Goal: Task Accomplishment & Management: Manage account settings

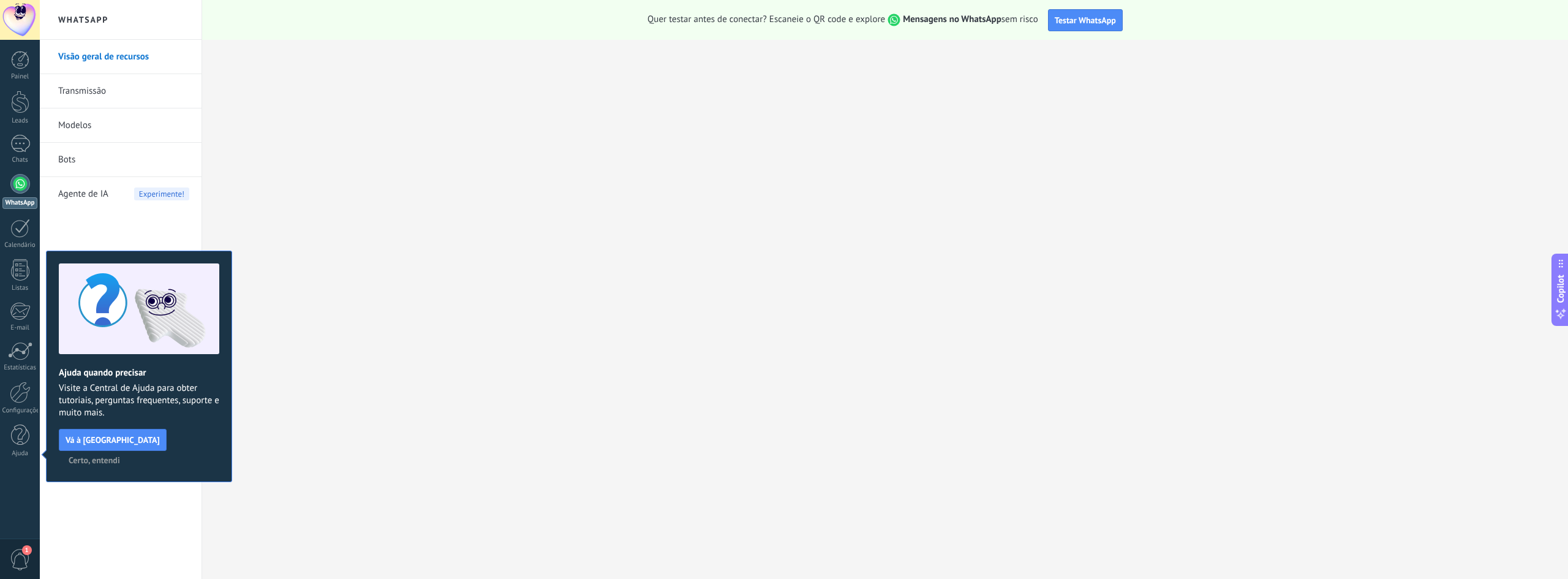
click at [120, 447] on span "Certo, entendi" at bounding box center [94, 460] width 51 height 9
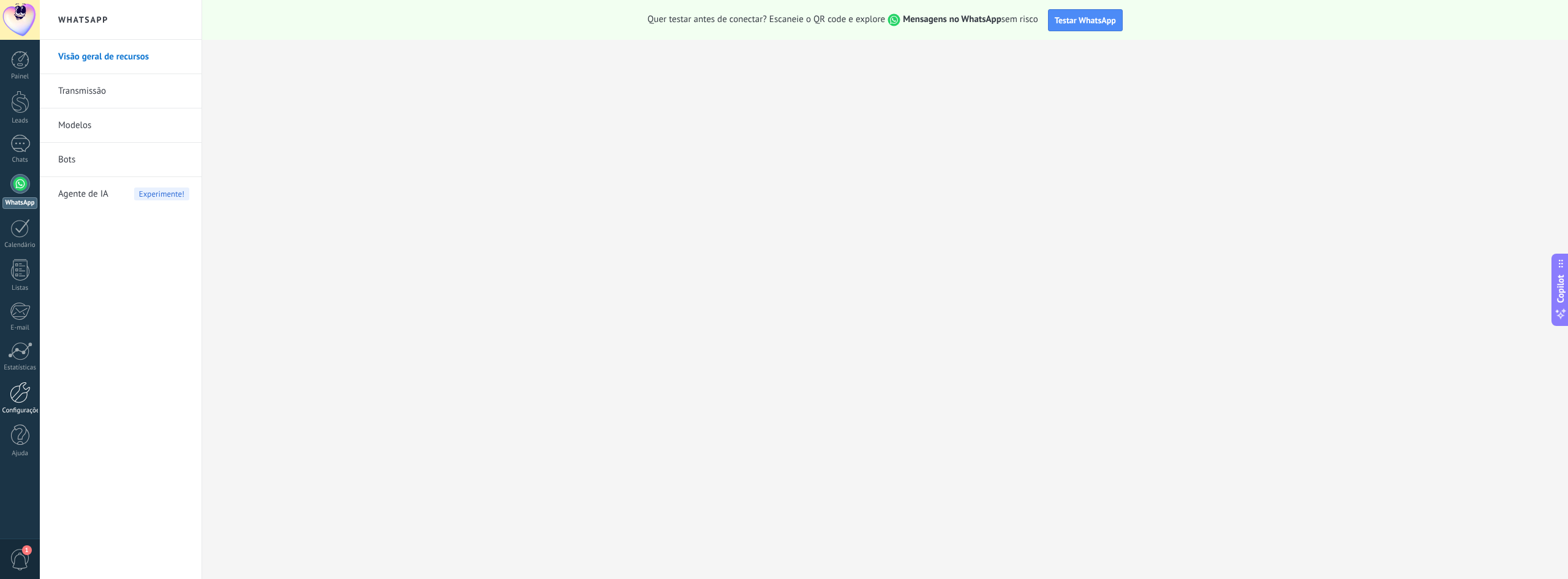
click at [37, 395] on link "Configurações" at bounding box center [20, 398] width 40 height 33
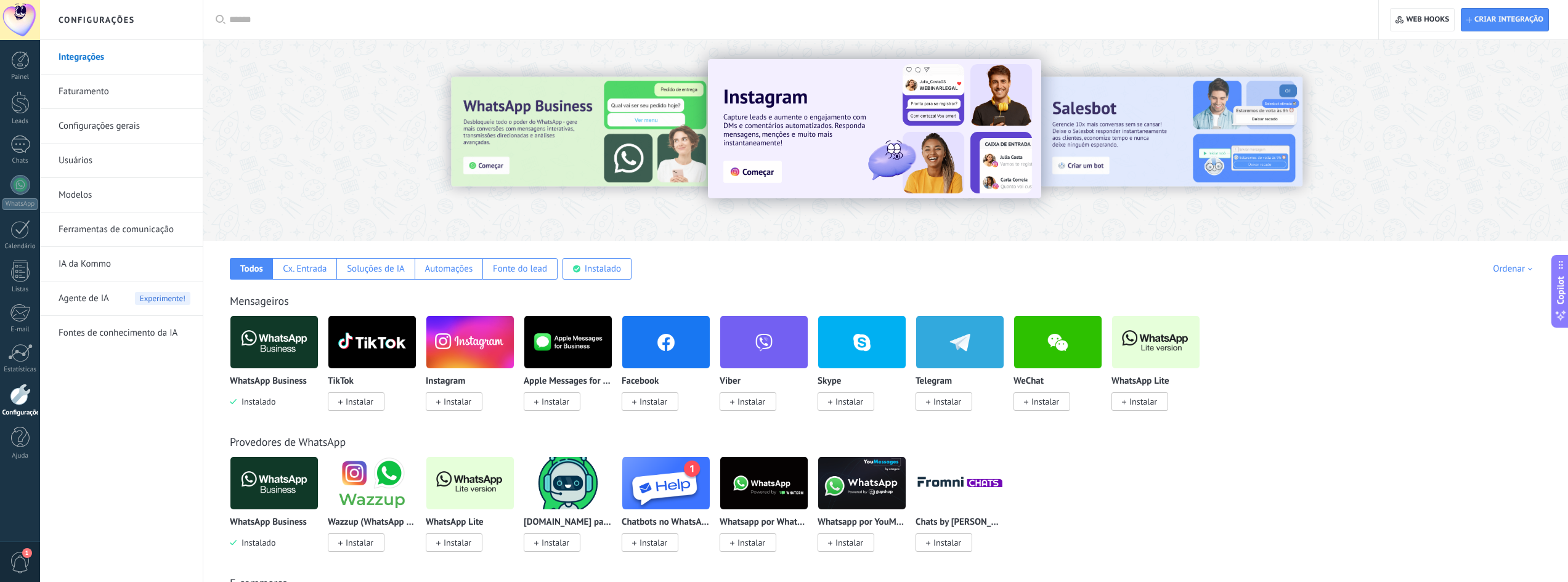
click at [458, 449] on span "Instalar" at bounding box center [454, 543] width 57 height 19
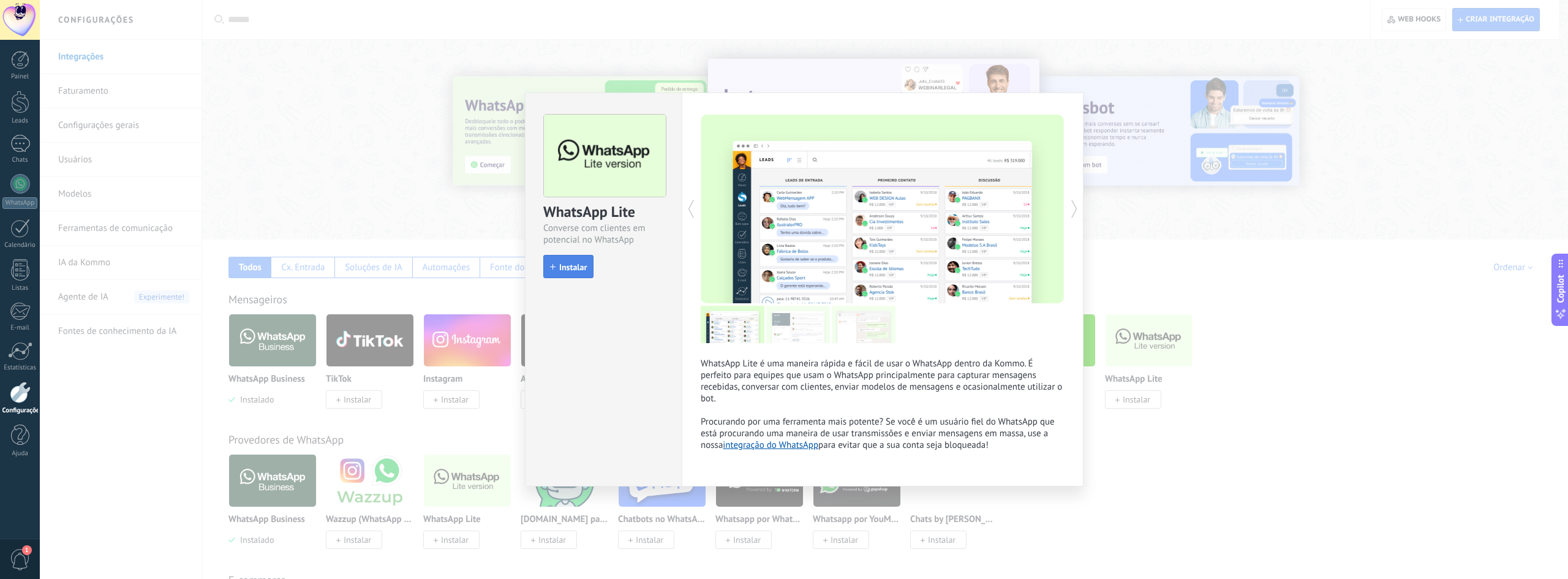
click at [570, 274] on button "Instalar" at bounding box center [568, 266] width 50 height 23
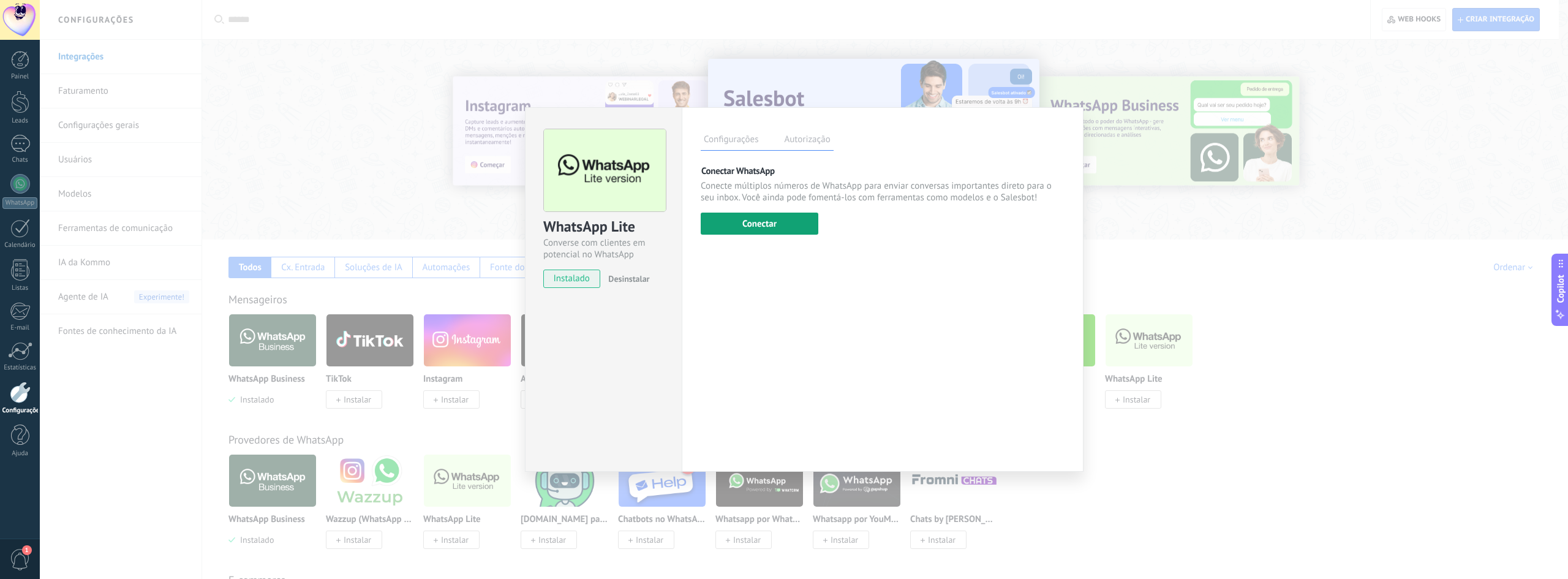
click at [809, 228] on button "Conectar" at bounding box center [760, 224] width 118 height 22
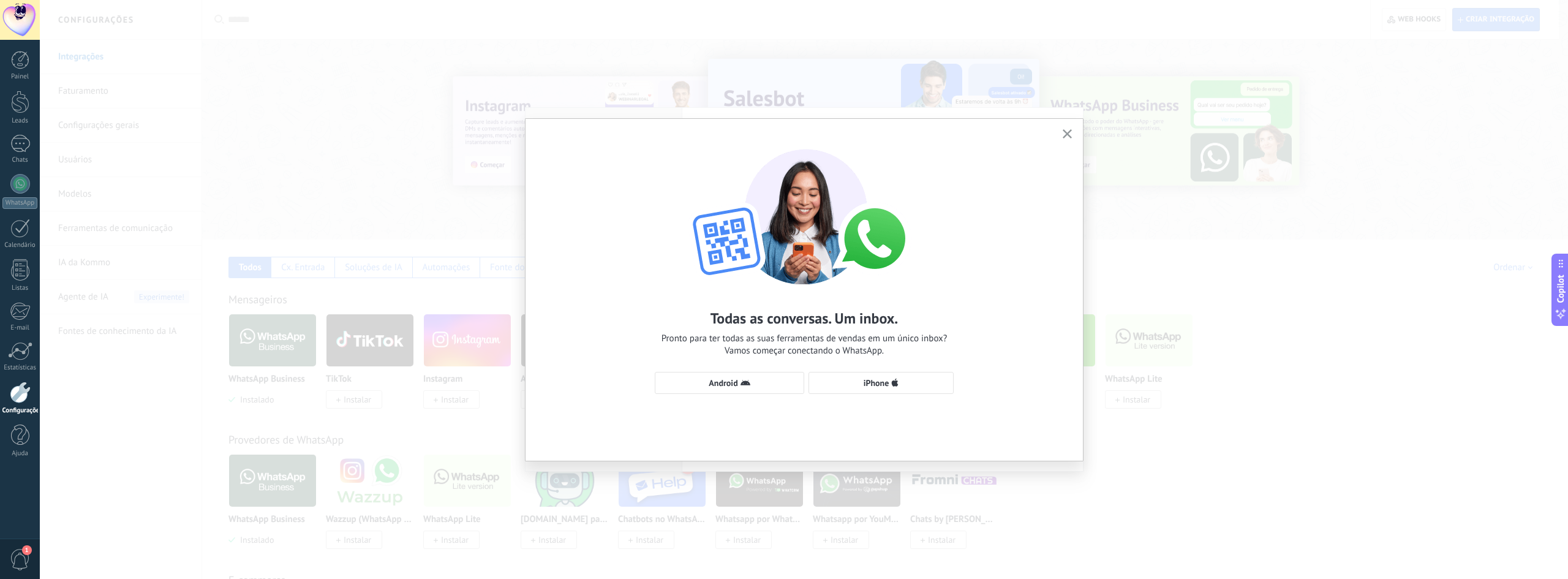
click at [926, 395] on div "Todas as conversas. Um inbox. Pronto para ter todas as suas ferramentas de vend…" at bounding box center [804, 266] width 557 height 294
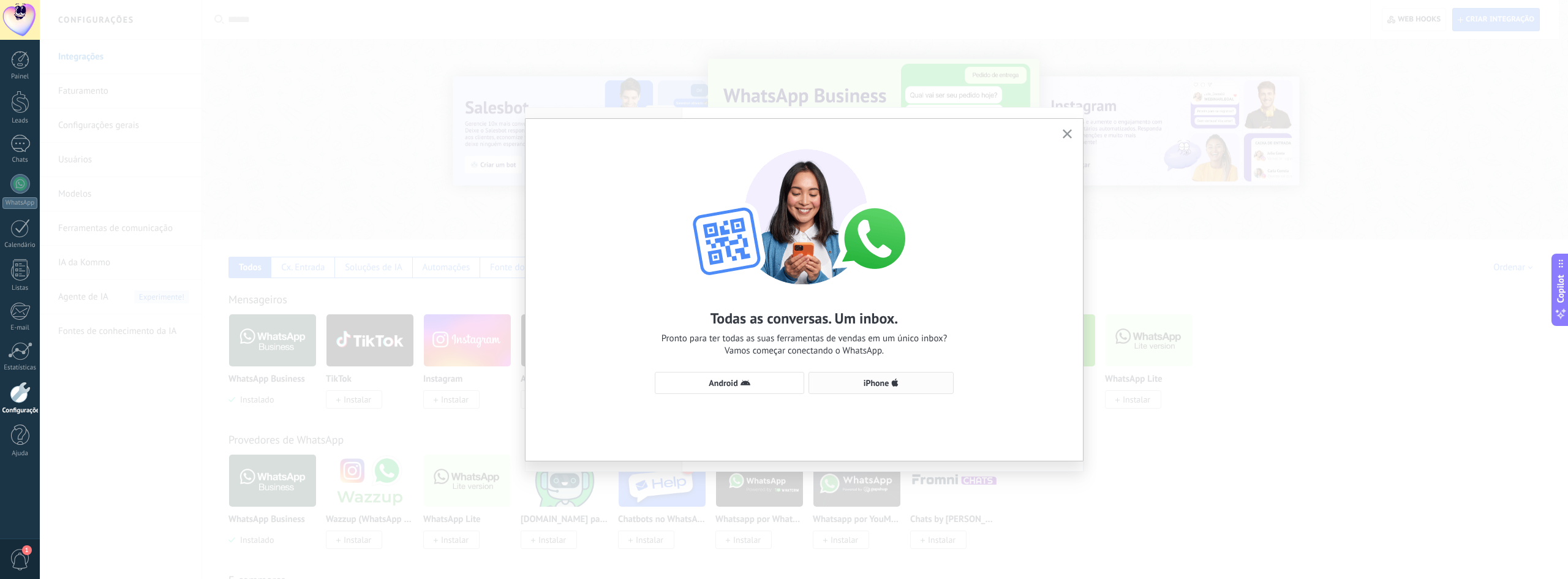
click at [929, 389] on button "iPhone" at bounding box center [881, 383] width 145 height 22
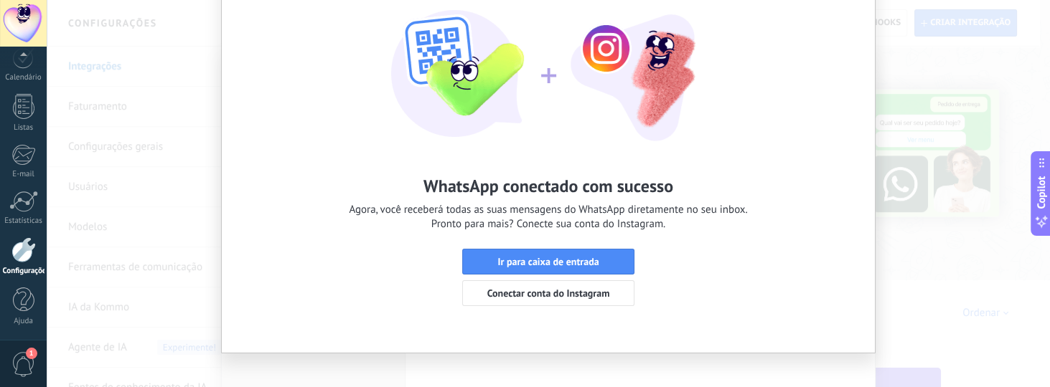
scroll to position [108, 0]
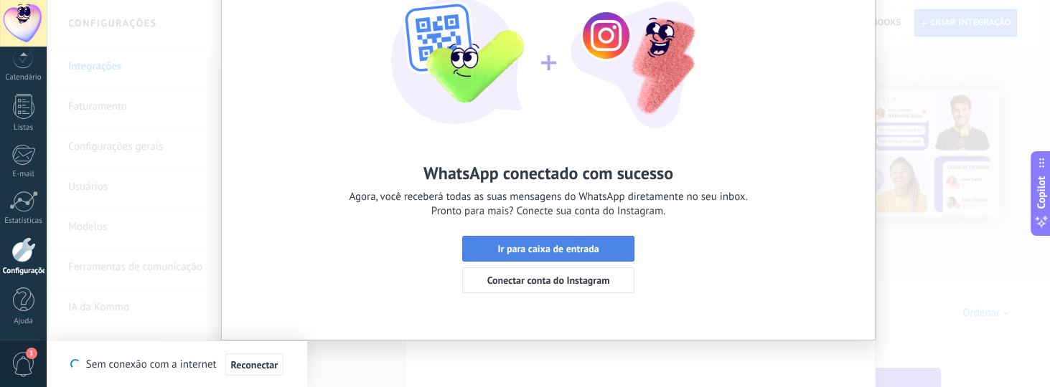
click at [614, 251] on span "Ir para caixa de entrada" at bounding box center [548, 249] width 156 height 10
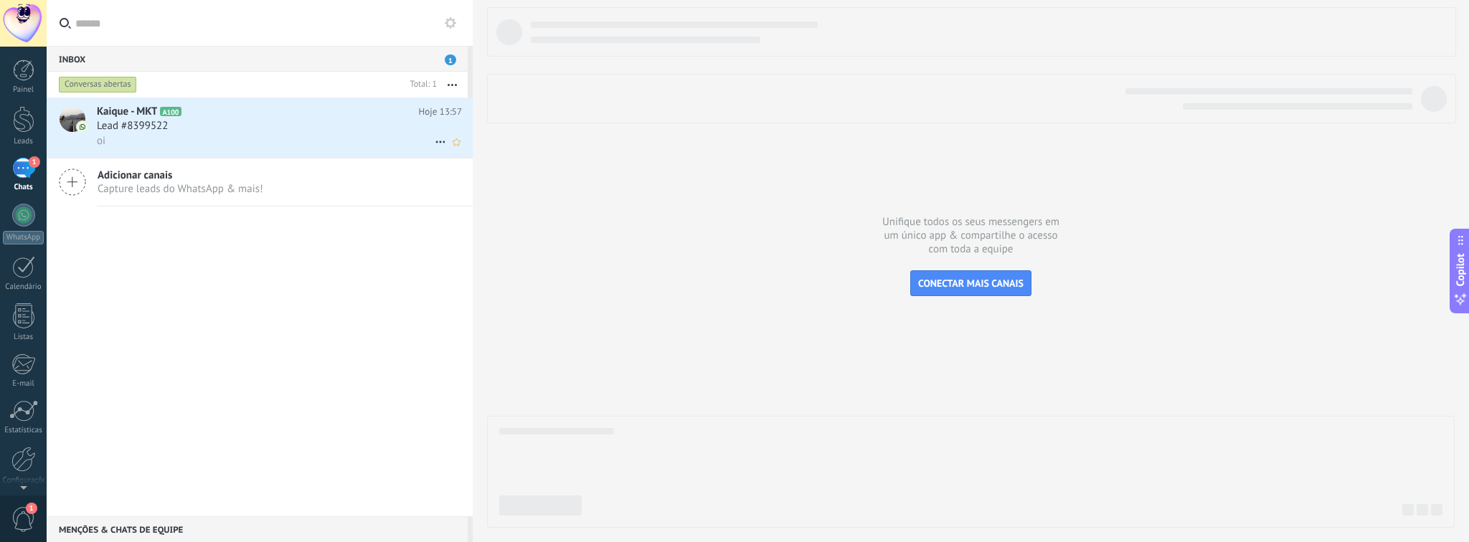
click at [230, 121] on div "Lead #8399522" at bounding box center [279, 126] width 365 height 14
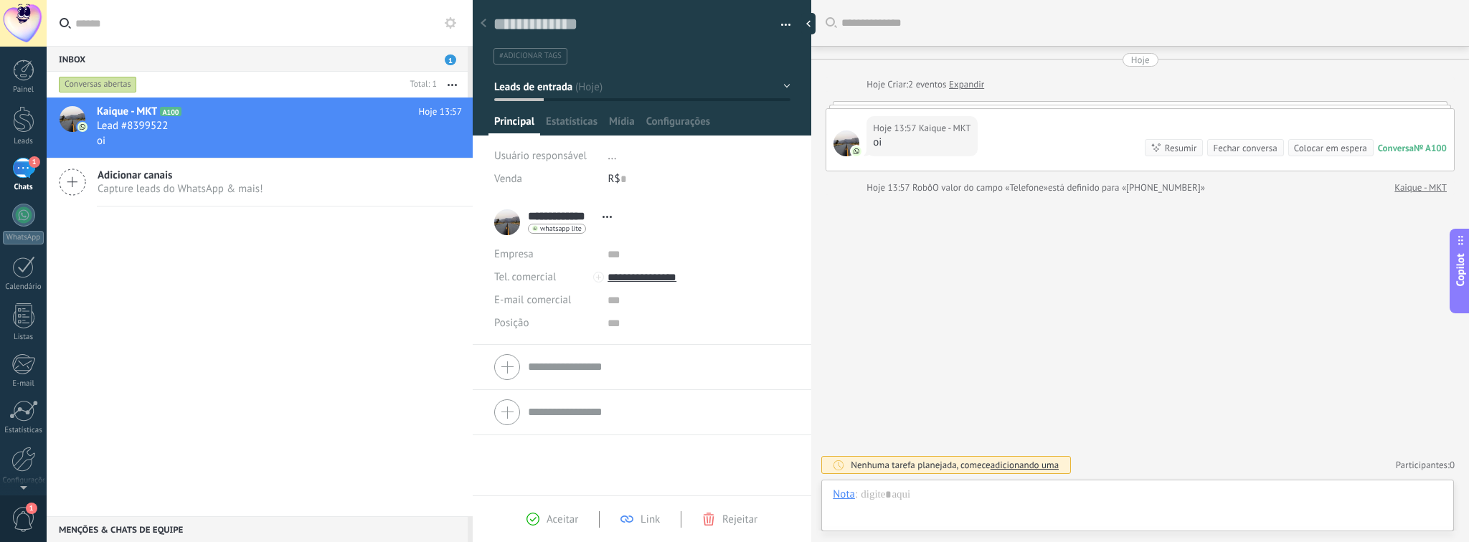
scroll to position [21, 0]
click at [23, 136] on link "Leads" at bounding box center [23, 126] width 47 height 40
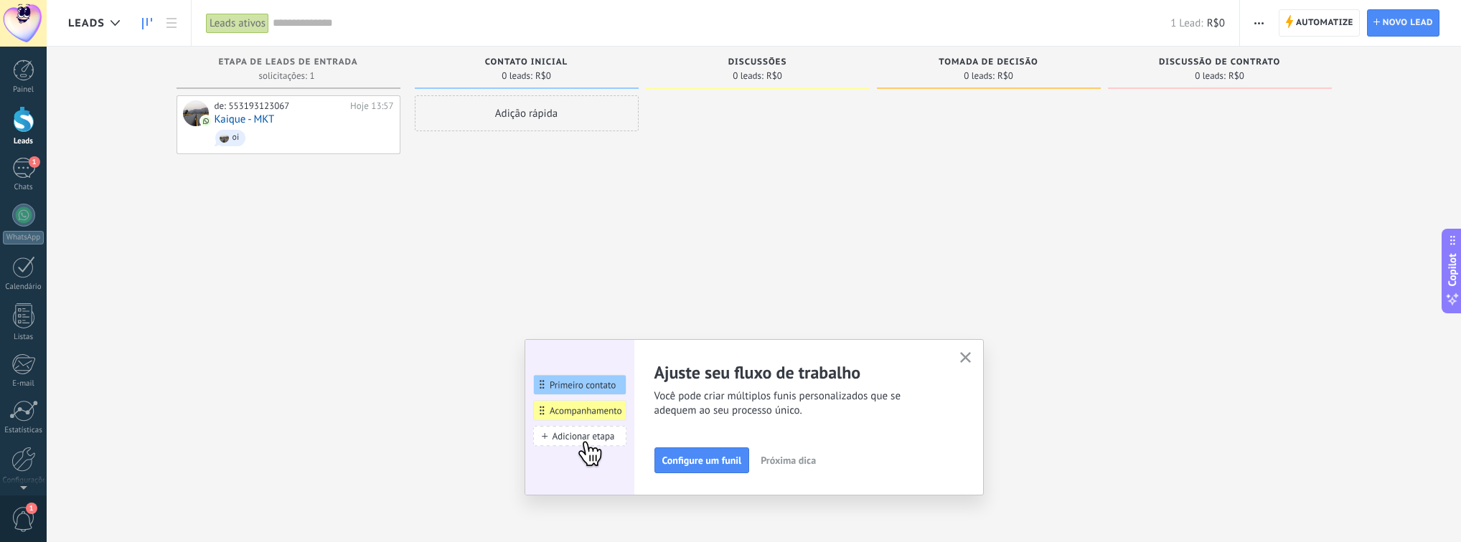
click at [971, 354] on use "button" at bounding box center [965, 357] width 11 height 11
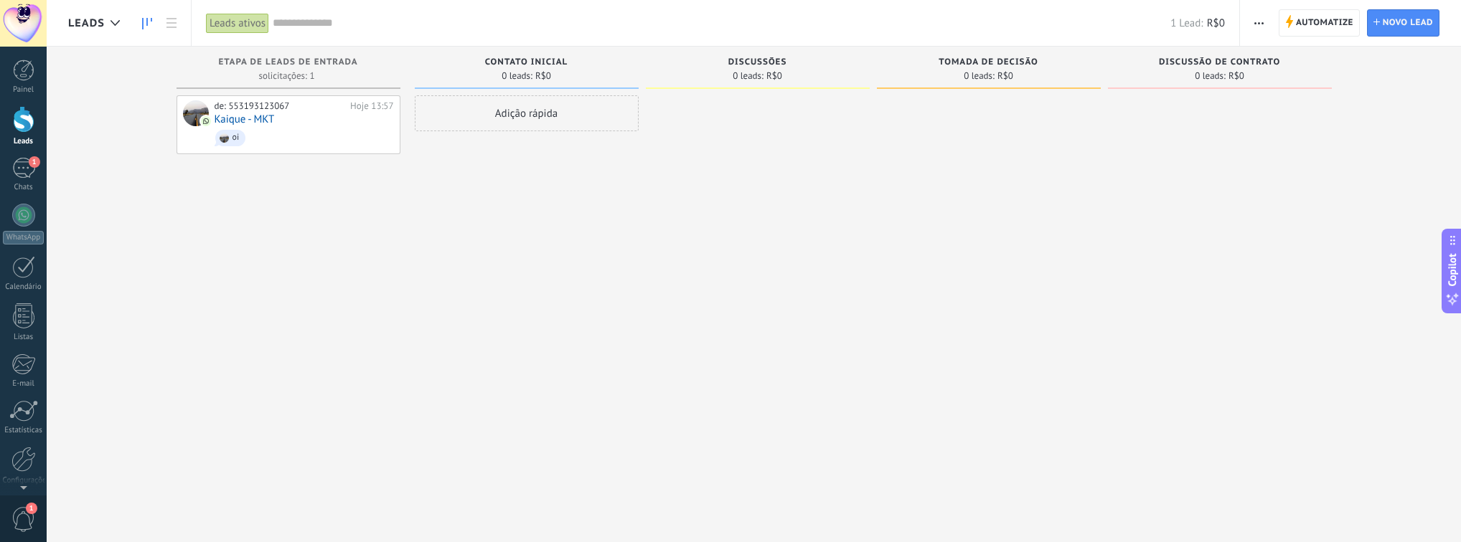
click at [1101, 21] on button "button" at bounding box center [1258, 22] width 21 height 27
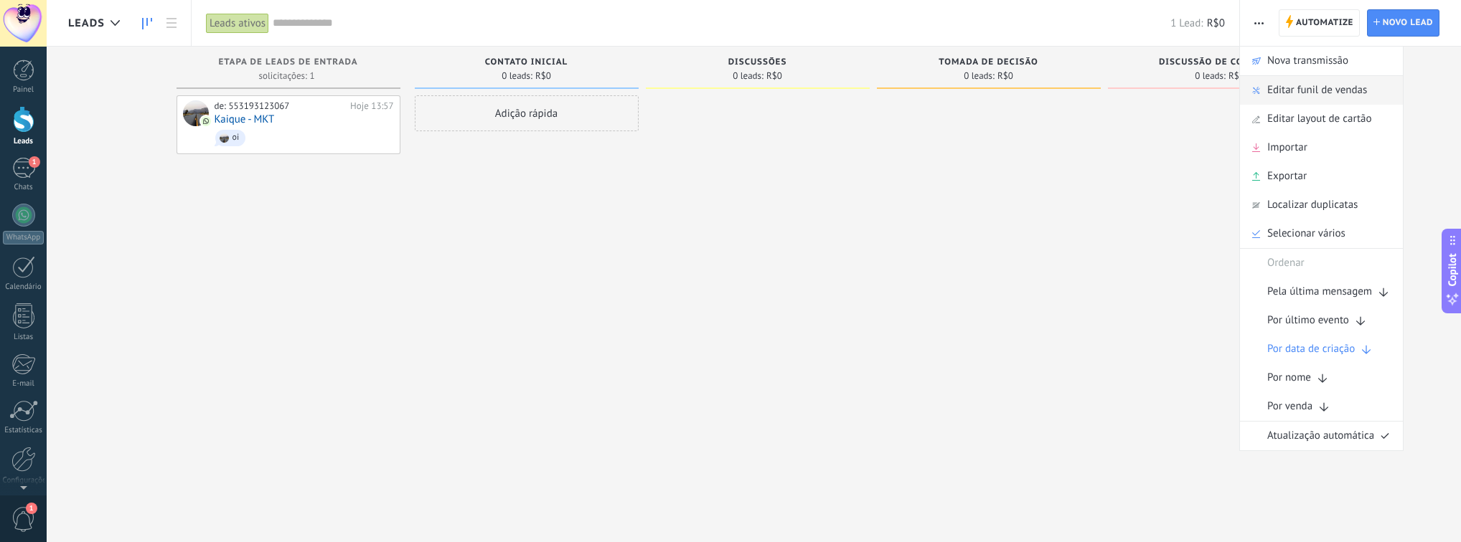
click at [1101, 95] on span "Editar funil de vendas" at bounding box center [1317, 90] width 100 height 29
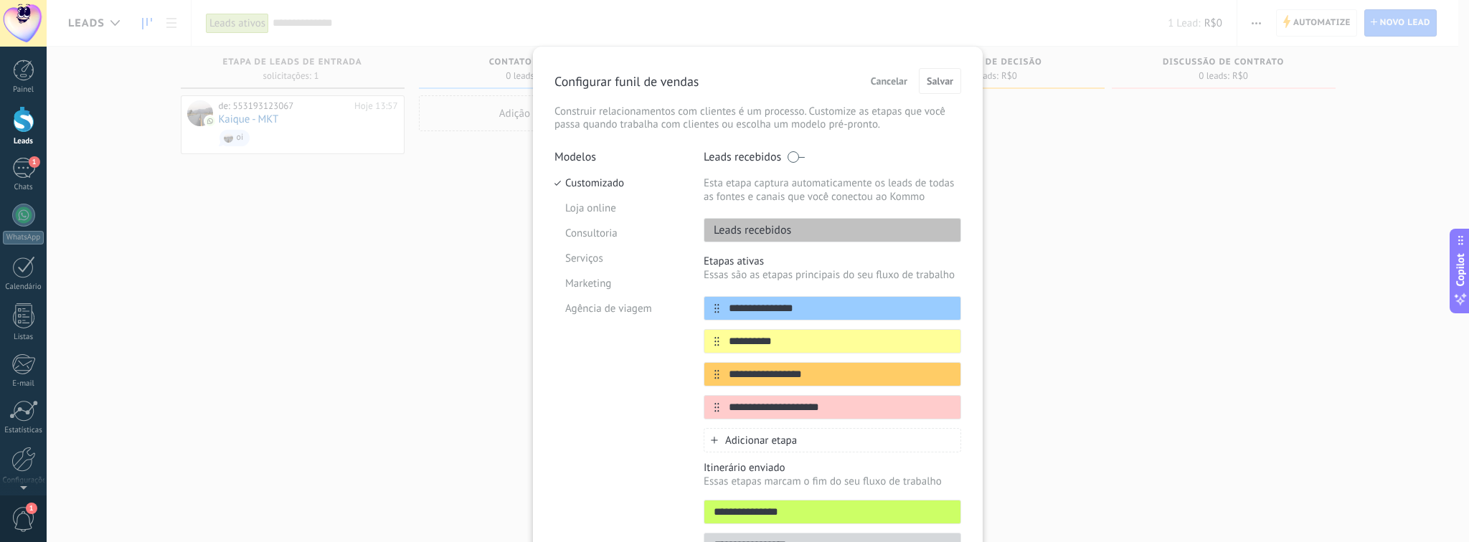
click at [804, 233] on div "Leads recebidos" at bounding box center [833, 230] width 258 height 24
click at [829, 307] on input "**********" at bounding box center [824, 308] width 208 height 15
click at [843, 336] on input "**********" at bounding box center [824, 341] width 208 height 15
click at [842, 330] on div "**********" at bounding box center [833, 341] width 258 height 24
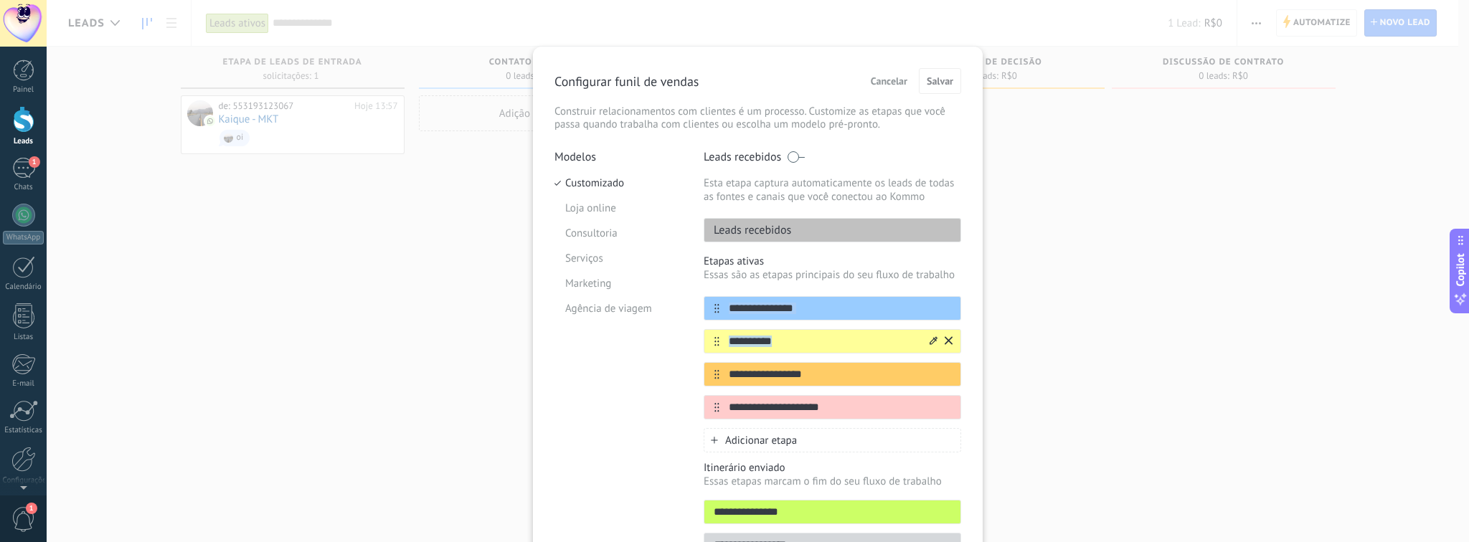
click at [858, 334] on input "**********" at bounding box center [824, 341] width 208 height 15
type input "**********"
click at [914, 372] on input "**********" at bounding box center [824, 374] width 208 height 15
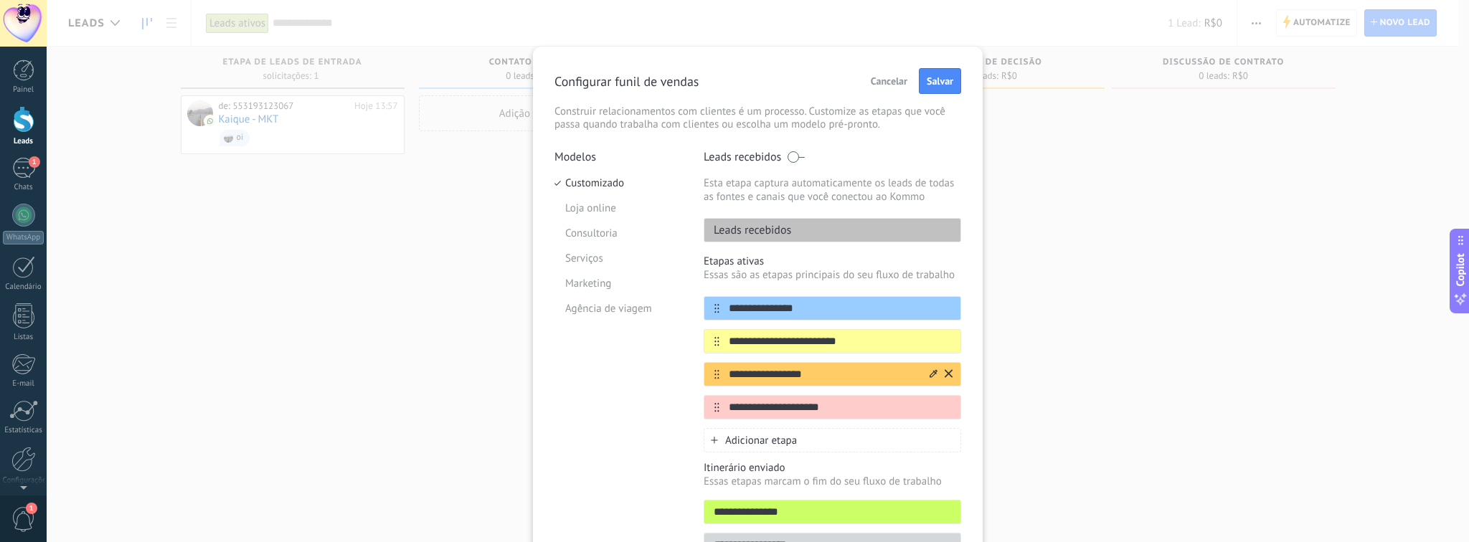
click at [914, 372] on input "**********" at bounding box center [824, 374] width 208 height 15
type input "*********"
click at [915, 405] on input "**********" at bounding box center [824, 407] width 208 height 15
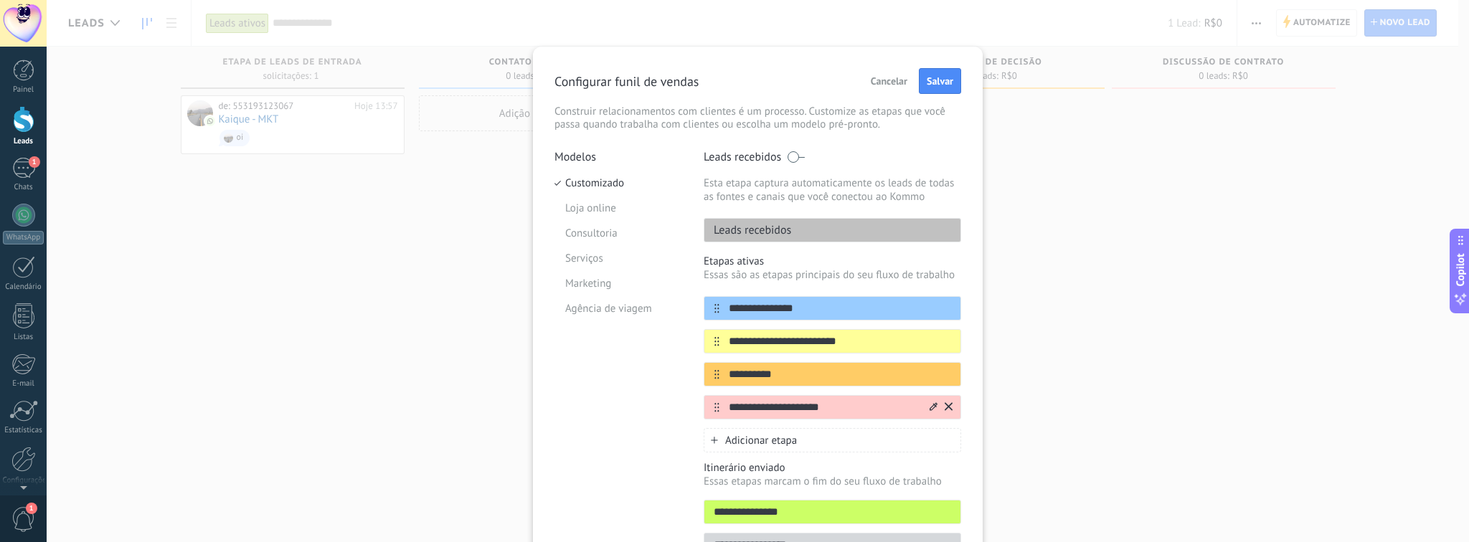
click at [915, 405] on input "**********" at bounding box center [824, 407] width 208 height 15
click at [820, 405] on input "text" at bounding box center [824, 407] width 208 height 15
type input "**********"
click at [836, 440] on div "Adicionar etapa" at bounding box center [833, 440] width 258 height 24
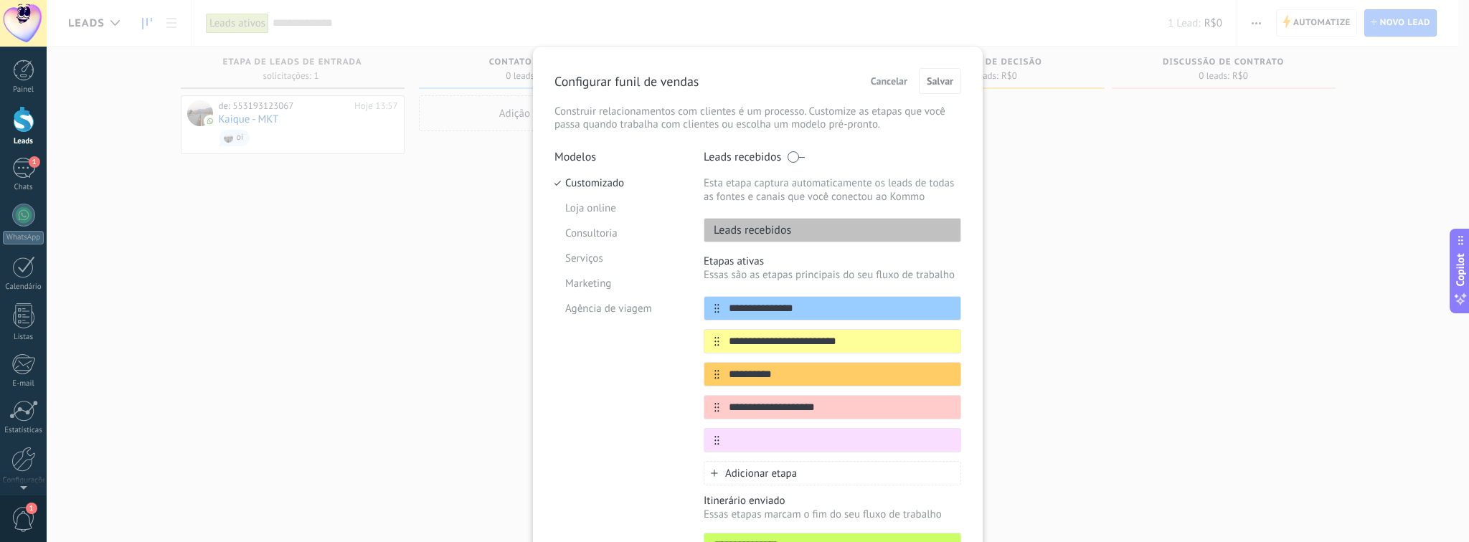
click at [836, 440] on input "text" at bounding box center [840, 440] width 241 height 15
type input "**********"
click at [933, 435] on icon at bounding box center [934, 439] width 8 height 9
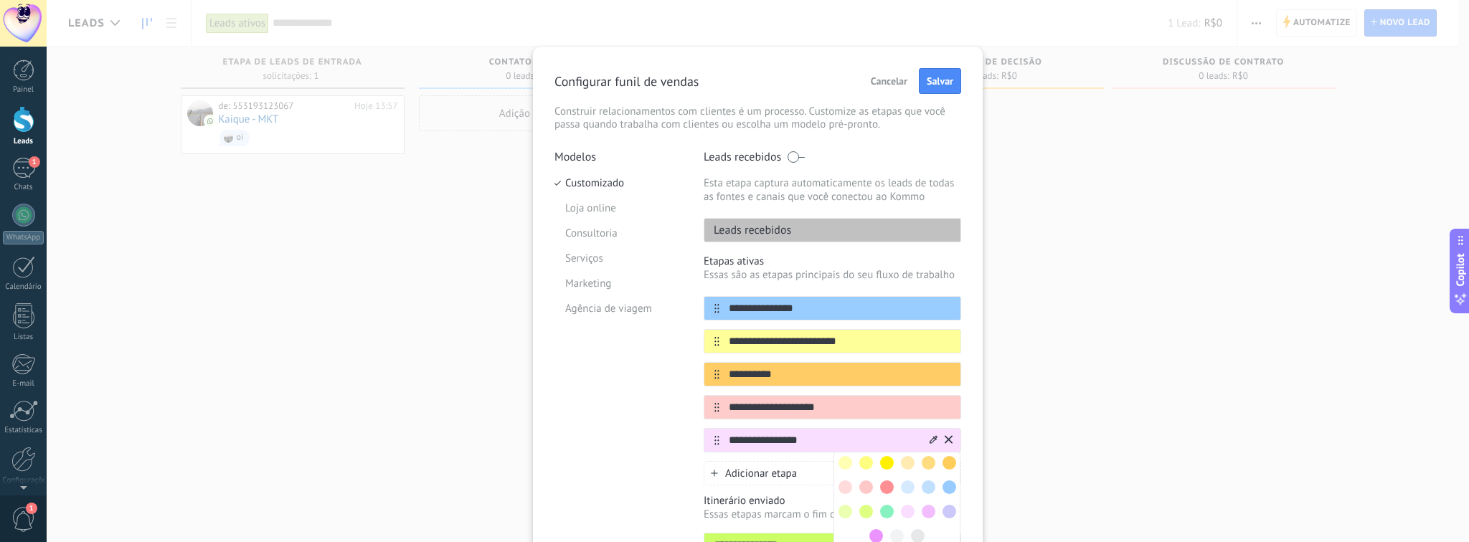
click at [867, 512] on span at bounding box center [866, 512] width 14 height 14
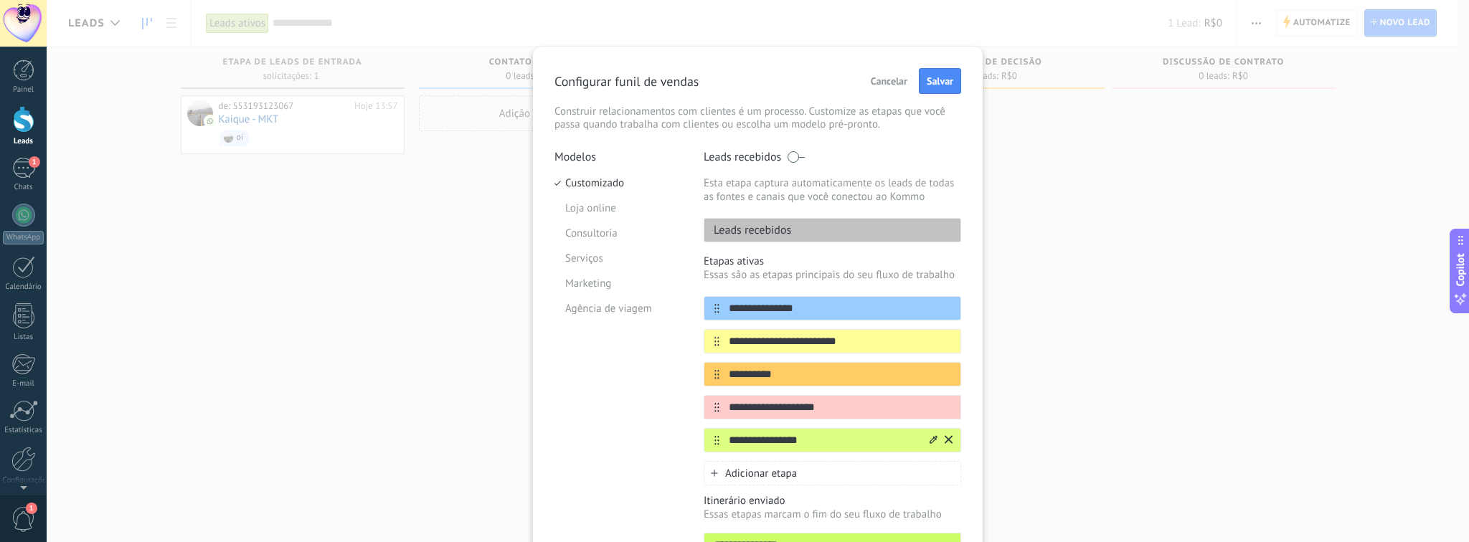
click at [837, 465] on div "Adicionar etapa" at bounding box center [833, 473] width 258 height 24
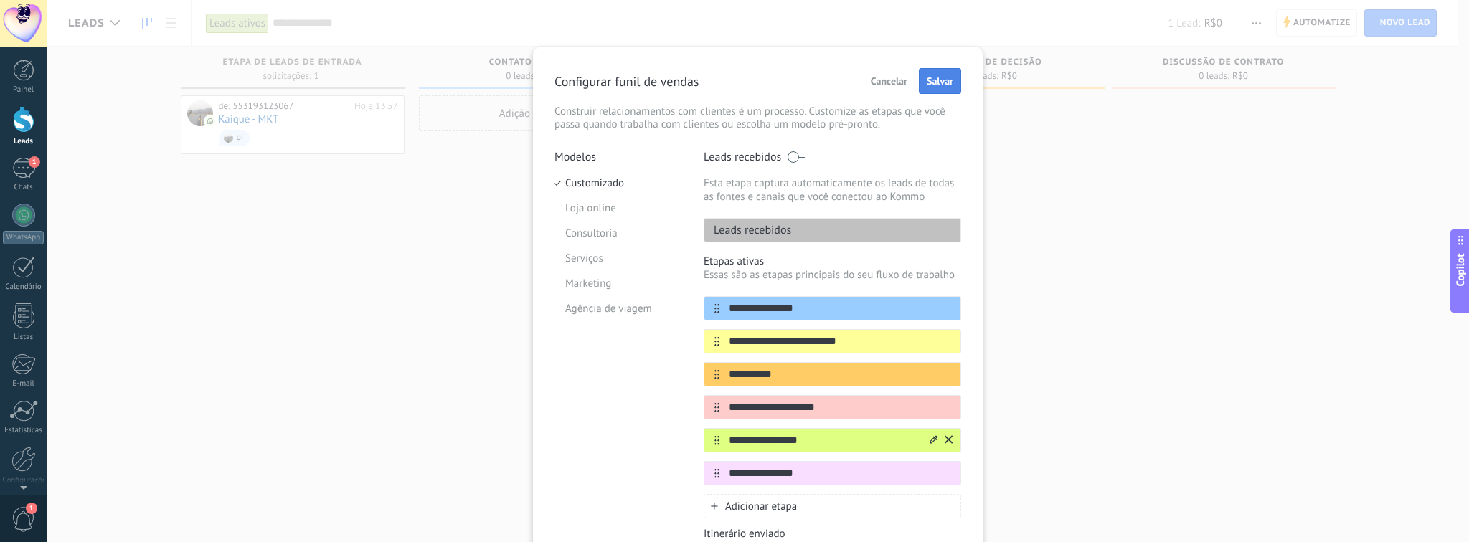
type input "**********"
click at [943, 88] on button "Salvar" at bounding box center [940, 81] width 42 height 26
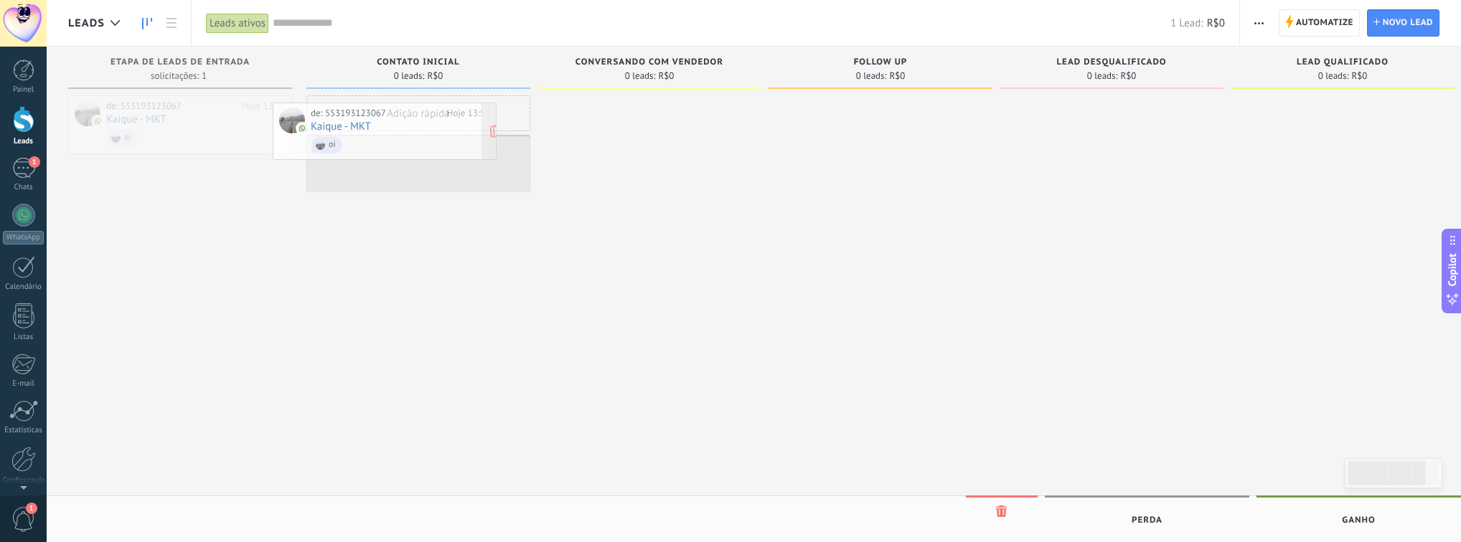
drag, startPoint x: 232, startPoint y: 138, endPoint x: 442, endPoint y: 143, distance: 210.3
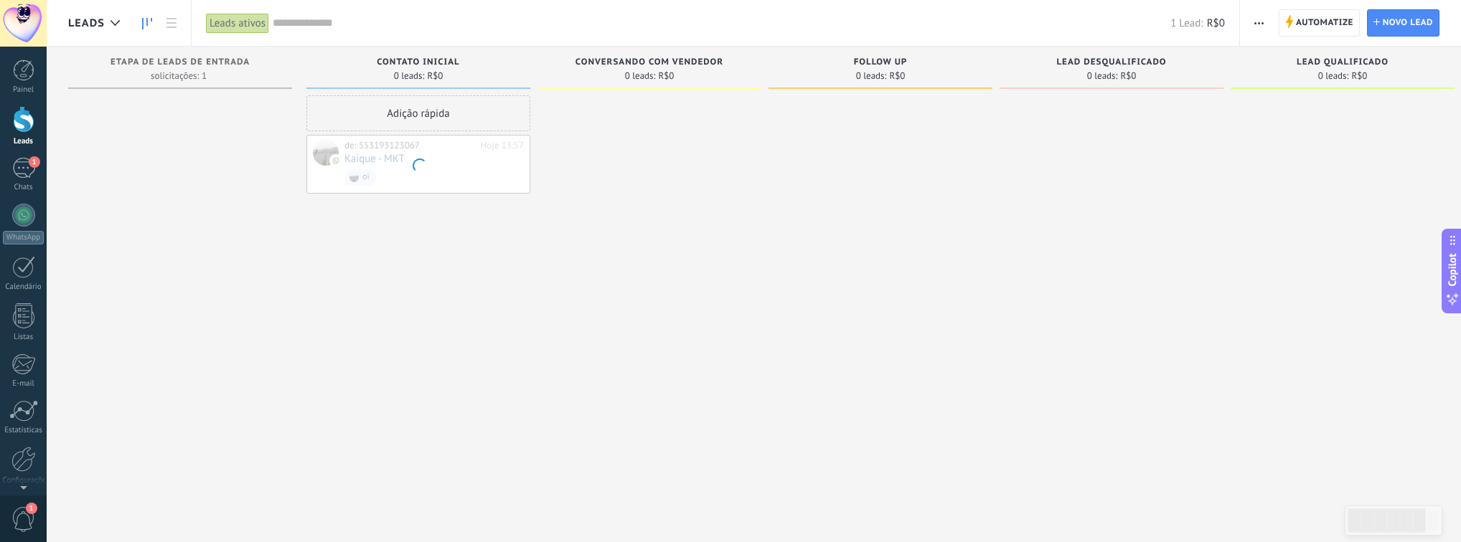
click at [442, 143] on div at bounding box center [418, 164] width 222 height 57
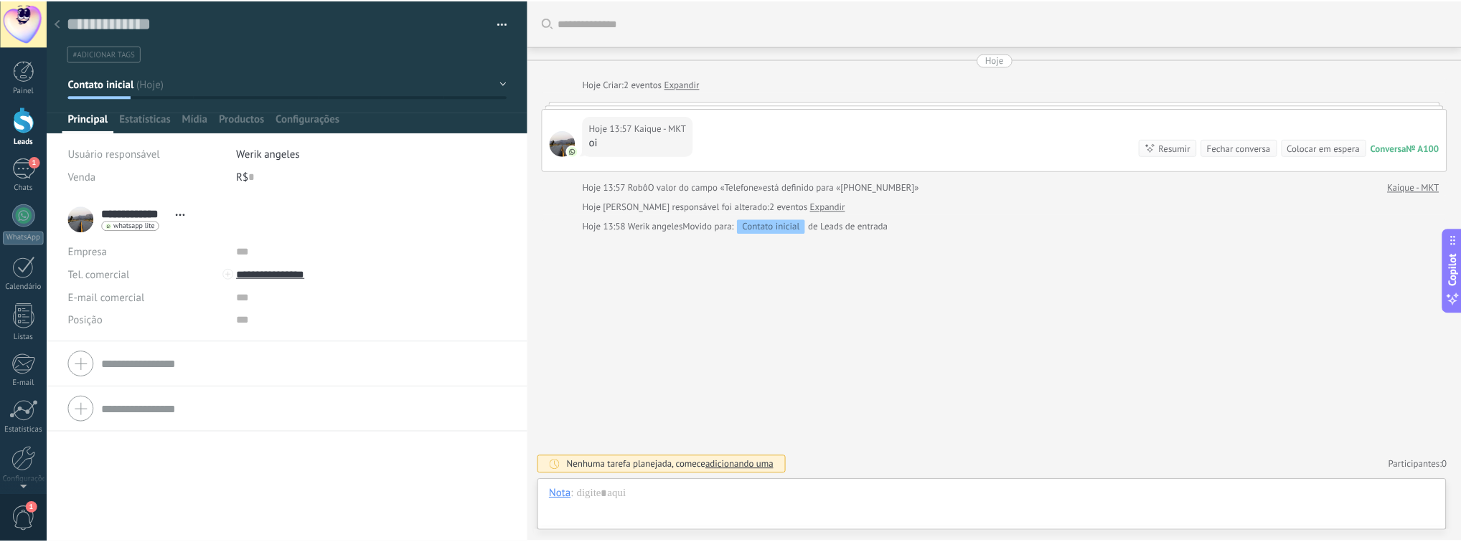
scroll to position [21, 0]
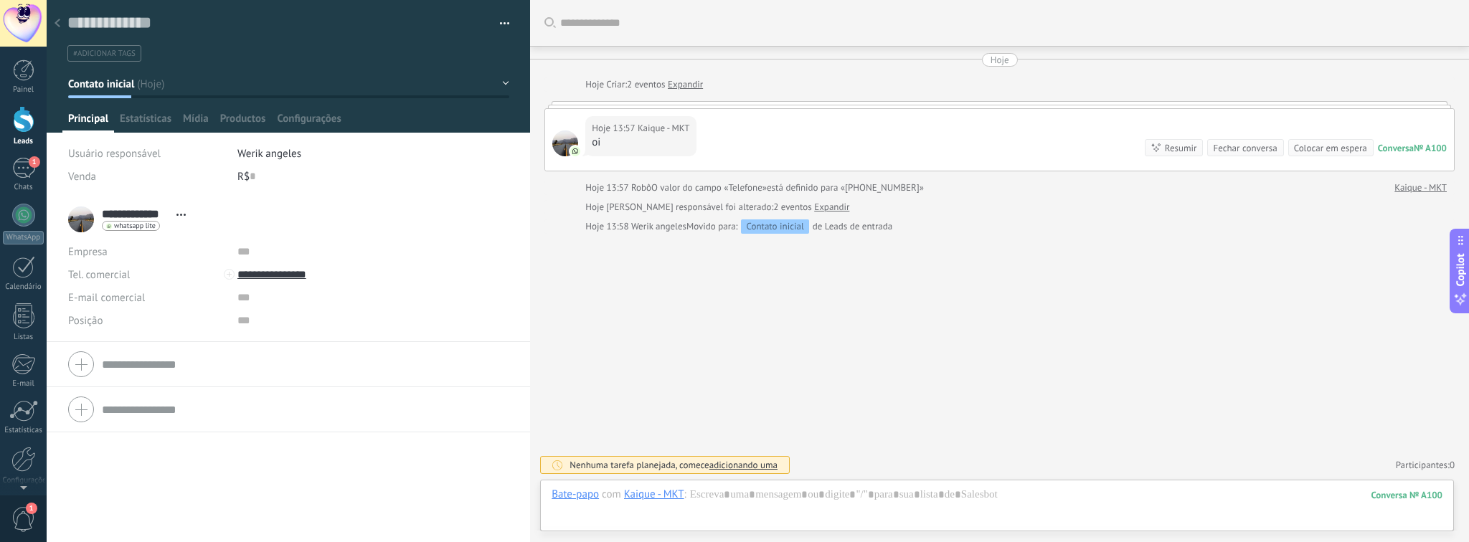
click at [35, 128] on link "Leads" at bounding box center [23, 126] width 47 height 40
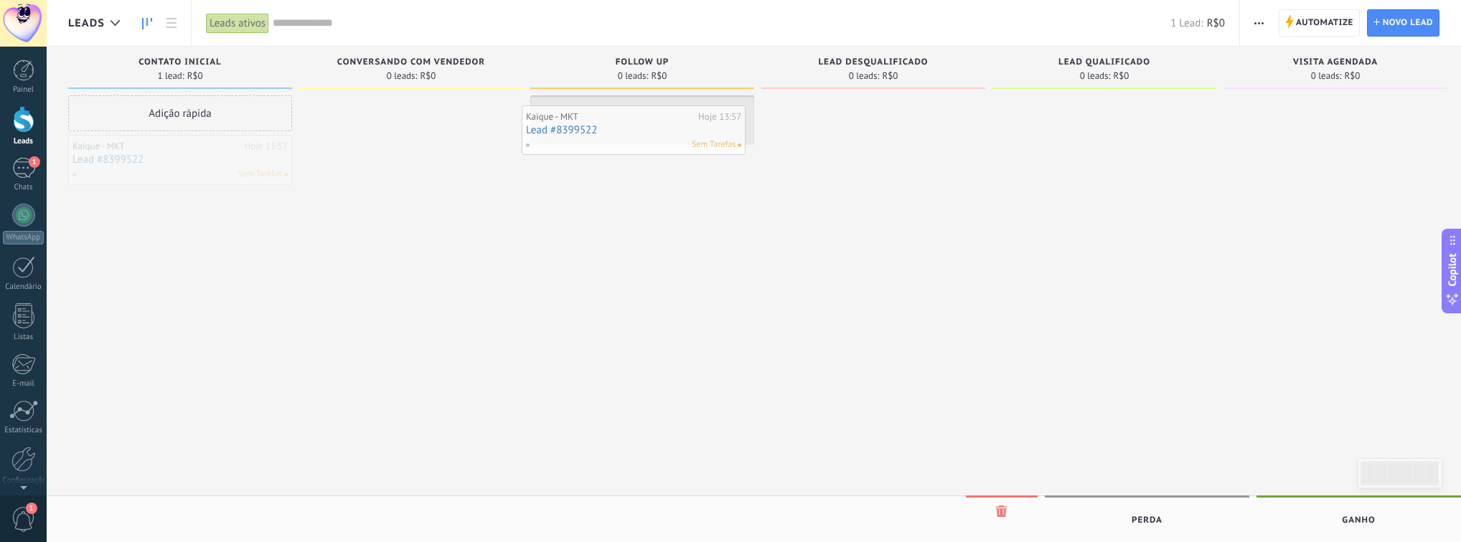
drag, startPoint x: 212, startPoint y: 155, endPoint x: 666, endPoint y: 126, distance: 454.4
drag, startPoint x: 617, startPoint y: 123, endPoint x: 631, endPoint y: 126, distance: 14.6
drag, startPoint x: 637, startPoint y: 123, endPoint x: 192, endPoint y: 164, distance: 446.7
drag, startPoint x: 205, startPoint y: 169, endPoint x: 173, endPoint y: 184, distance: 35.6
drag, startPoint x: 180, startPoint y: 174, endPoint x: 638, endPoint y: 140, distance: 459.0
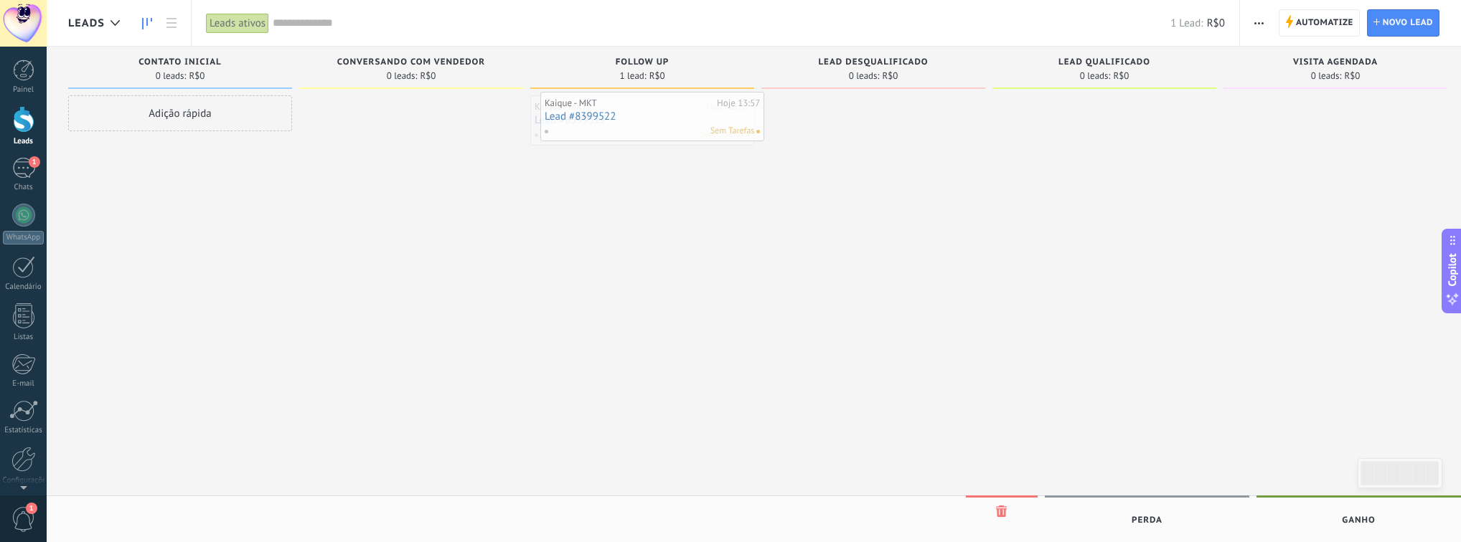
drag, startPoint x: 684, startPoint y: 115, endPoint x: 694, endPoint y: 111, distance: 10.7
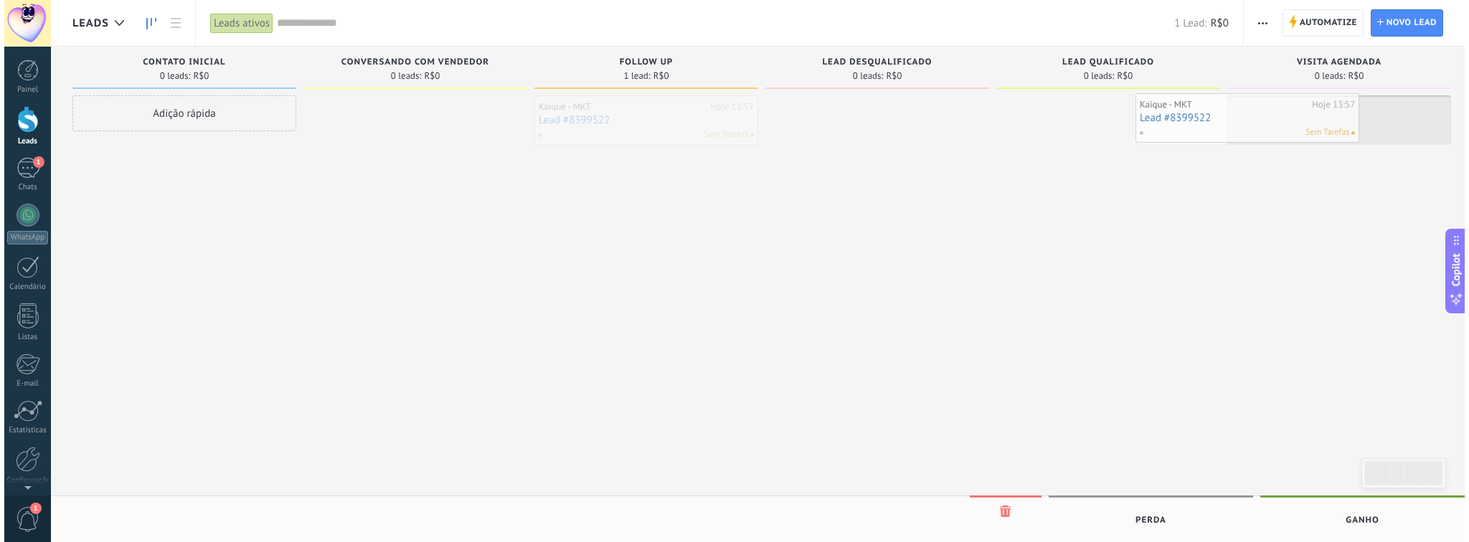
scroll to position [0, 8]
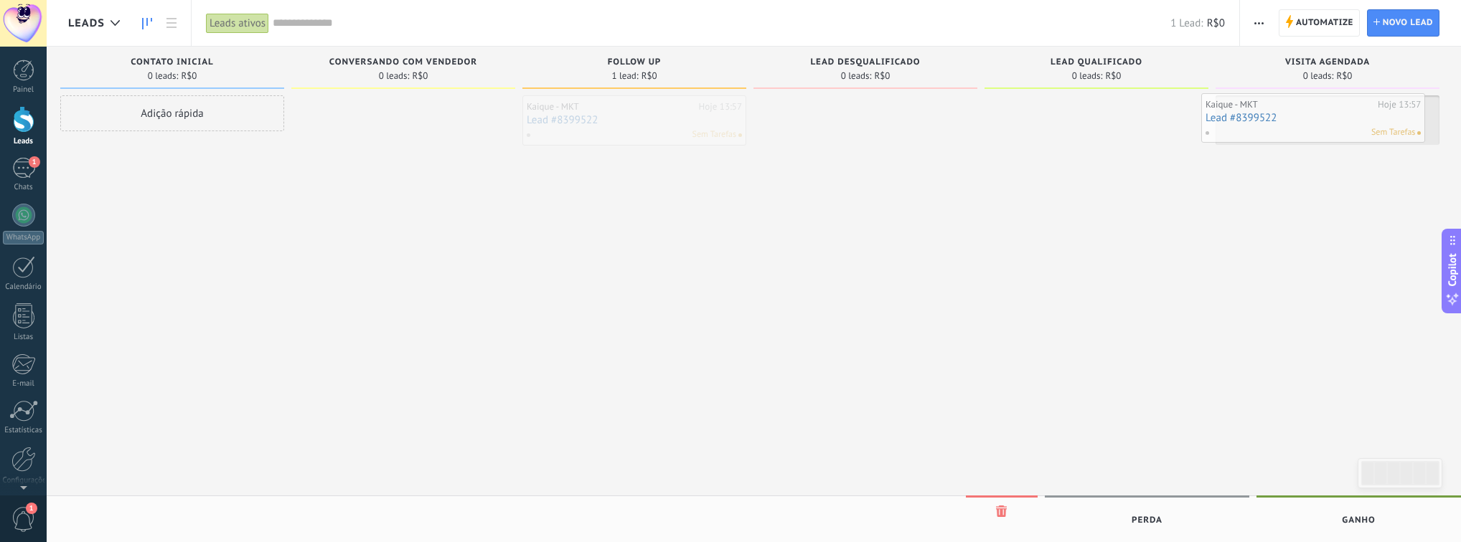
drag, startPoint x: 659, startPoint y: 114, endPoint x: 1329, endPoint y: 112, distance: 670.8
drag, startPoint x: 1306, startPoint y: 132, endPoint x: 843, endPoint y: 125, distance: 463.5
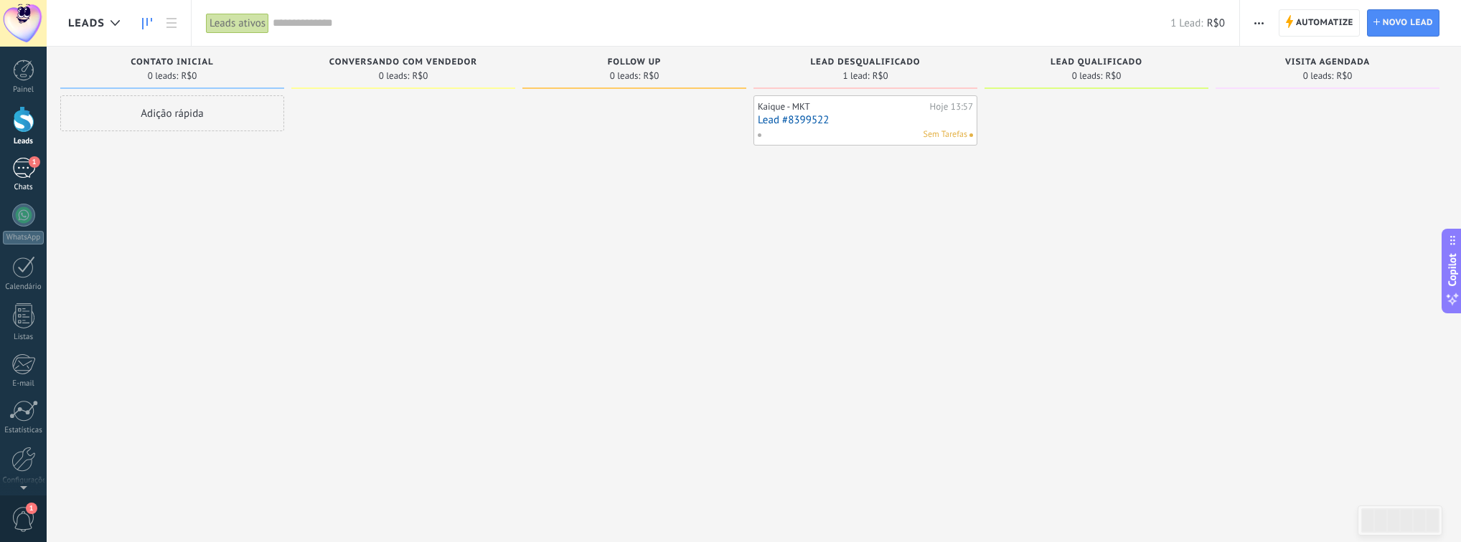
click at [23, 166] on div "1" at bounding box center [23, 168] width 23 height 21
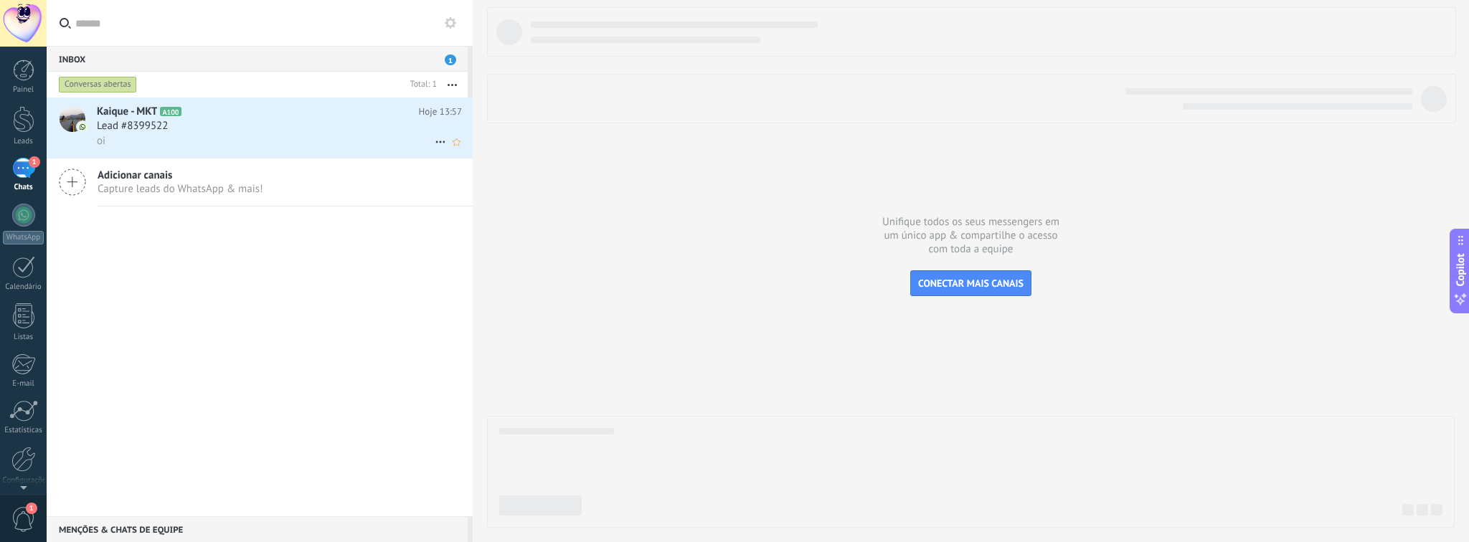
click at [305, 138] on div "oi" at bounding box center [279, 140] width 365 height 15
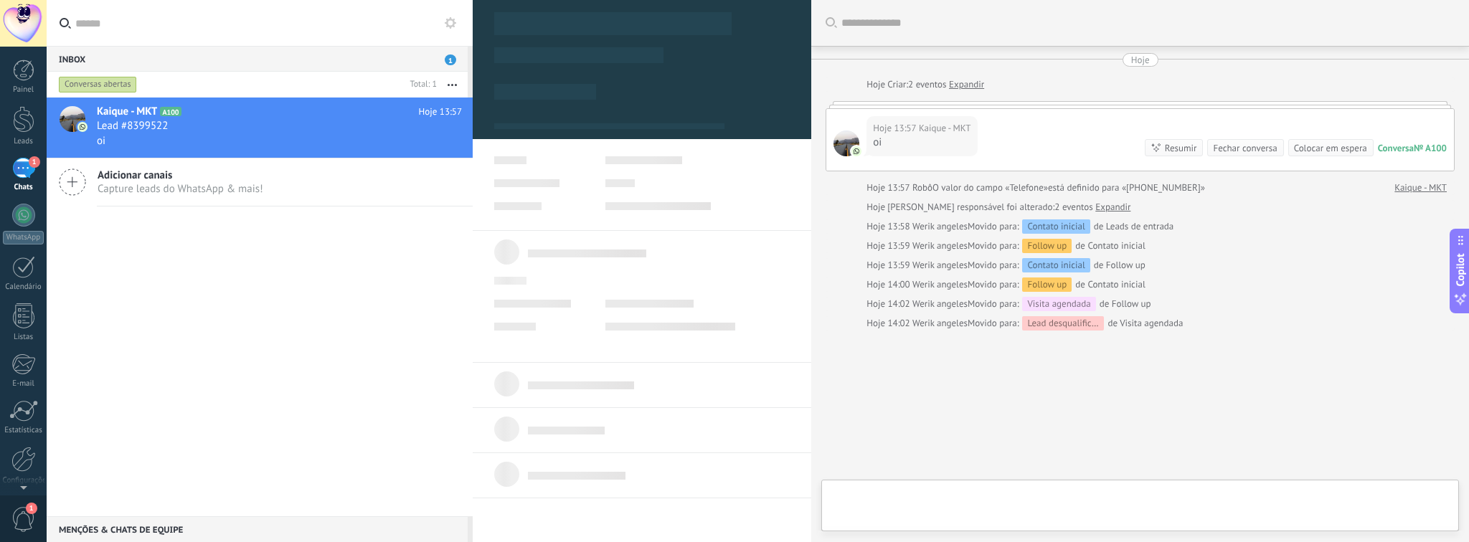
type textarea "**********"
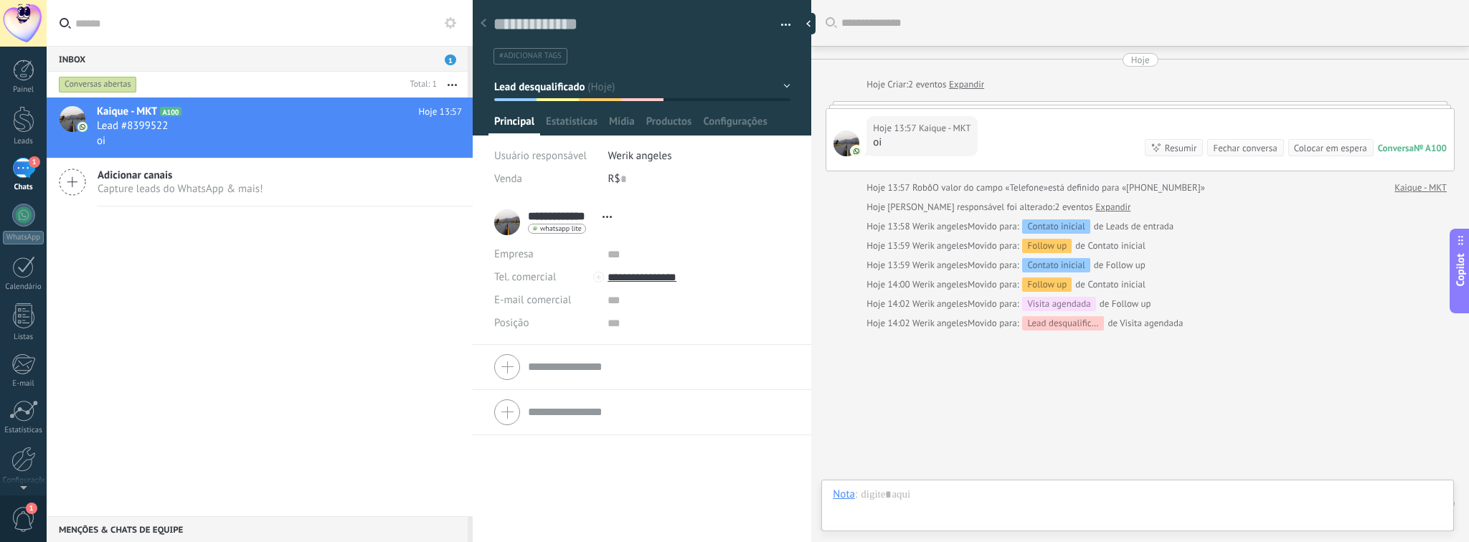
scroll to position [37, 0]
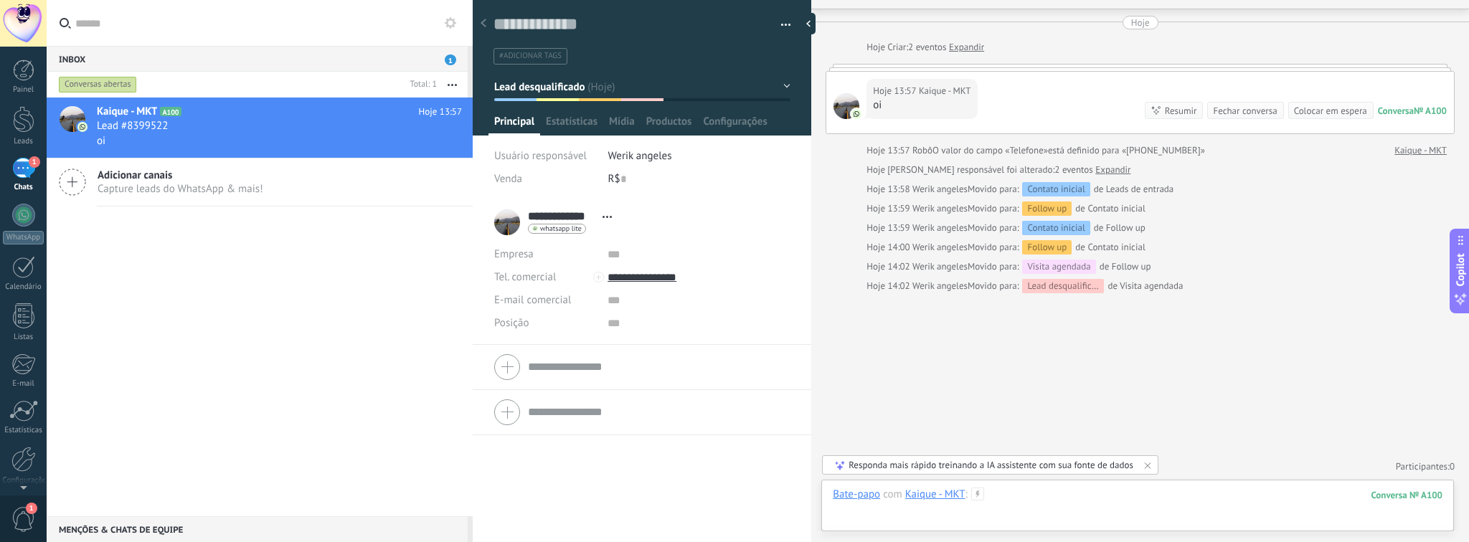
click at [1101, 494] on div at bounding box center [1138, 509] width 610 height 43
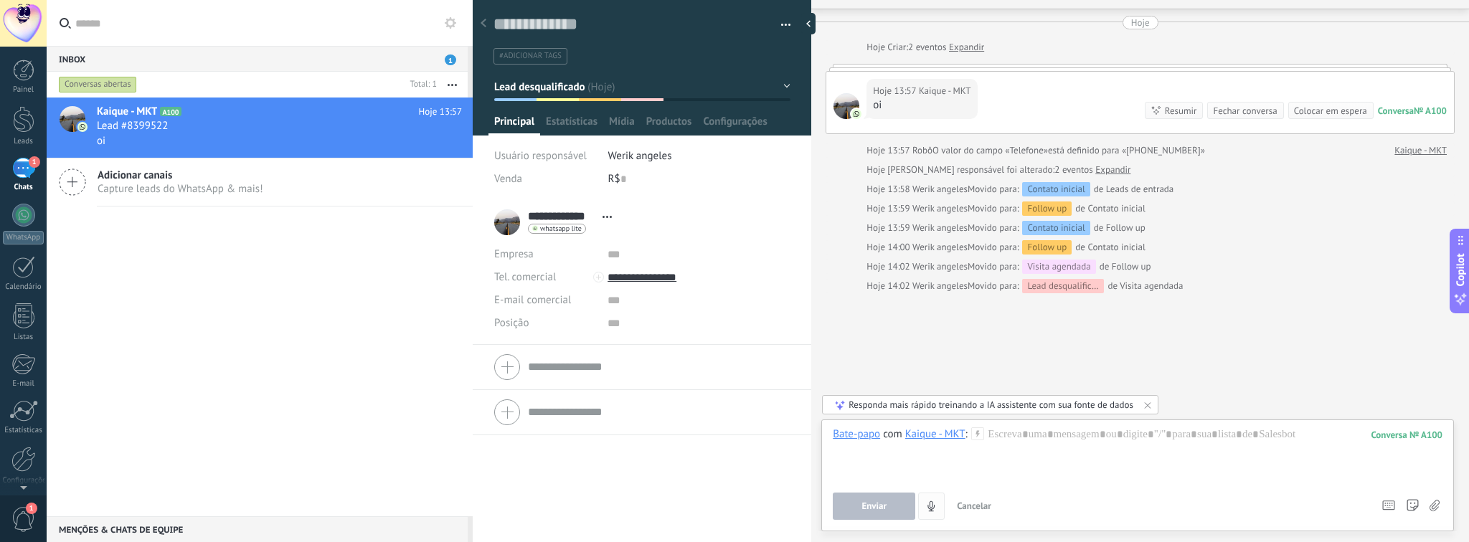
click at [934, 512] on icon "4" at bounding box center [931, 507] width 12 height 12
click at [935, 501] on icon "4" at bounding box center [931, 507] width 12 height 12
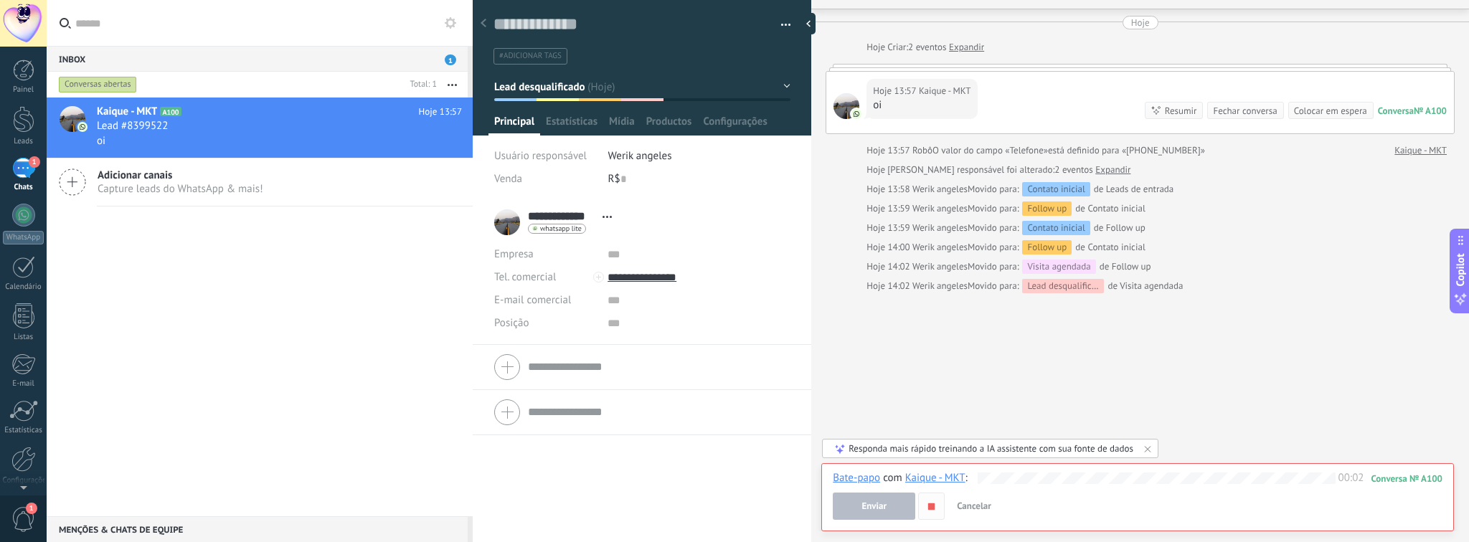
click at [927, 507] on icon "button" at bounding box center [931, 507] width 12 height 12
click at [1101, 482] on wave at bounding box center [1157, 479] width 358 height 12
click at [1101, 475] on div "00:02" at bounding box center [1167, 478] width 393 height 14
click at [1101, 452] on icon at bounding box center [1148, 449] width 6 height 6
click at [979, 510] on span "Cancelar" at bounding box center [974, 506] width 34 height 12
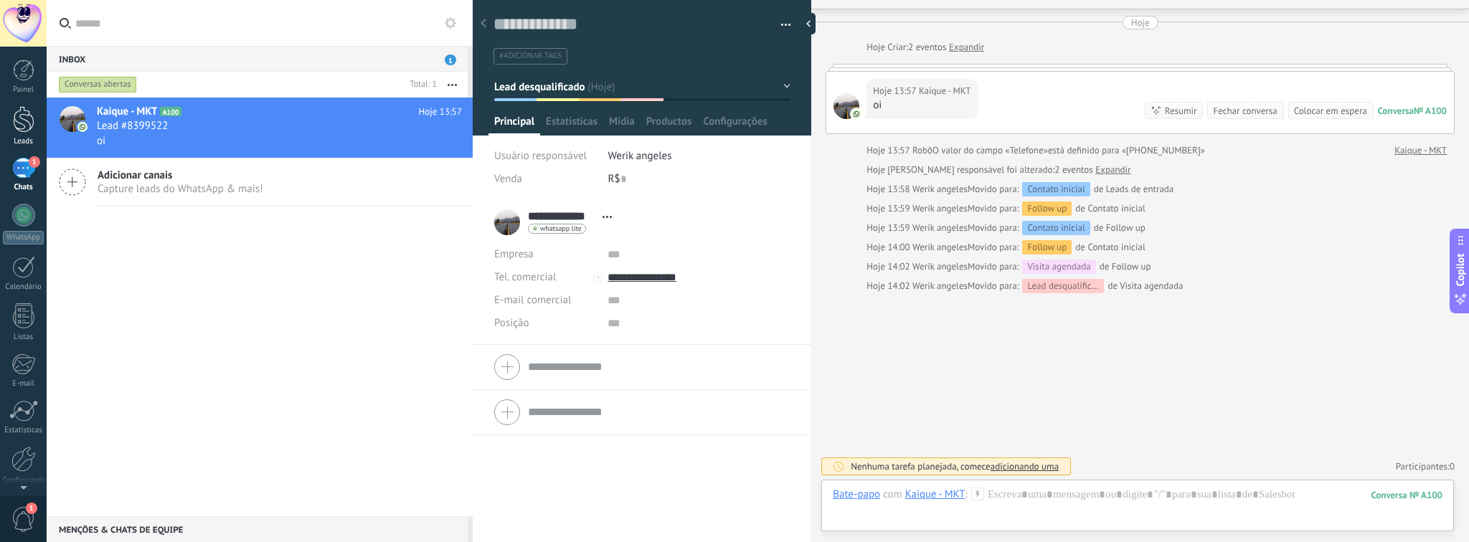
click at [31, 129] on div at bounding box center [24, 119] width 22 height 27
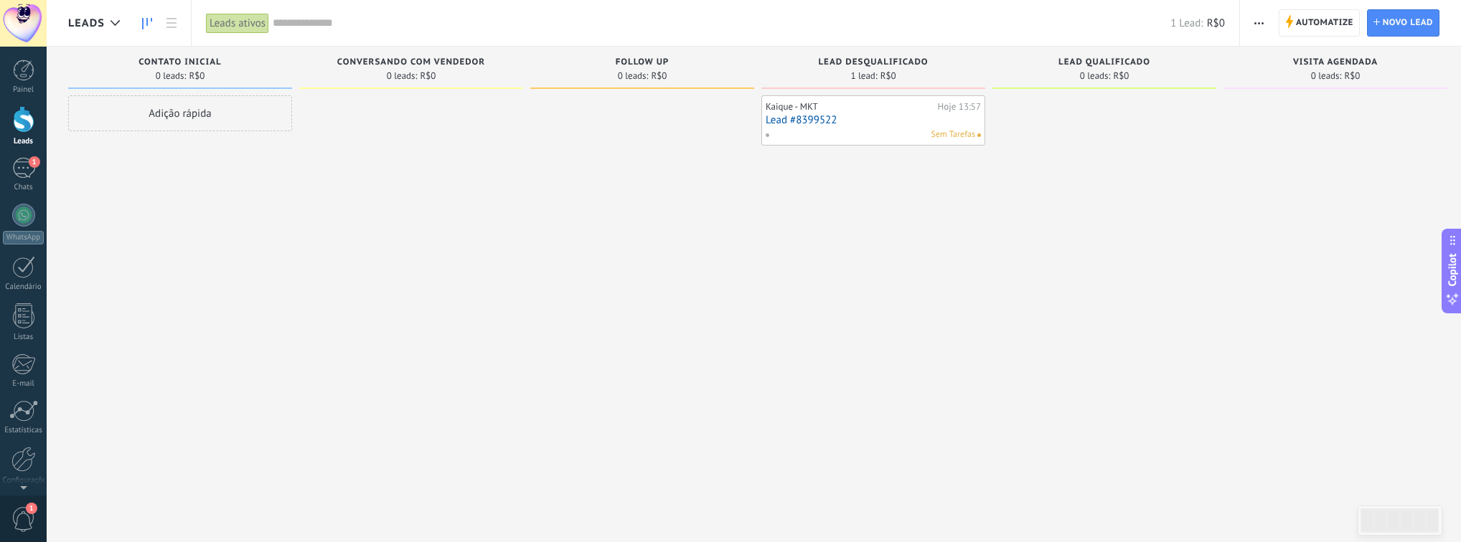
click at [1101, 23] on icon "button" at bounding box center [1258, 23] width 9 height 2
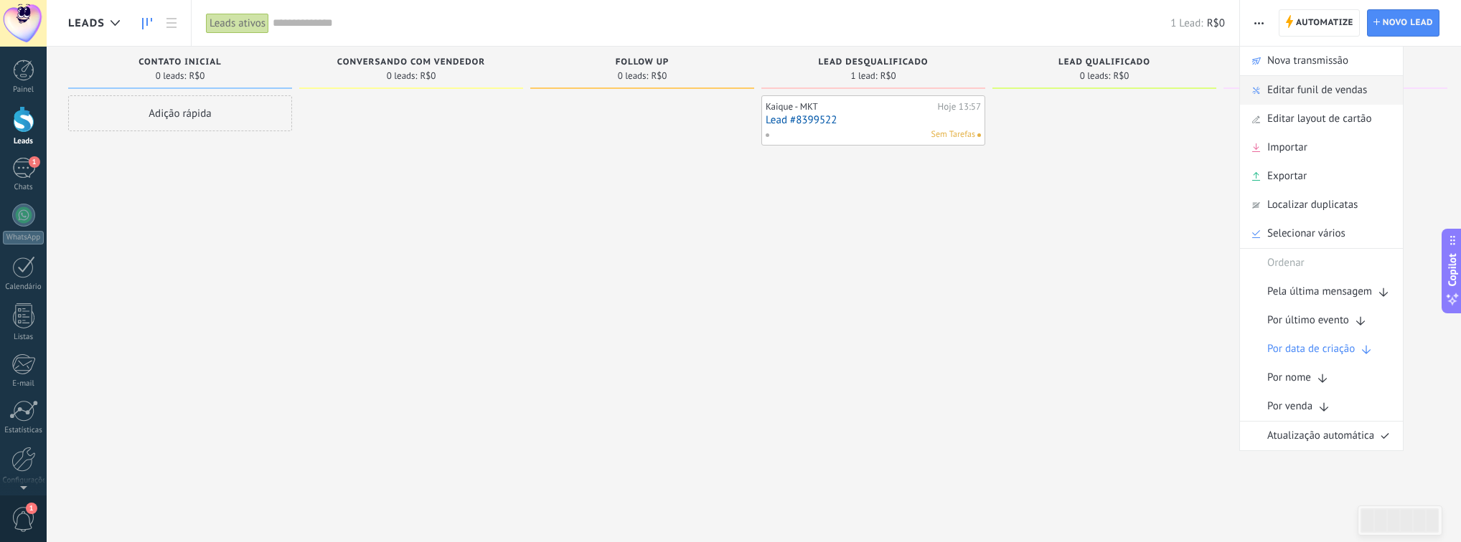
click at [1101, 93] on span "Editar funil de vendas" at bounding box center [1317, 90] width 100 height 29
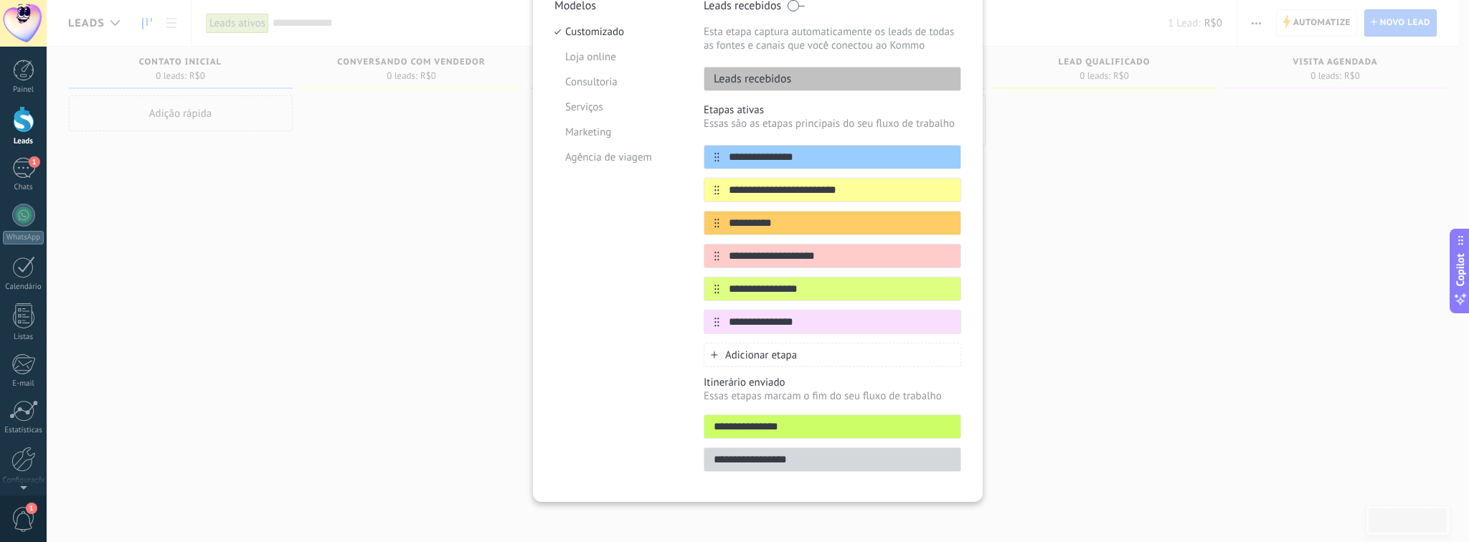
scroll to position [156, 0]
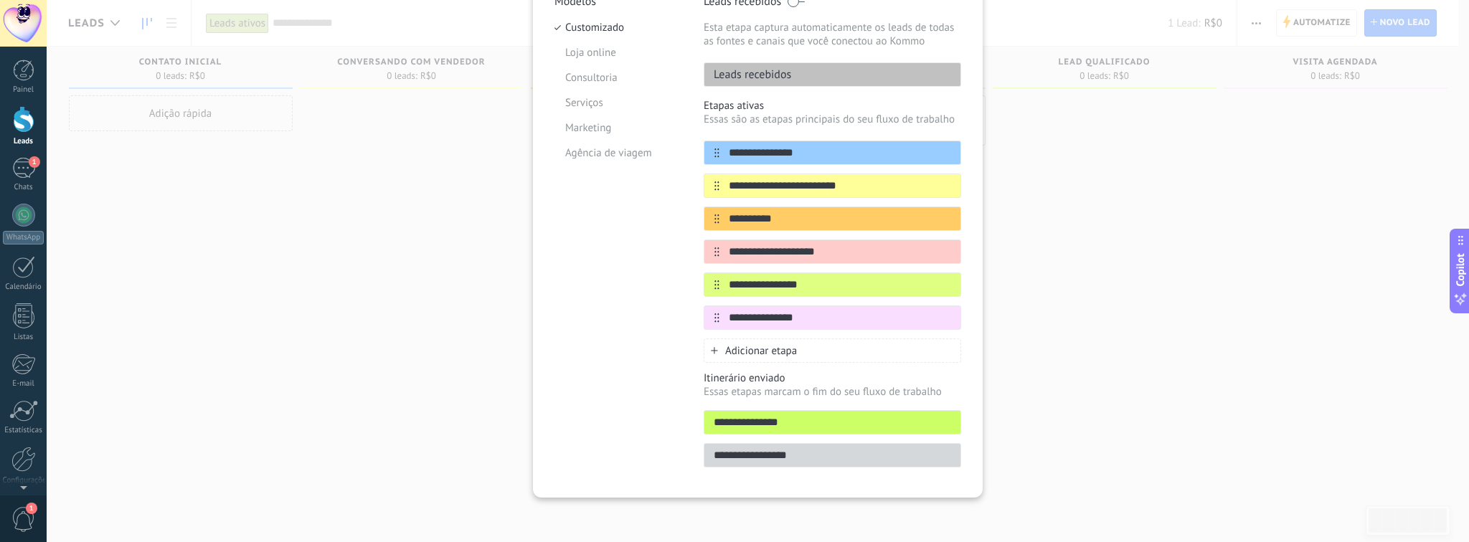
click at [859, 339] on div "Adicionar etapa" at bounding box center [833, 351] width 258 height 24
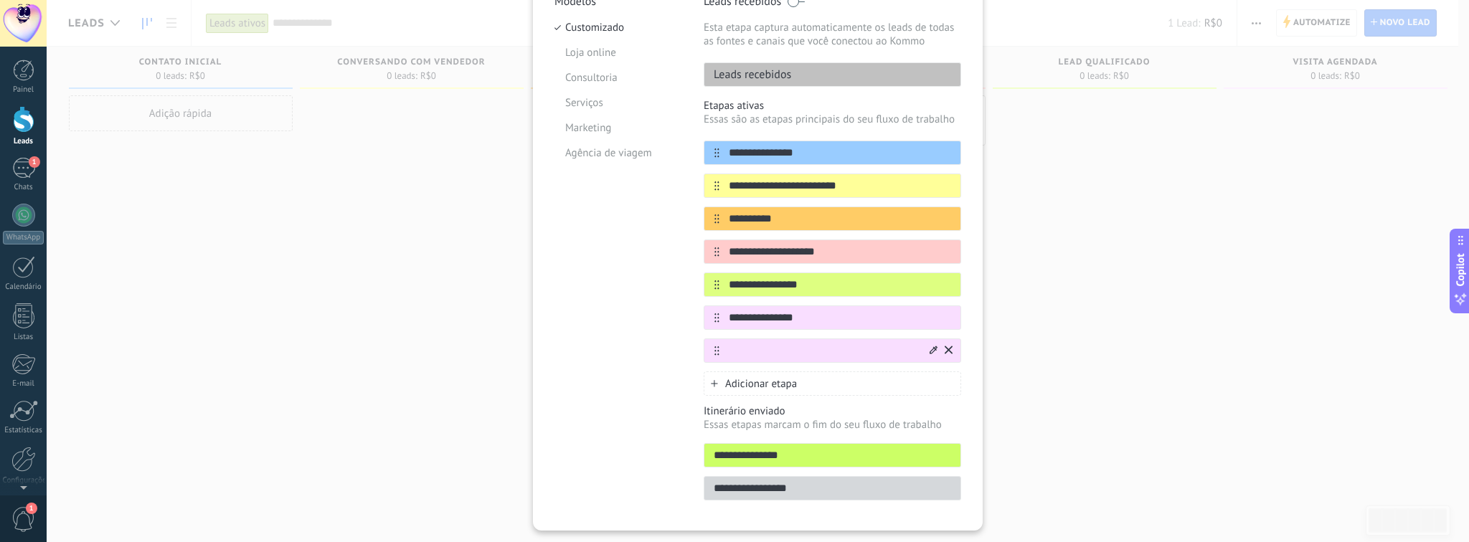
click at [858, 345] on input "text" at bounding box center [824, 351] width 208 height 15
type input "****"
click at [805, 379] on div "Adicionar etapa" at bounding box center [833, 384] width 258 height 24
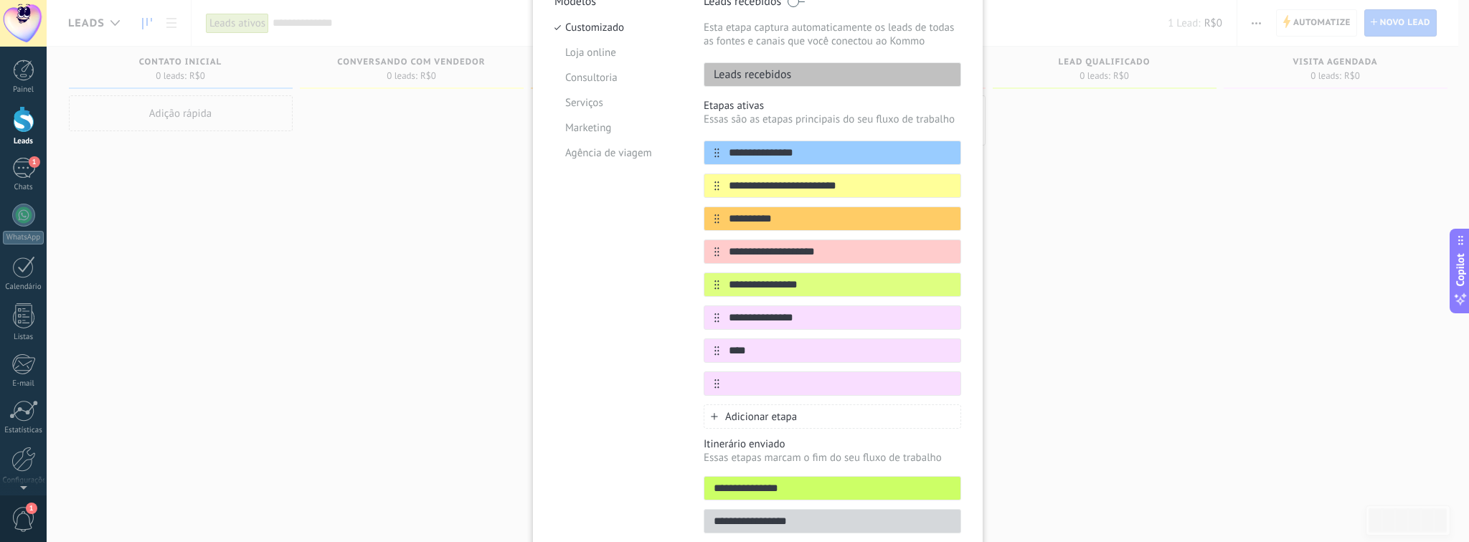
click at [805, 379] on input "text" at bounding box center [840, 384] width 241 height 15
type input "*******"
click at [834, 412] on div "Adicionar etapa" at bounding box center [833, 417] width 258 height 24
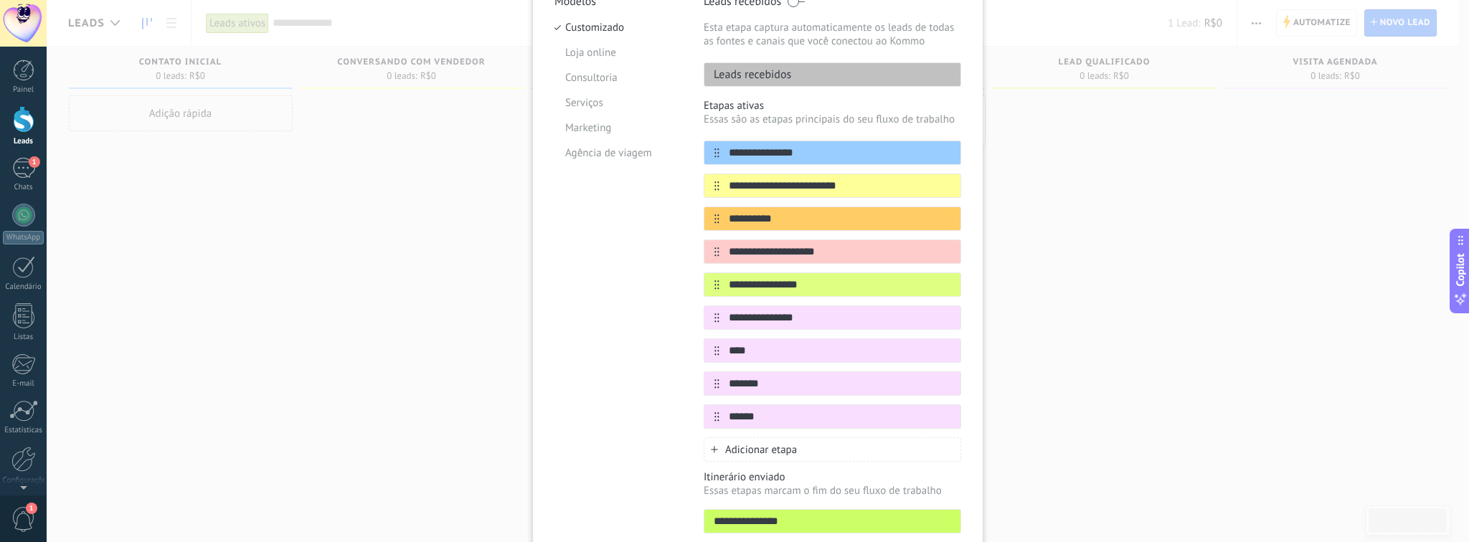
type input "******"
click at [865, 448] on div "Adicionar etapa" at bounding box center [833, 450] width 258 height 24
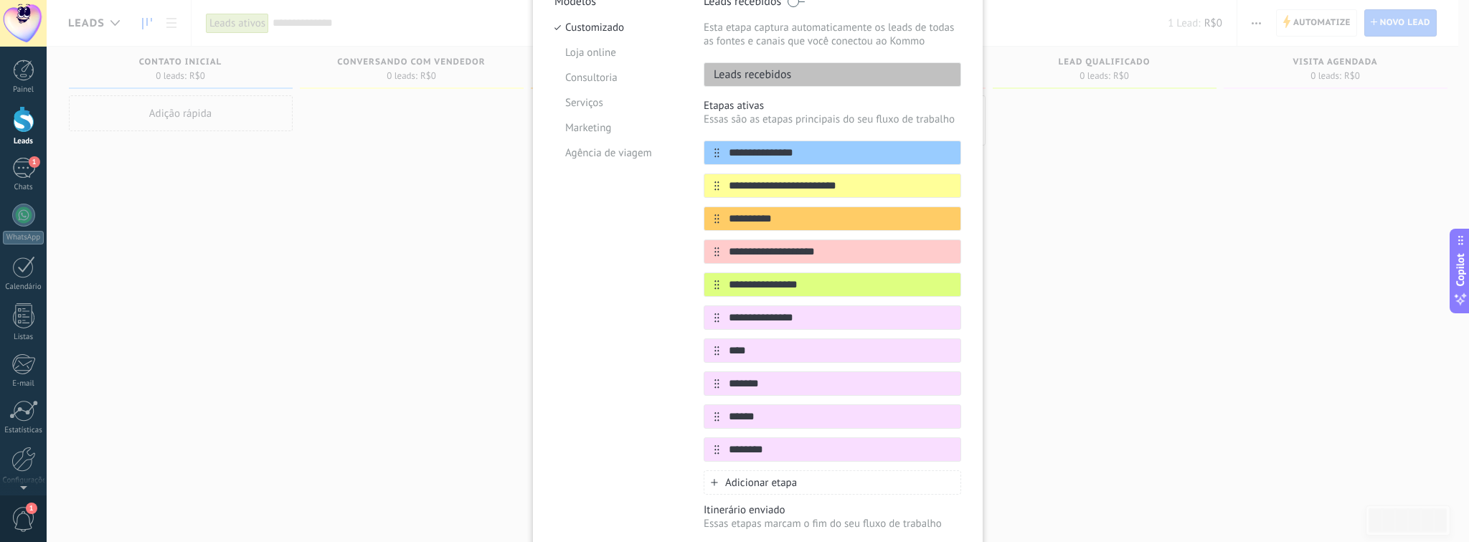
type input "*******"
click at [865, 484] on div "Adicionar etapa" at bounding box center [833, 483] width 258 height 24
type input "******"
click at [844, 347] on input "****" at bounding box center [824, 351] width 208 height 15
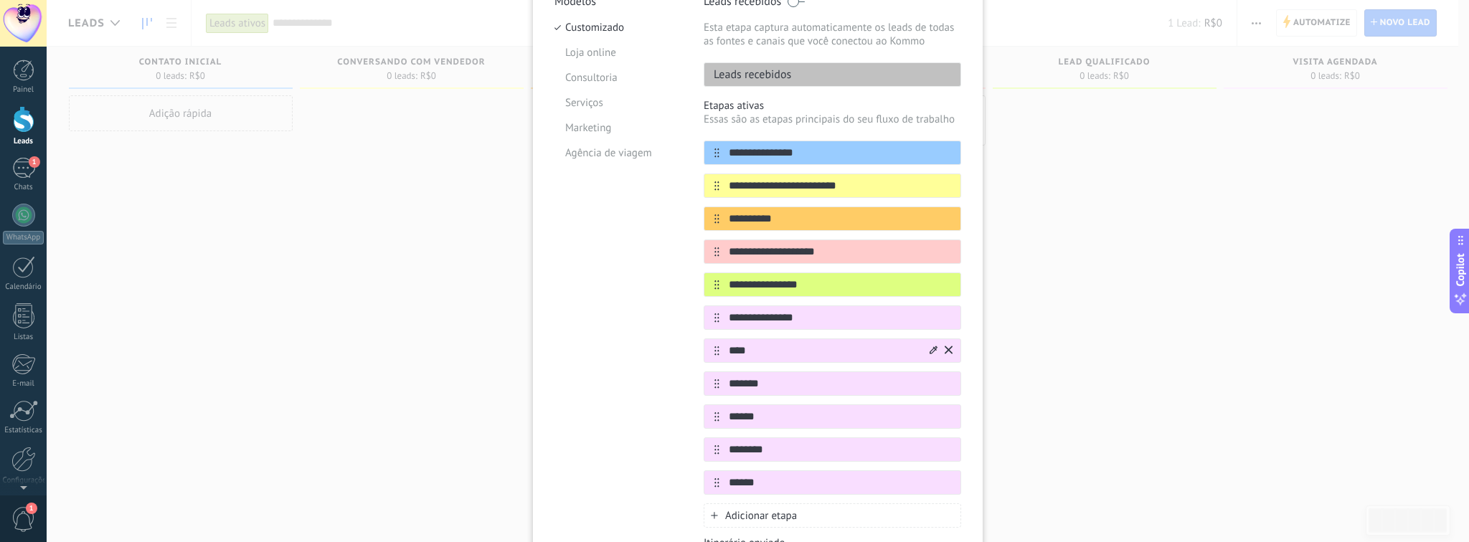
click at [844, 347] on input "****" at bounding box center [824, 351] width 208 height 15
click at [931, 344] on div at bounding box center [934, 351] width 8 height 14
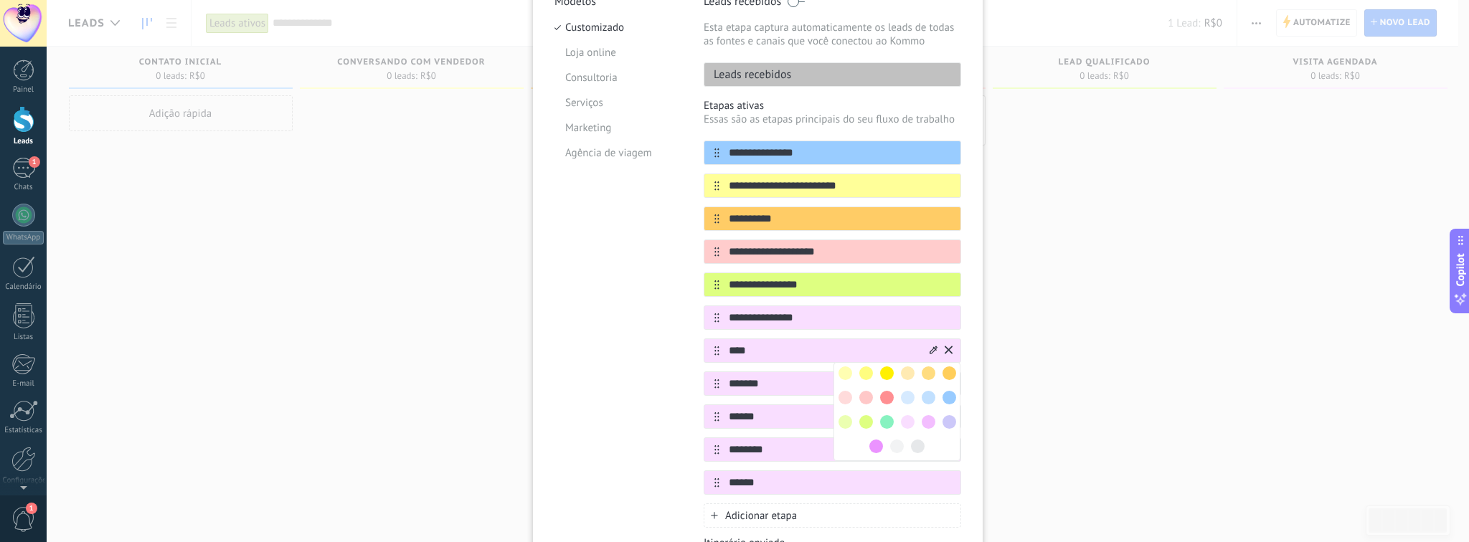
click at [884, 423] on span at bounding box center [887, 422] width 14 height 14
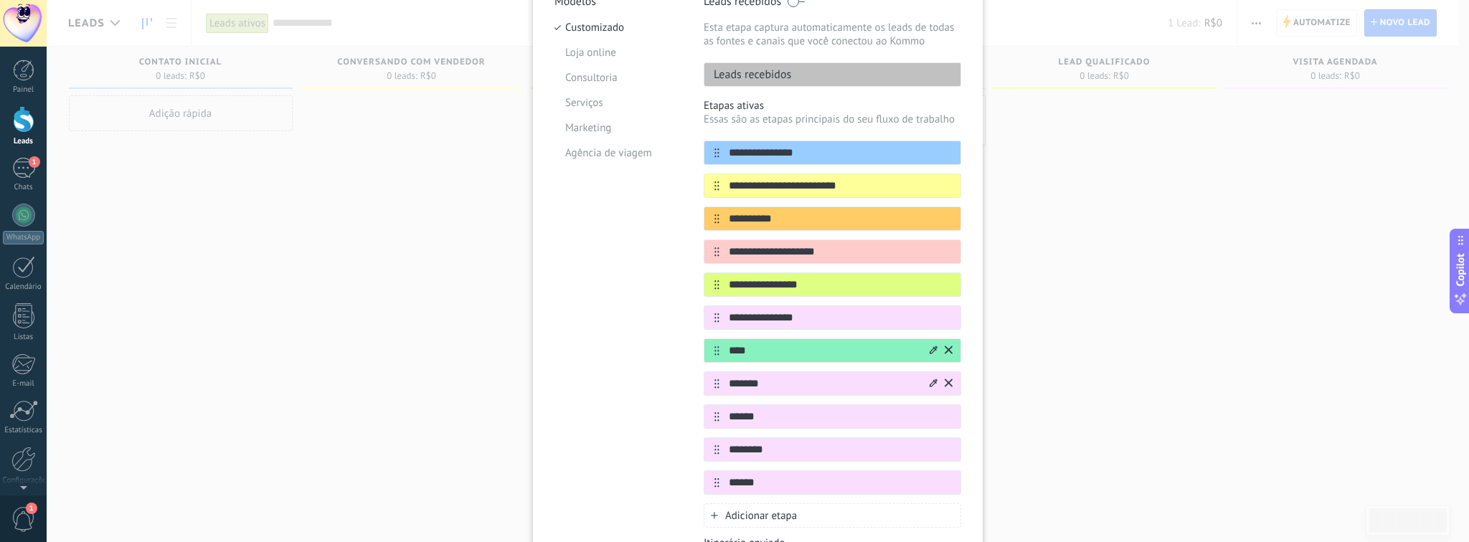
click at [930, 379] on icon at bounding box center [934, 383] width 8 height 9
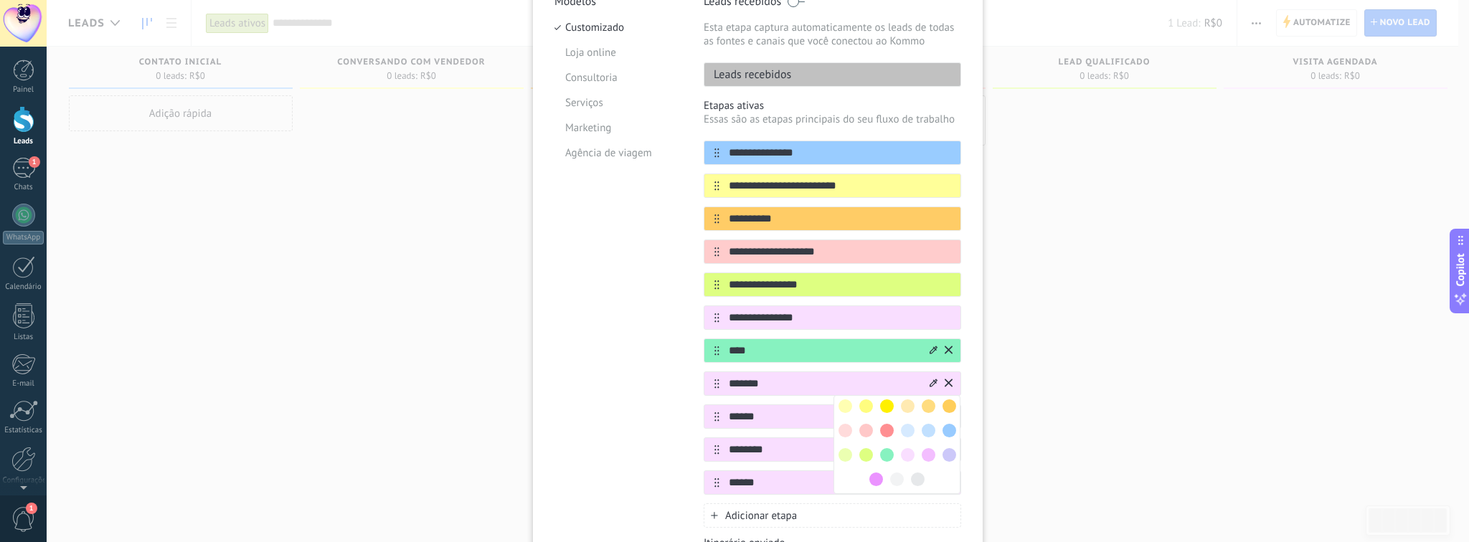
click at [929, 405] on span at bounding box center [929, 407] width 14 height 14
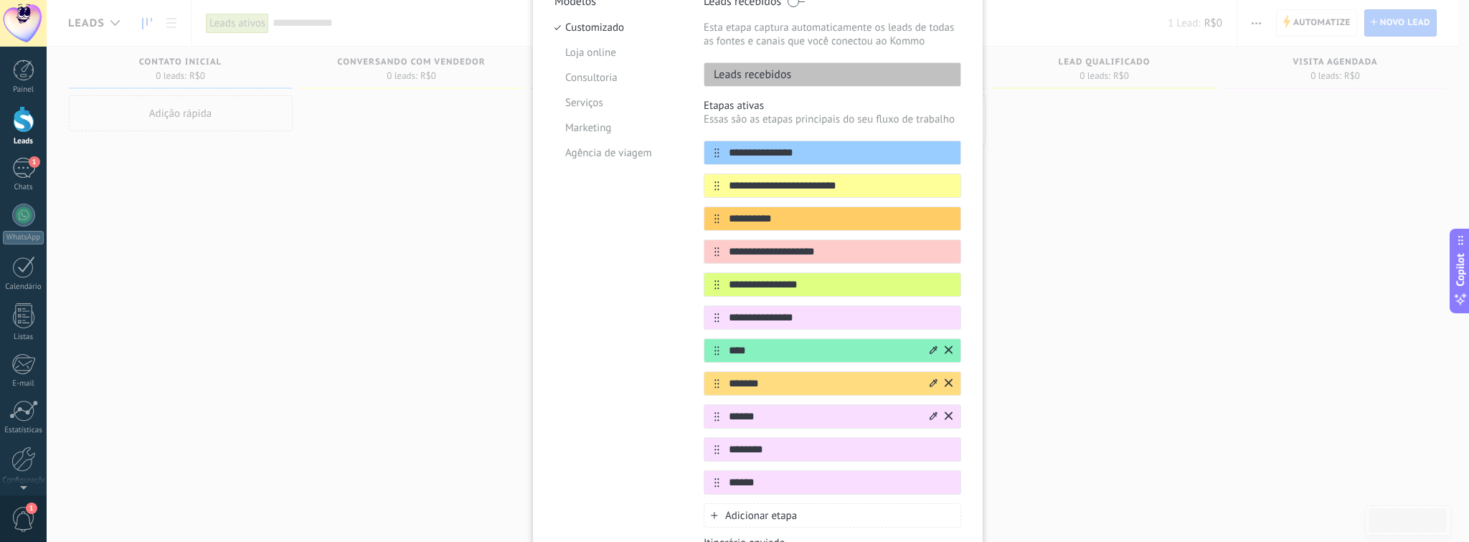
click at [928, 415] on div at bounding box center [940, 416] width 25 height 23
click at [930, 415] on icon at bounding box center [934, 416] width 8 height 8
click at [943, 433] on span at bounding box center [950, 440] width 14 height 14
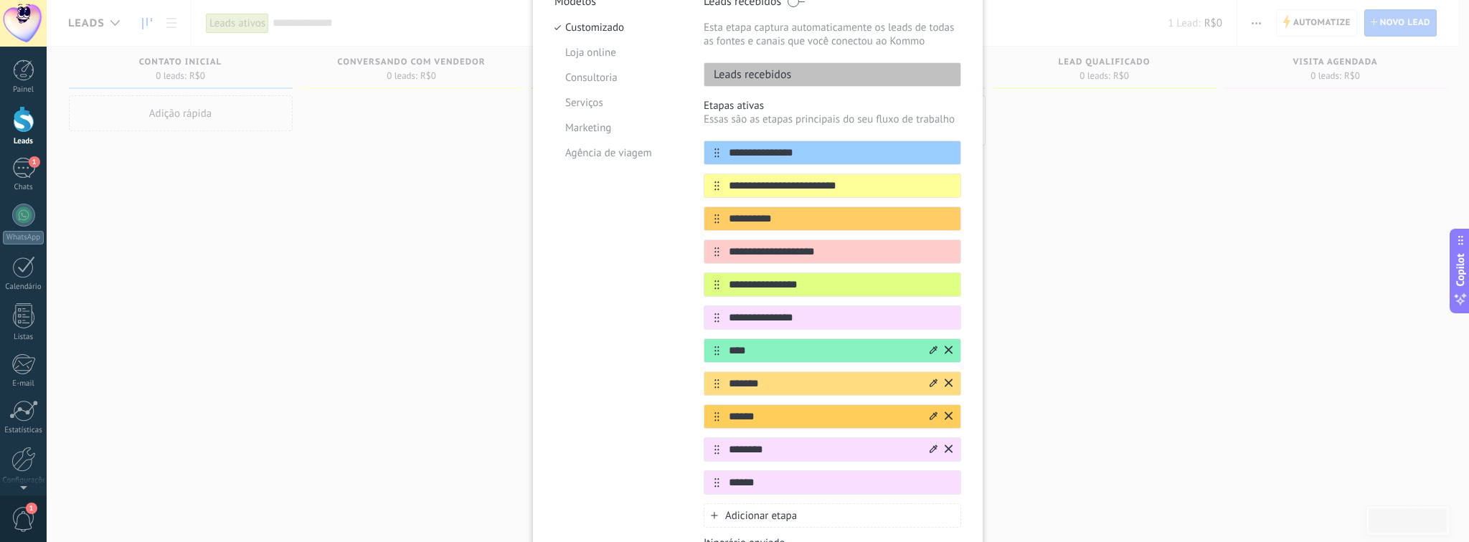
click at [924, 445] on input "*******" at bounding box center [824, 450] width 208 height 15
click at [930, 447] on icon at bounding box center [934, 449] width 8 height 8
click at [886, 474] on span at bounding box center [887, 473] width 14 height 14
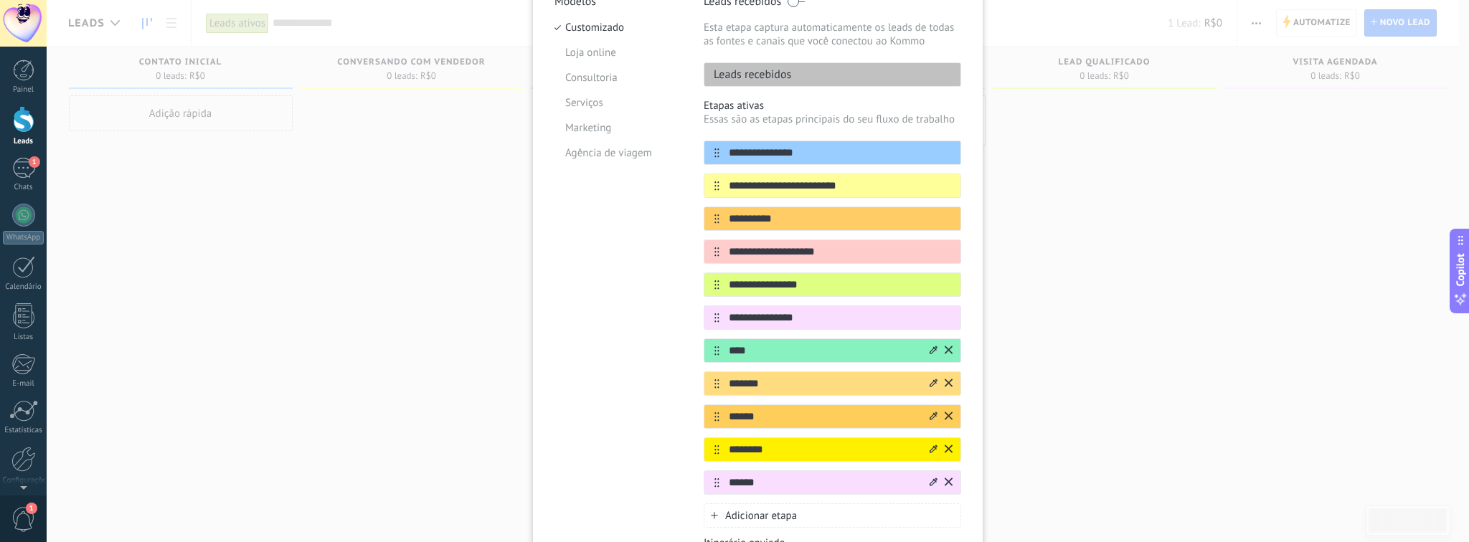
click at [934, 478] on icon at bounding box center [934, 482] width 8 height 8
click at [844, 499] on span at bounding box center [846, 506] width 14 height 14
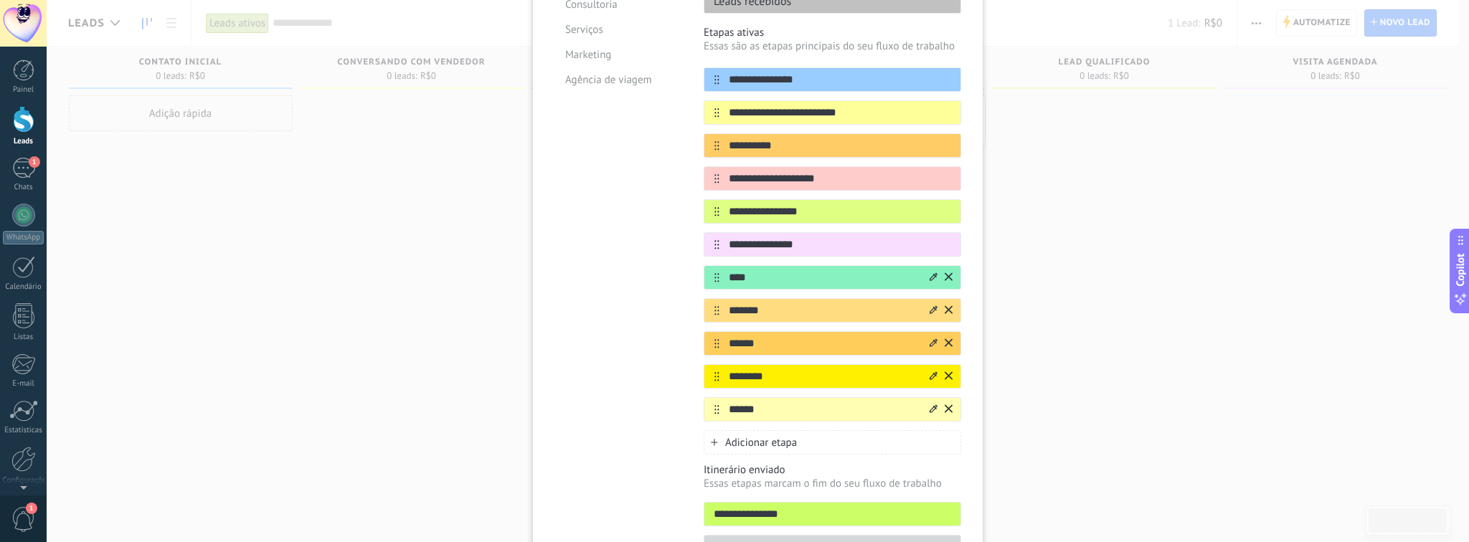
scroll to position [270, 0]
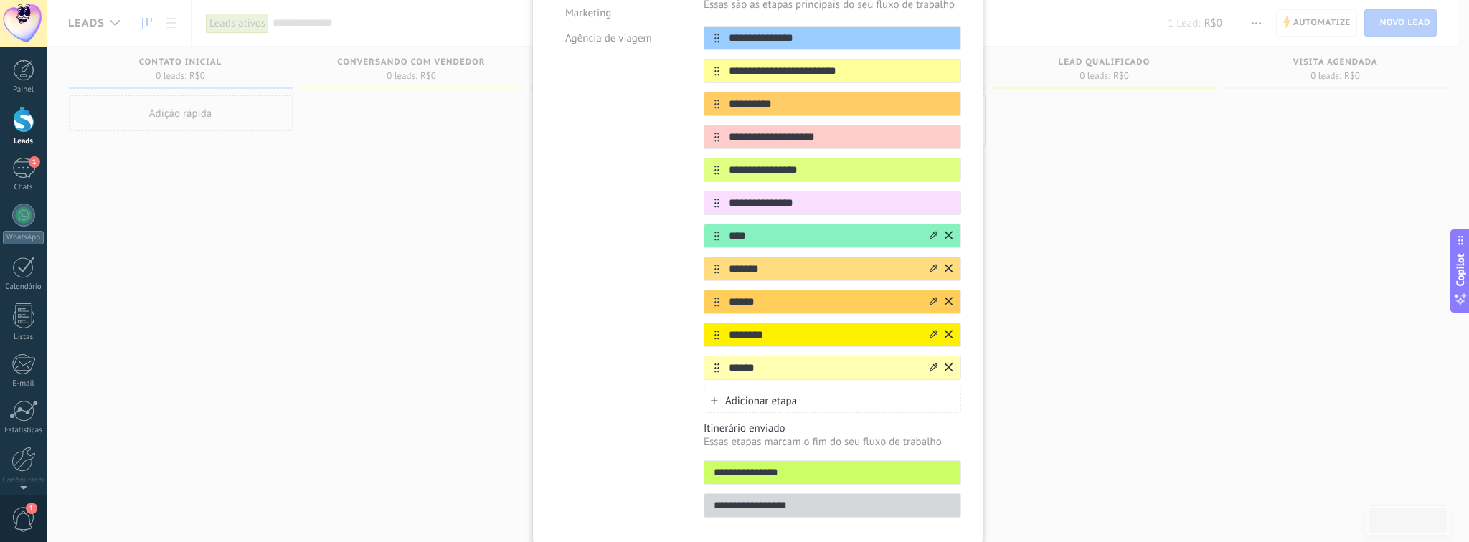
click at [935, 264] on icon at bounding box center [934, 268] width 8 height 9
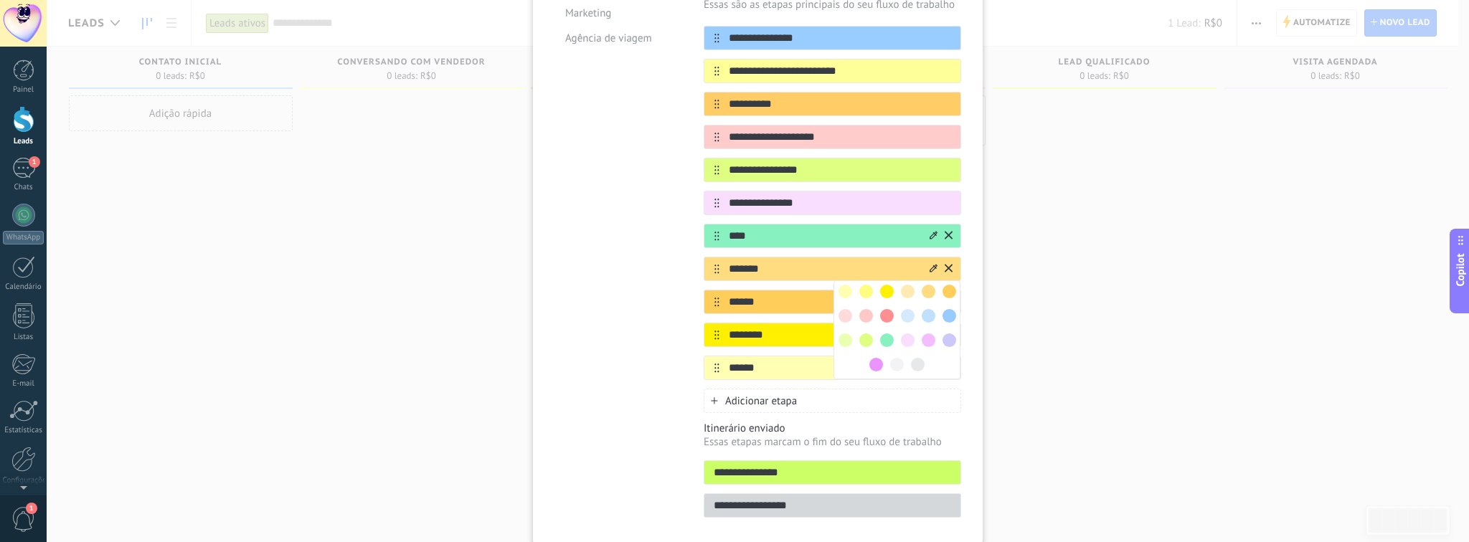
click at [943, 316] on span at bounding box center [950, 316] width 14 height 14
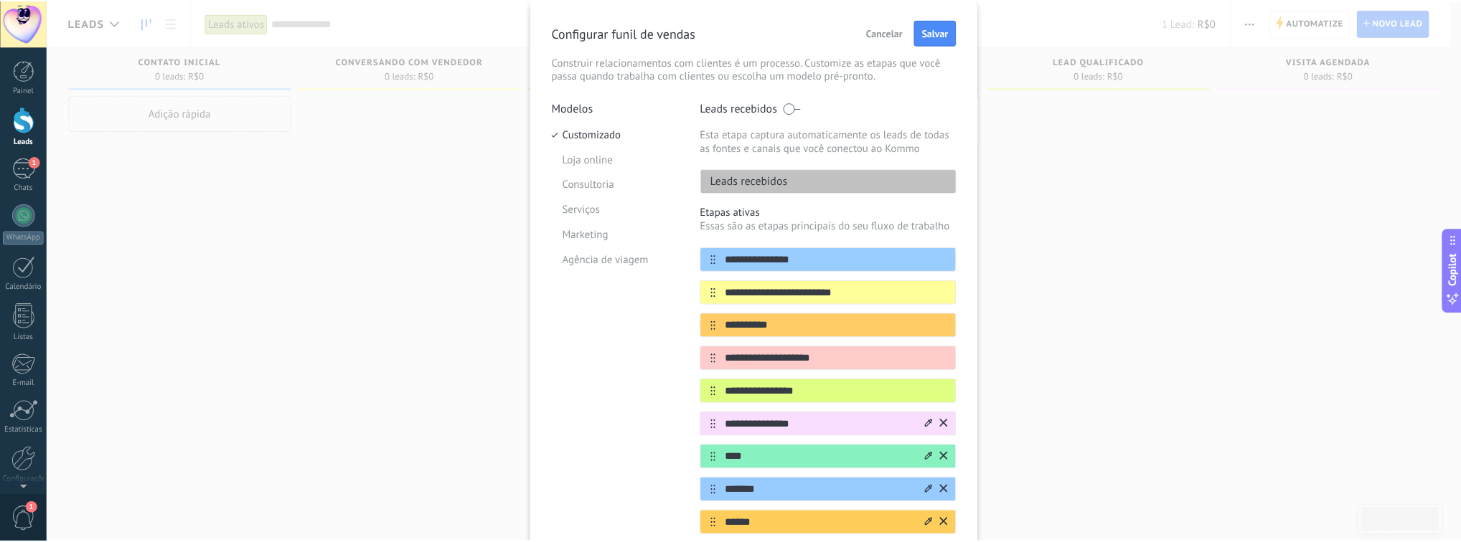
scroll to position [0, 0]
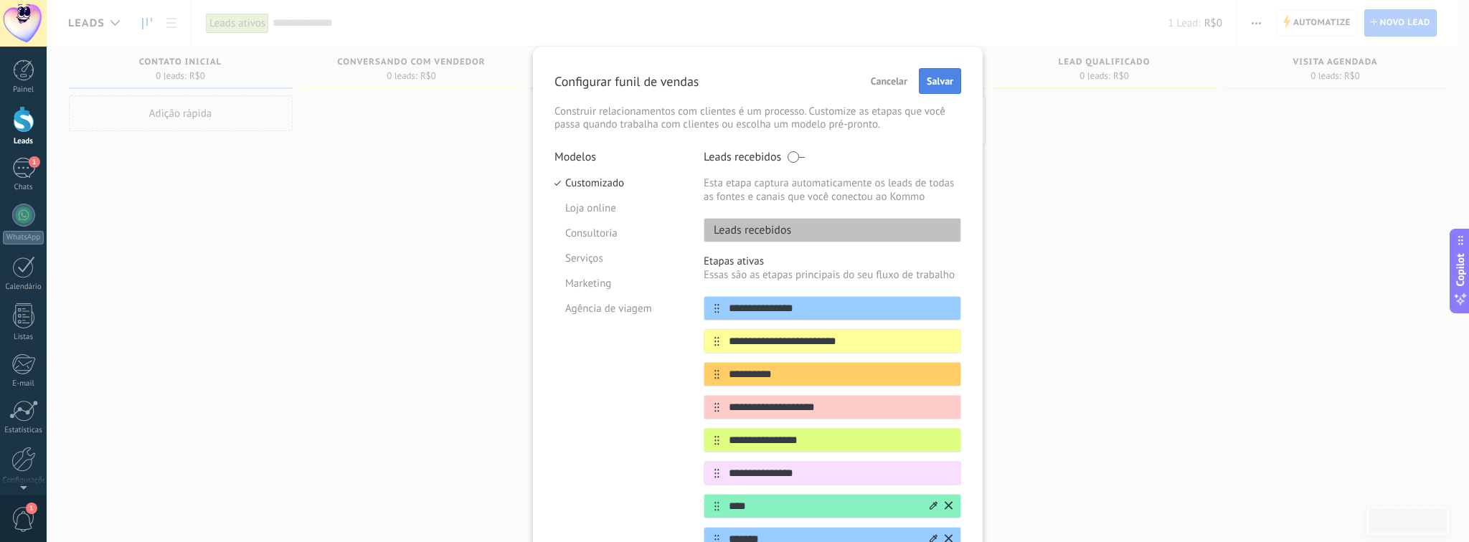
click at [951, 88] on button "Salvar" at bounding box center [940, 81] width 42 height 26
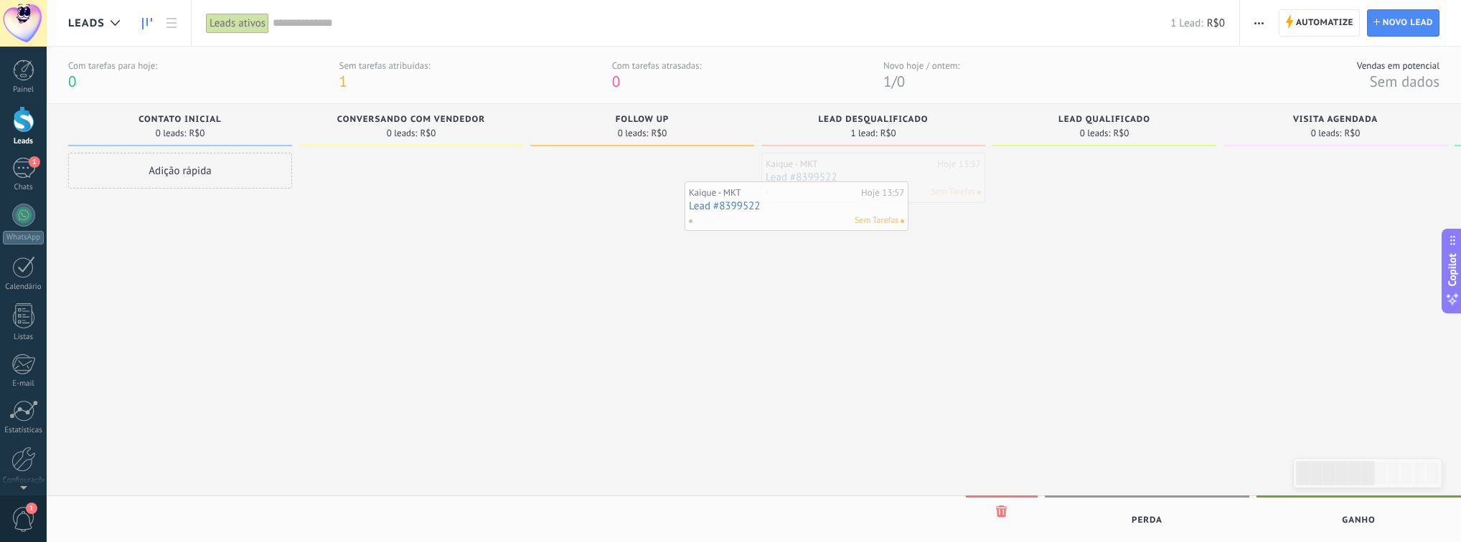
drag, startPoint x: 899, startPoint y: 189, endPoint x: 820, endPoint y: 217, distance: 84.0
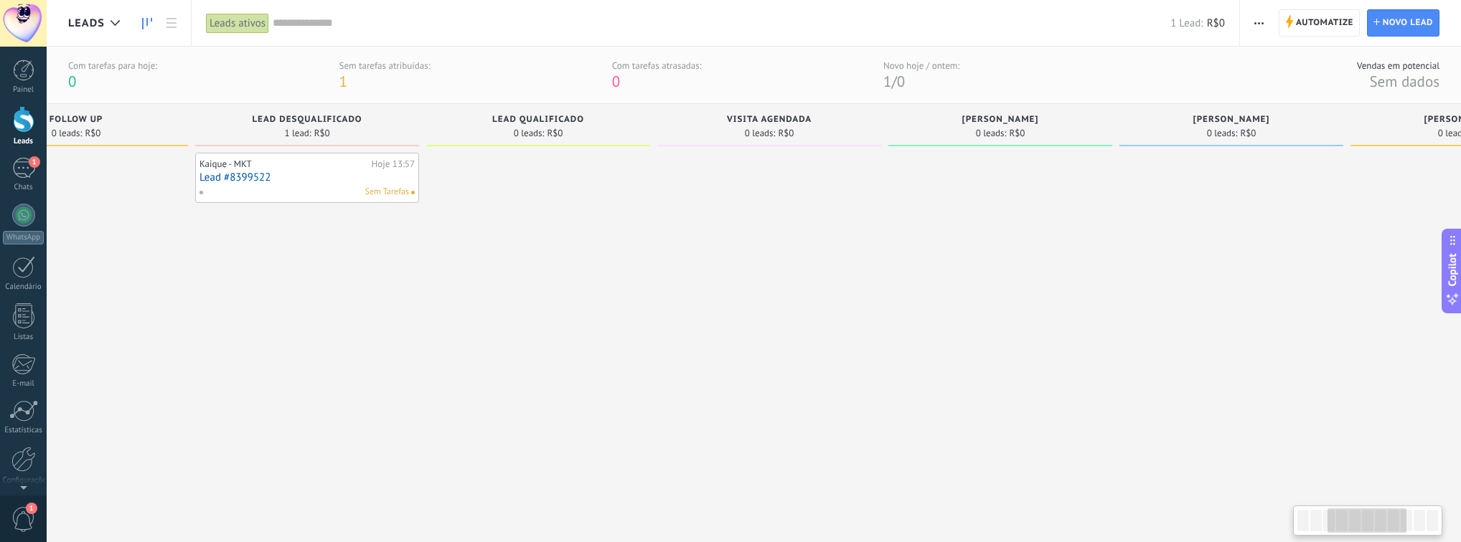
drag, startPoint x: 1215, startPoint y: 330, endPoint x: 649, endPoint y: 314, distance: 565.6
click at [649, 314] on div "Lead Qualificado 0 leads: R$0" at bounding box center [541, 306] width 231 height 404
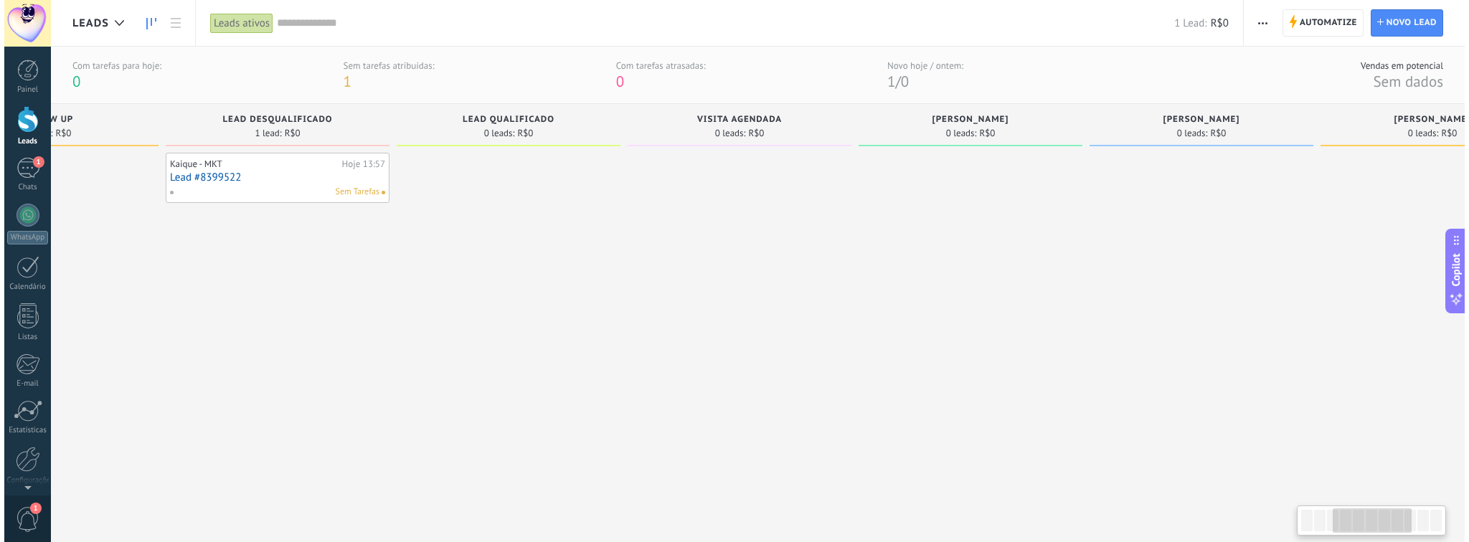
scroll to position [0, 582]
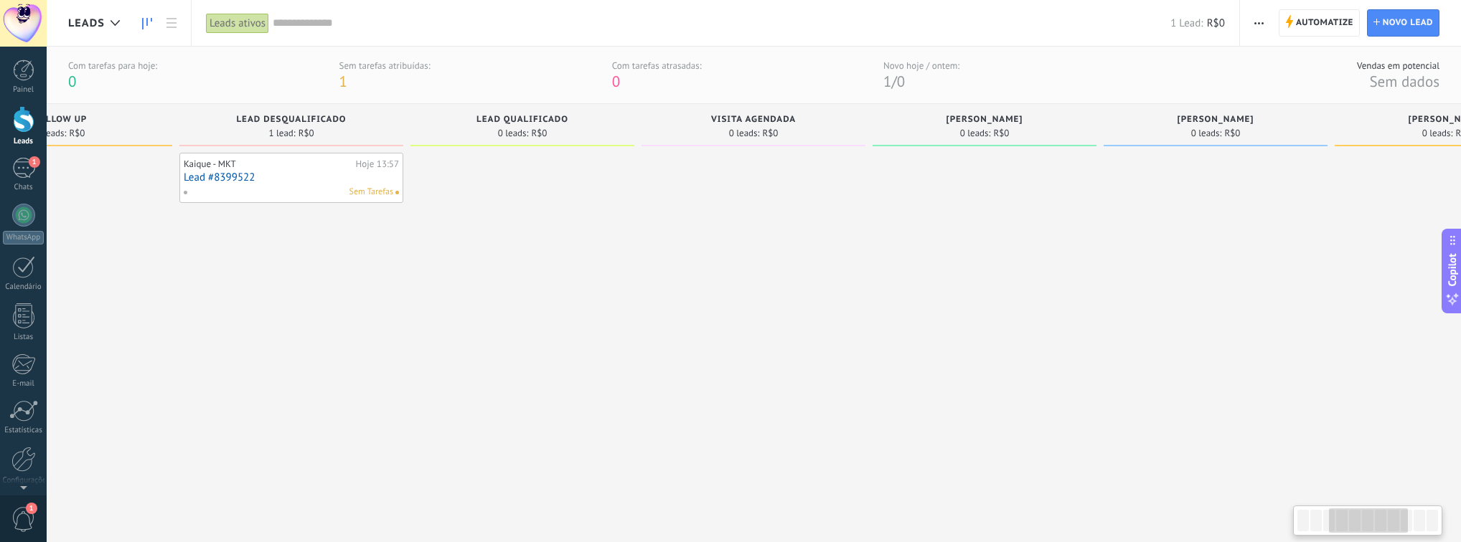
drag, startPoint x: 1158, startPoint y: 263, endPoint x: 1145, endPoint y: 266, distance: 13.2
click at [1101, 266] on div at bounding box center [1215, 330] width 224 height 355
click at [598, 121] on div "Lead Qualificado" at bounding box center [522, 121] width 209 height 12
click at [1101, 32] on span "button" at bounding box center [1258, 22] width 9 height 27
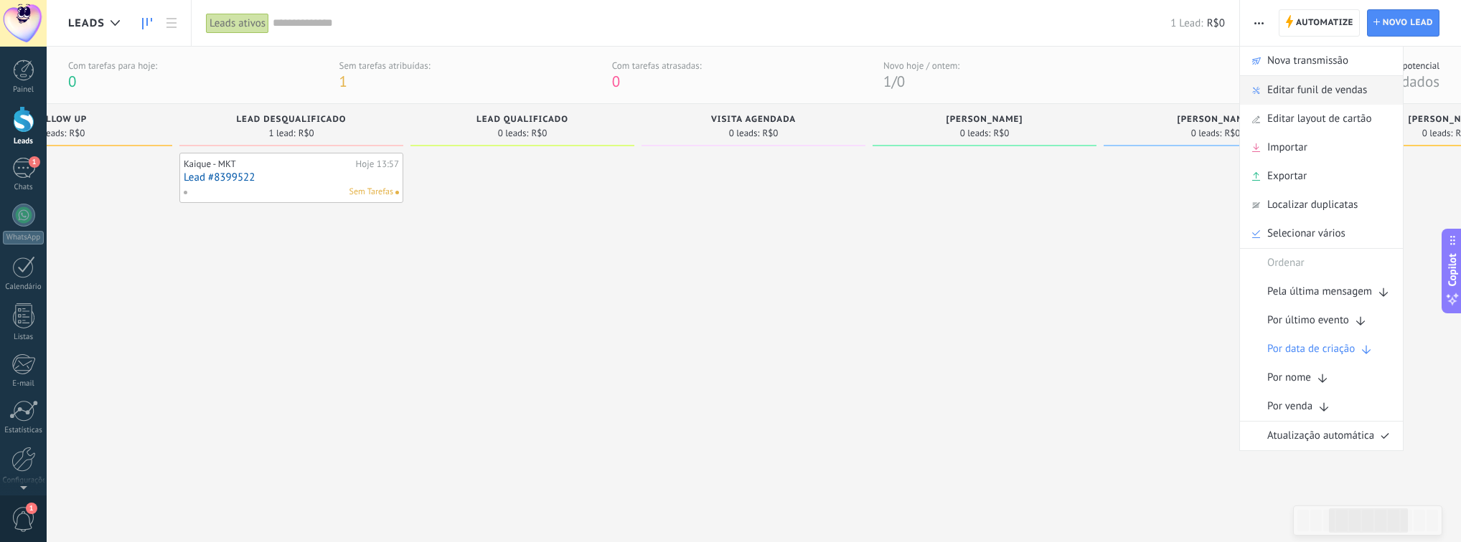
click at [1101, 86] on span "Editar funil de vendas" at bounding box center [1317, 90] width 100 height 29
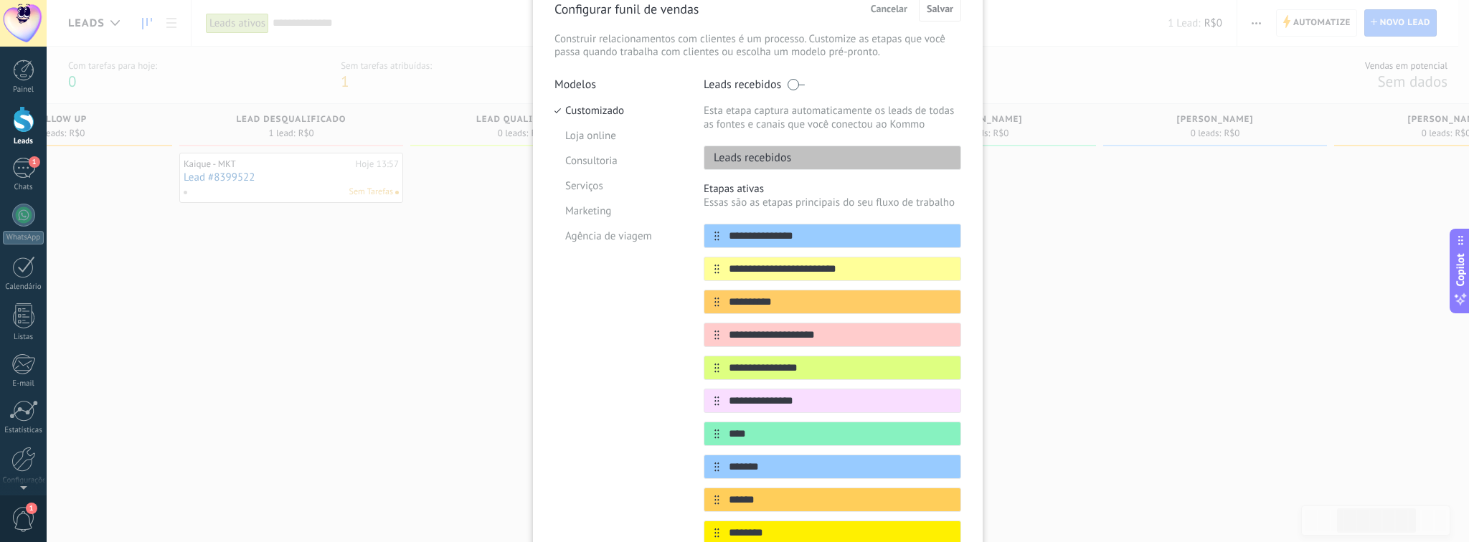
scroll to position [115, 0]
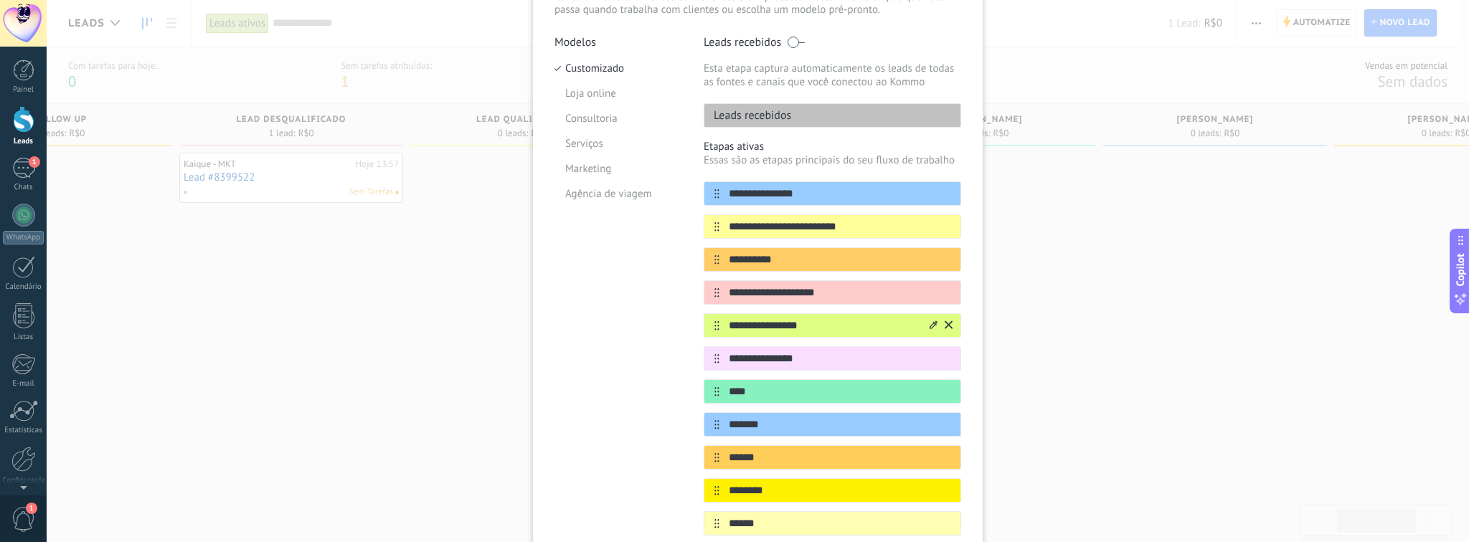
click at [945, 327] on icon at bounding box center [949, 325] width 8 height 8
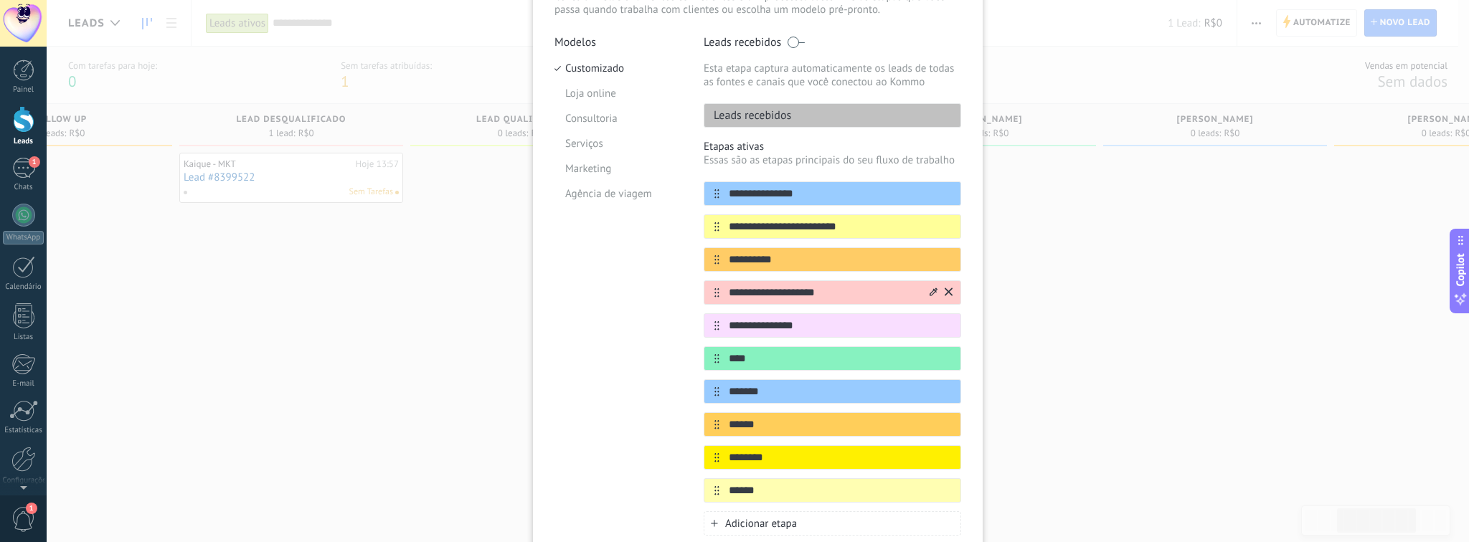
click at [945, 294] on icon at bounding box center [949, 292] width 8 height 9
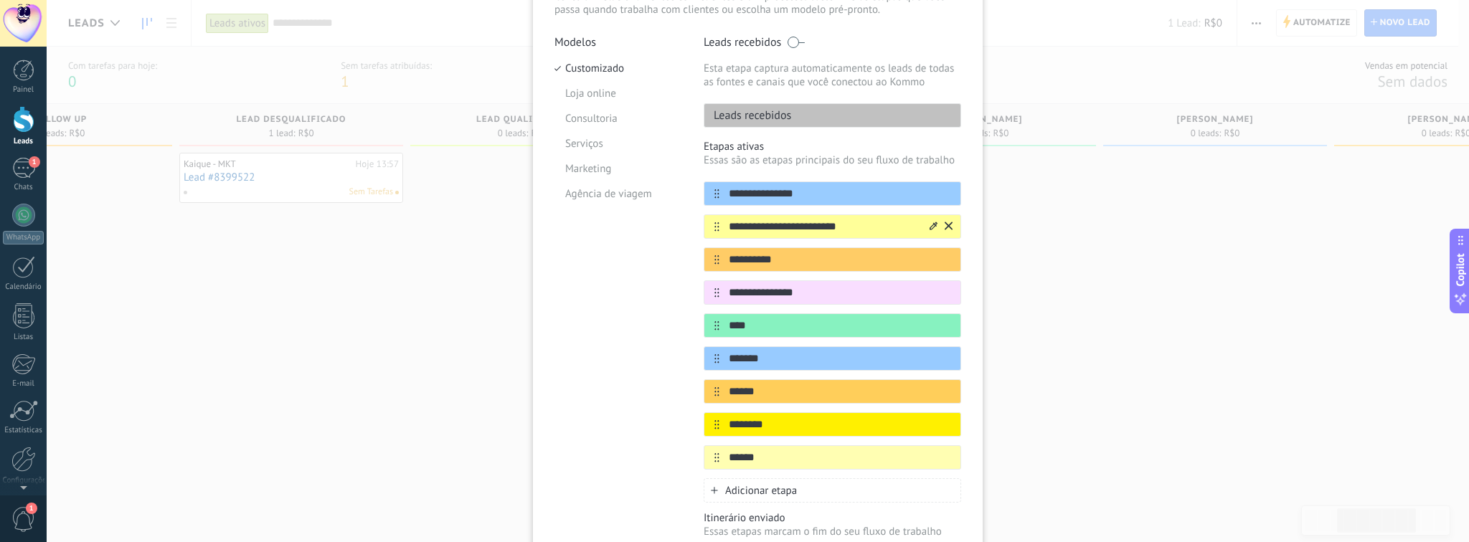
click at [946, 224] on icon at bounding box center [949, 226] width 8 height 9
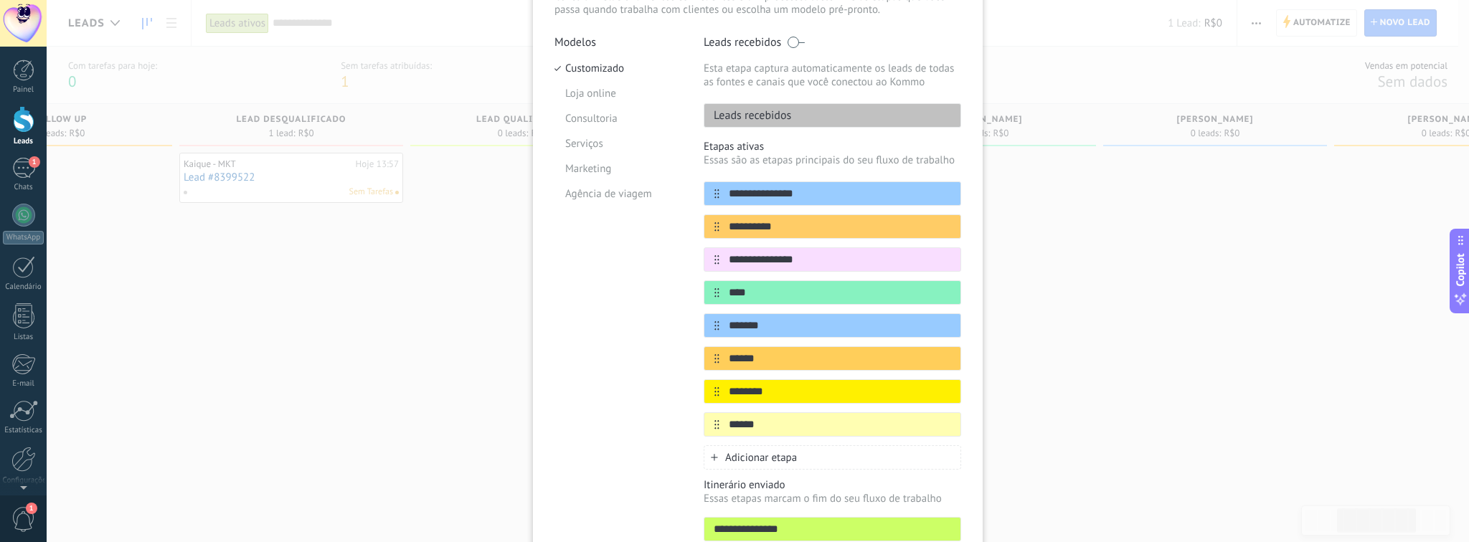
click at [1055, 246] on div "**********" at bounding box center [758, 271] width 1423 height 542
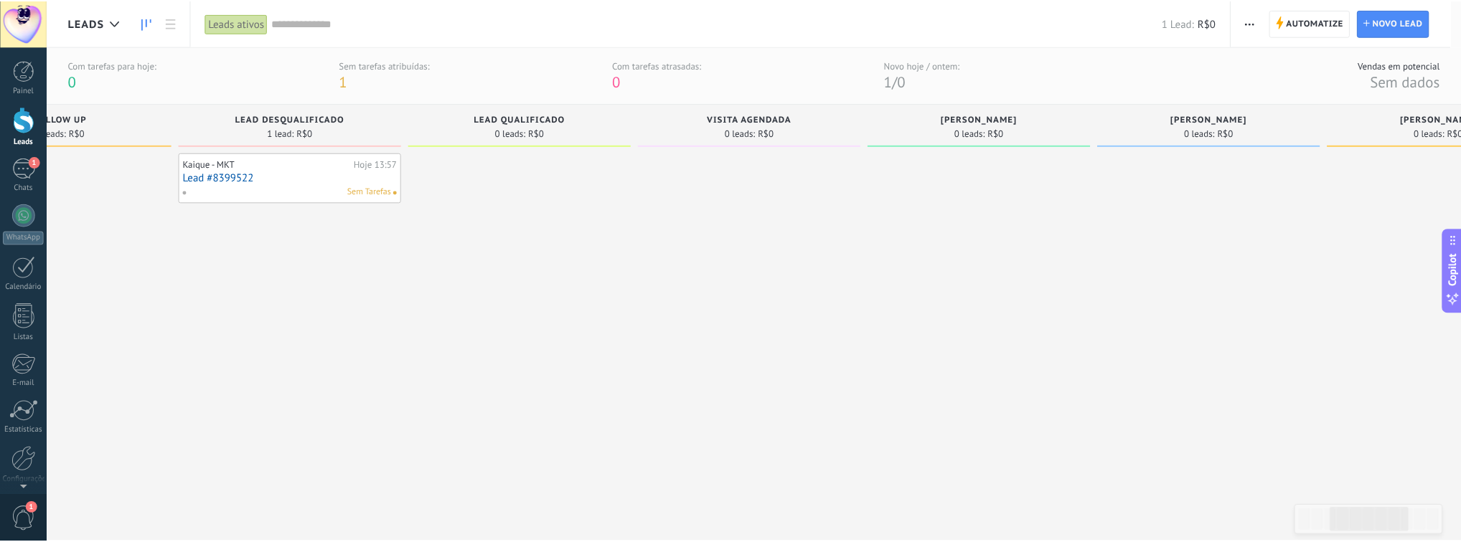
scroll to position [0, 0]
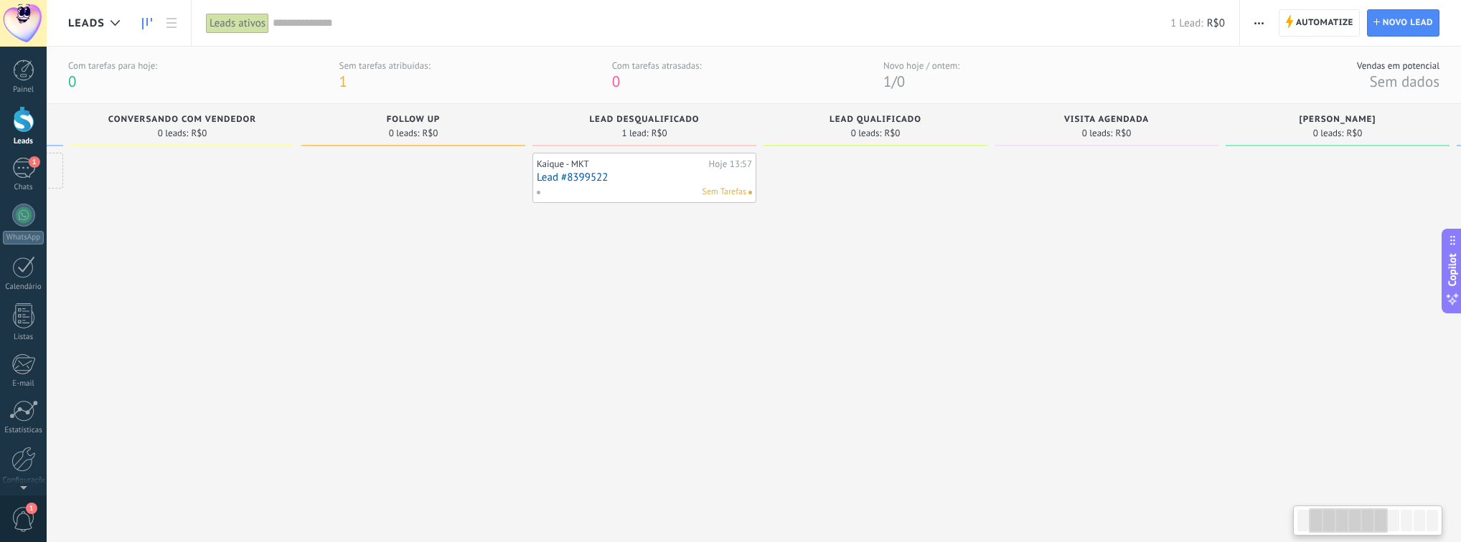
drag, startPoint x: 930, startPoint y: 337, endPoint x: 1284, endPoint y: 377, distance: 356.7
click at [1101, 377] on div at bounding box center [1337, 330] width 224 height 355
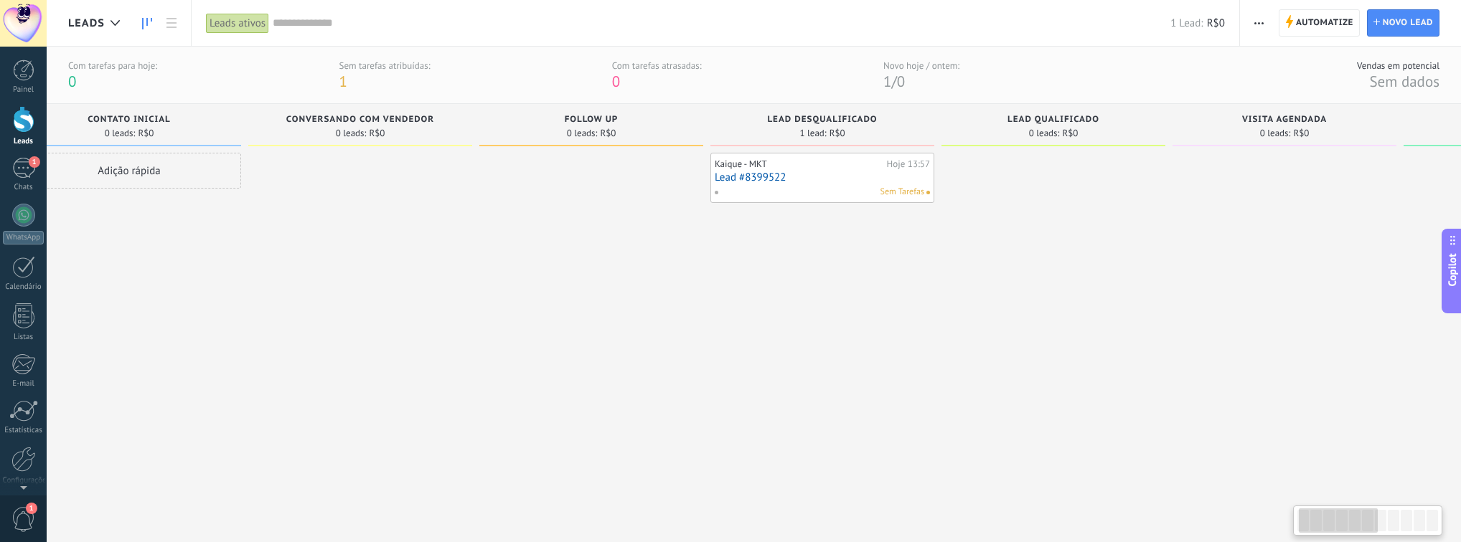
drag, startPoint x: 1087, startPoint y: 399, endPoint x: 1126, endPoint y: 401, distance: 39.5
click at [1101, 401] on div at bounding box center [1053, 330] width 224 height 355
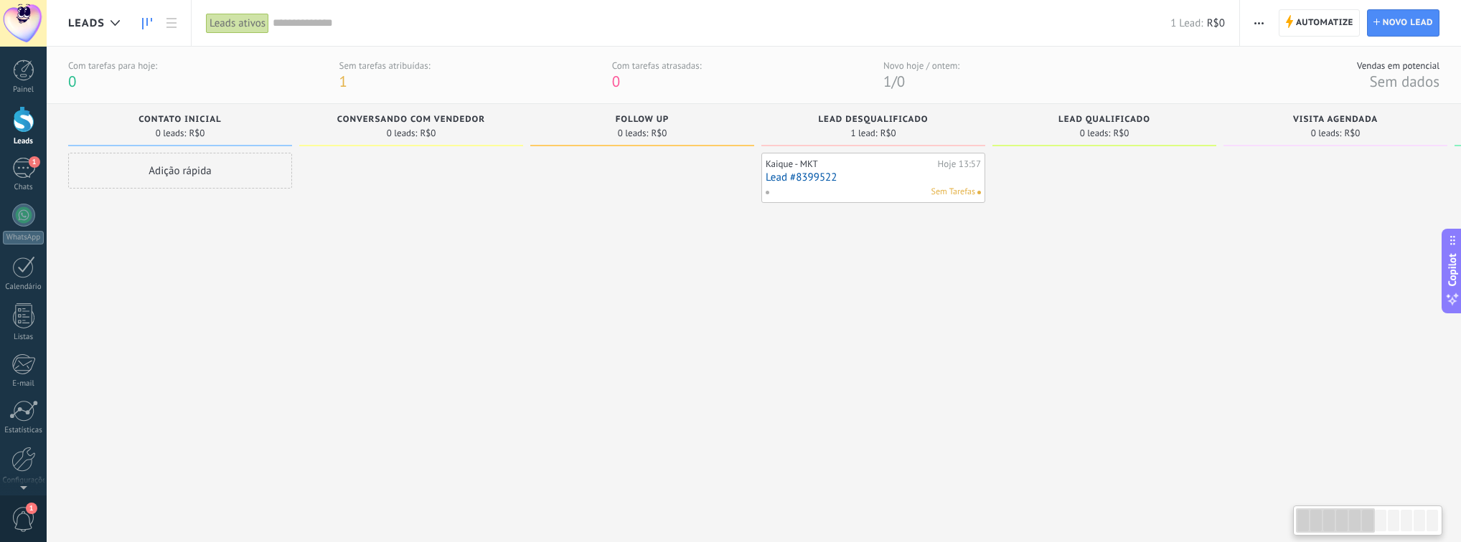
drag, startPoint x: 831, startPoint y: 395, endPoint x: 1082, endPoint y: 405, distance: 251.3
click at [1082, 405] on div "Etapa de leads de entrada solicitações: 0 0 0 0 0 0 0 0 0 Contato inicial 0 lea…" at bounding box center [1346, 306] width 2556 height 404
drag, startPoint x: 716, startPoint y: 428, endPoint x: 808, endPoint y: 428, distance: 91.8
click at [808, 428] on div "Etapa de leads de entrada solicitações: 0 0 0 0 0 0 0 0 0 Contato inicial 0 lea…" at bounding box center [1346, 306] width 2556 height 404
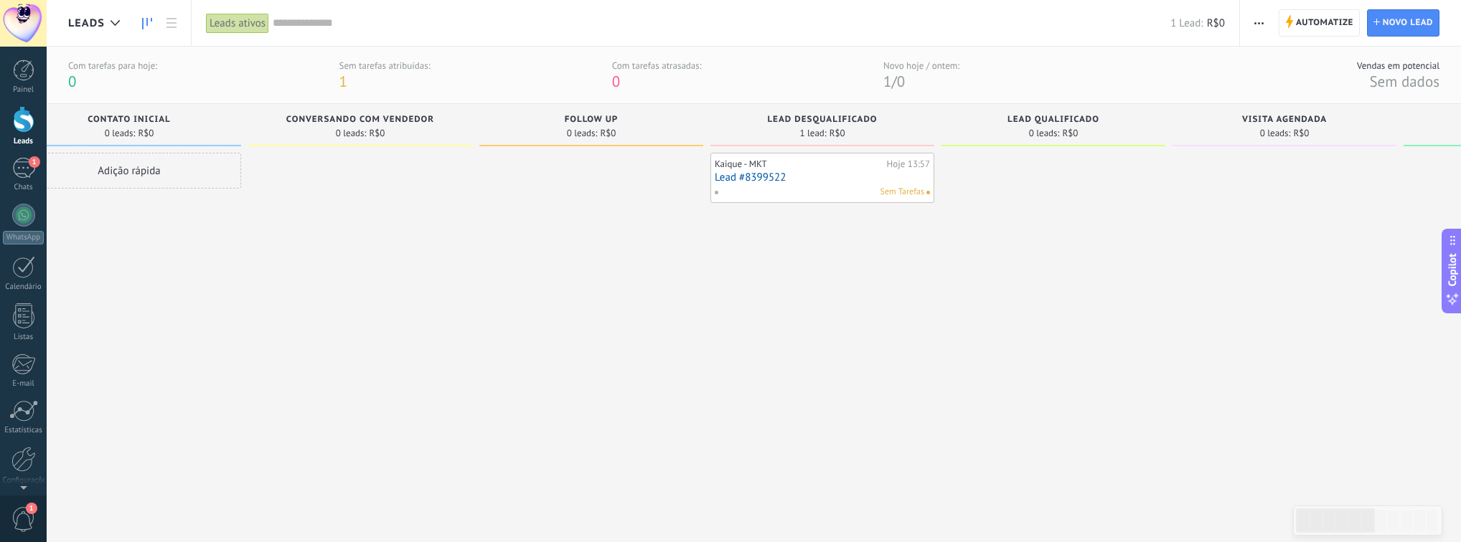
scroll to position [0, 55]
drag, startPoint x: 956, startPoint y: 372, endPoint x: 900, endPoint y: 361, distance: 57.0
click at [900, 361] on div "Kaique - MKT Hoje 13:57 Lead #8399522 Sem Tarefas" at bounding box center [819, 330] width 224 height 355
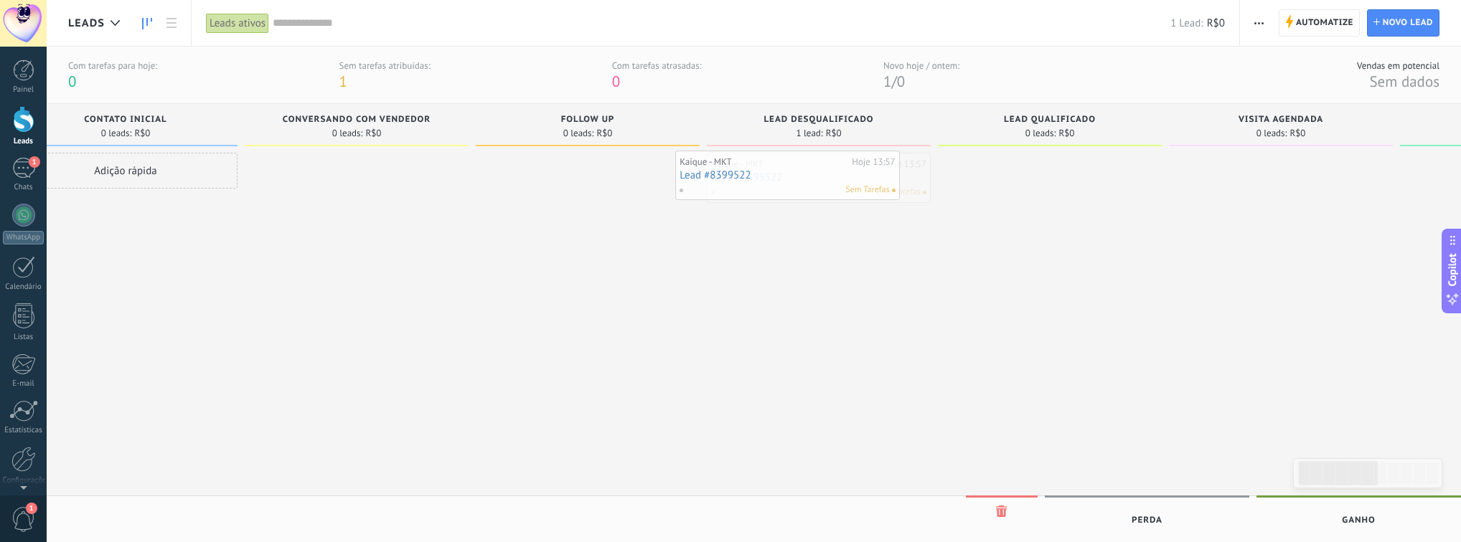
drag, startPoint x: 869, startPoint y: 184, endPoint x: 841, endPoint y: 181, distance: 28.2
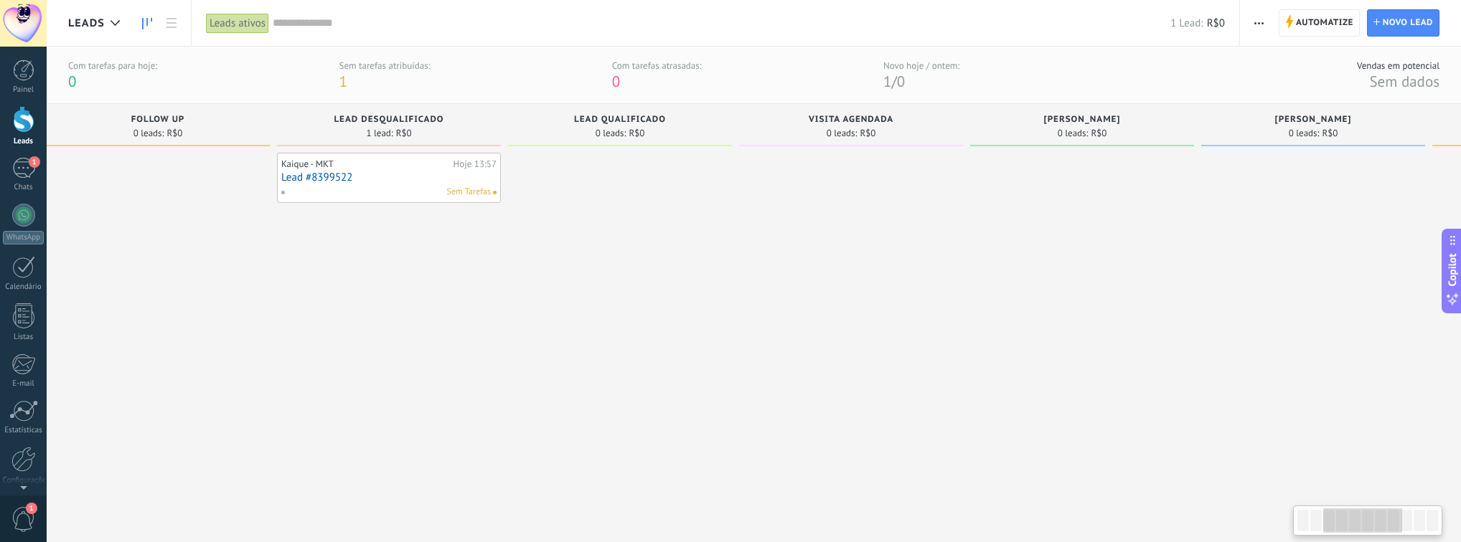
drag, startPoint x: 1145, startPoint y: 325, endPoint x: 717, endPoint y: 362, distance: 429.9
click at [717, 362] on div at bounding box center [620, 330] width 224 height 355
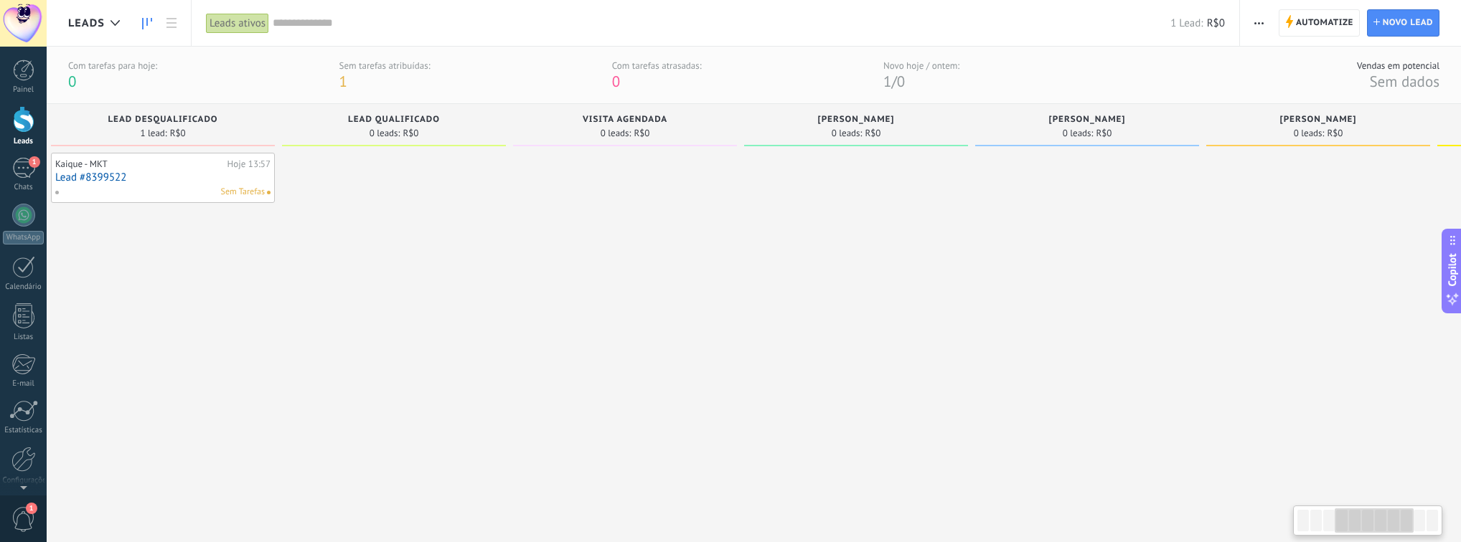
drag, startPoint x: 1078, startPoint y: 362, endPoint x: 849, endPoint y: 364, distance: 228.2
click at [849, 364] on div at bounding box center [856, 330] width 224 height 355
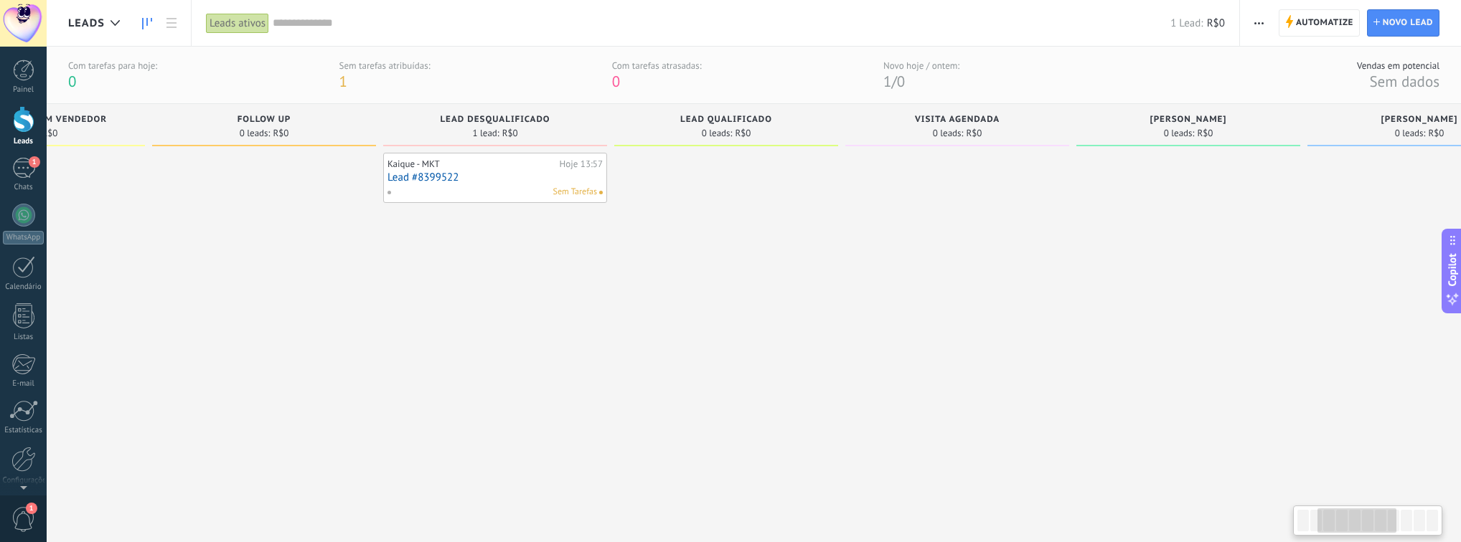
drag, startPoint x: 411, startPoint y: 327, endPoint x: 781, endPoint y: 337, distance: 369.6
click at [768, 332] on div at bounding box center [726, 330] width 224 height 355
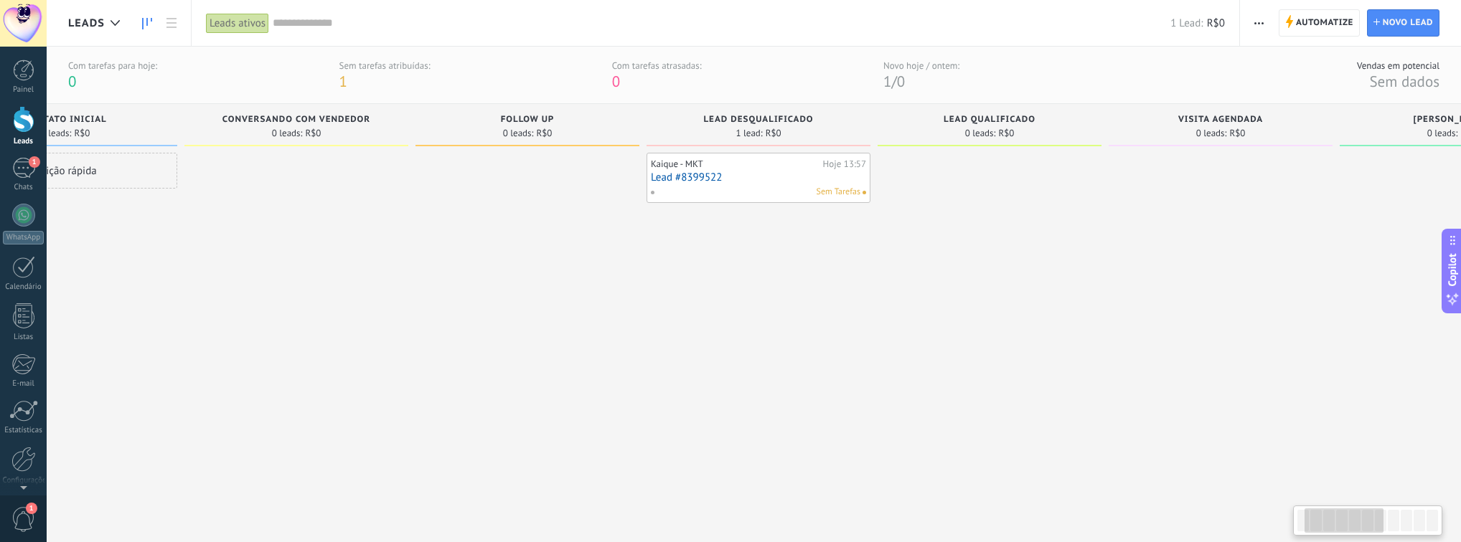
scroll to position [0, 50]
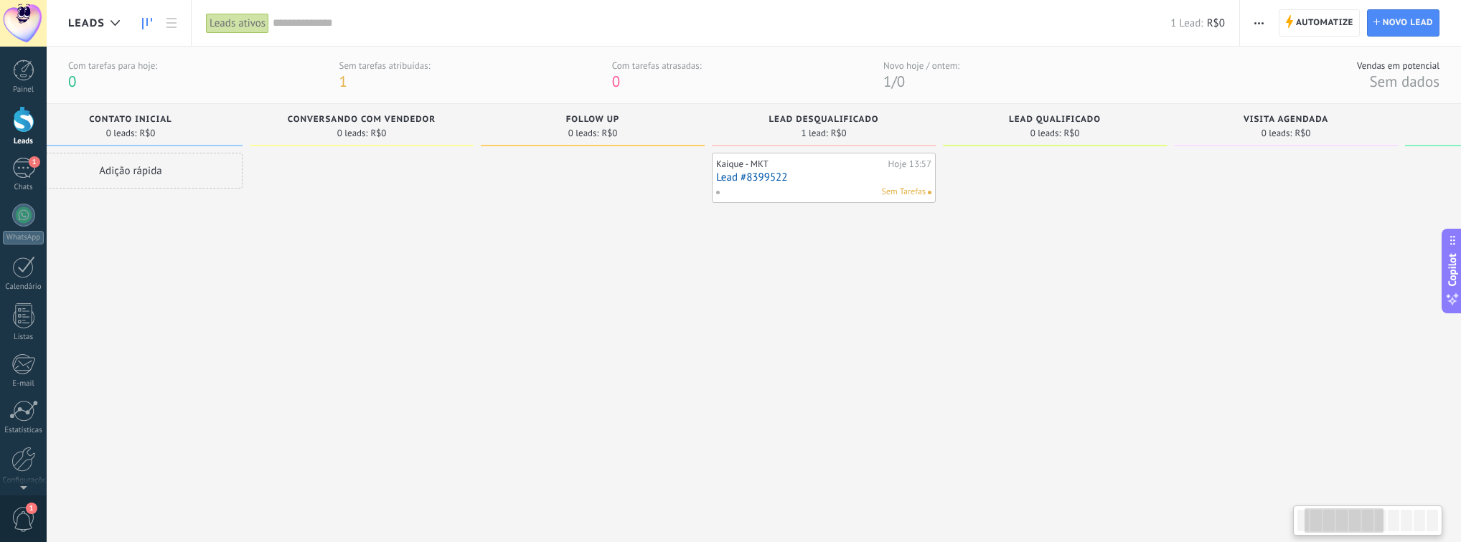
drag, startPoint x: 700, startPoint y: 355, endPoint x: 857, endPoint y: 359, distance: 157.2
click at [857, 359] on div "Kaique - MKT Hoje 13:57 Lead #8399522 Sem Tarefas" at bounding box center [824, 330] width 224 height 355
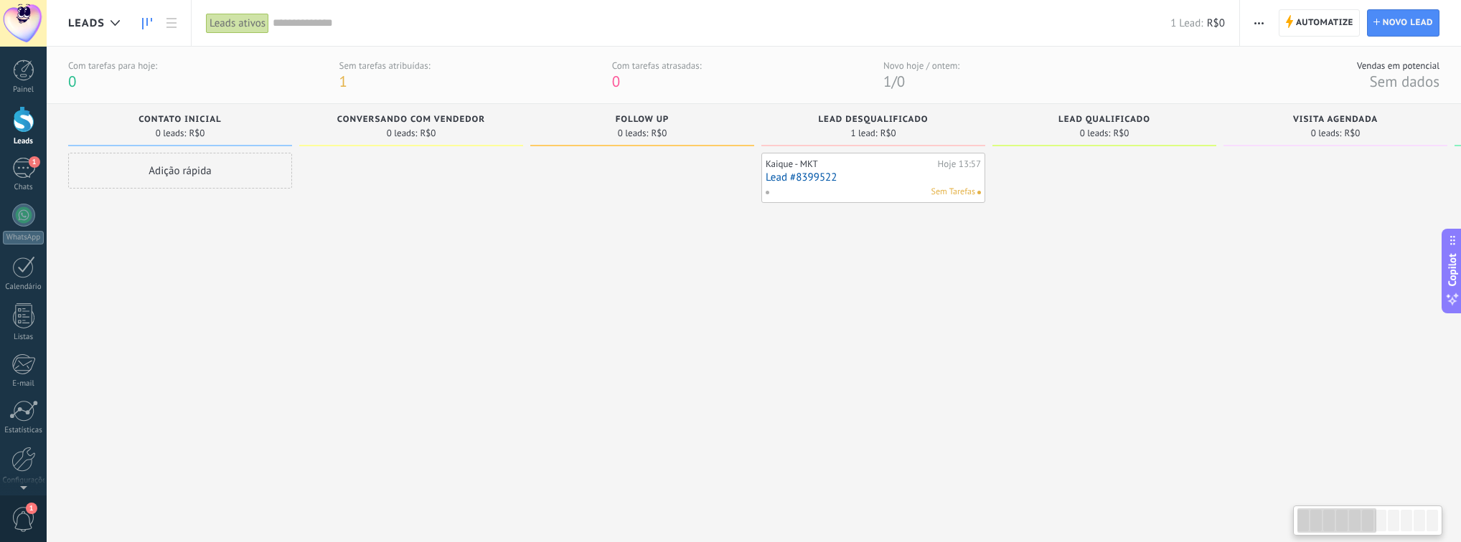
drag, startPoint x: 649, startPoint y: 365, endPoint x: 746, endPoint y: 364, distance: 96.9
click at [746, 364] on div at bounding box center [642, 330] width 224 height 355
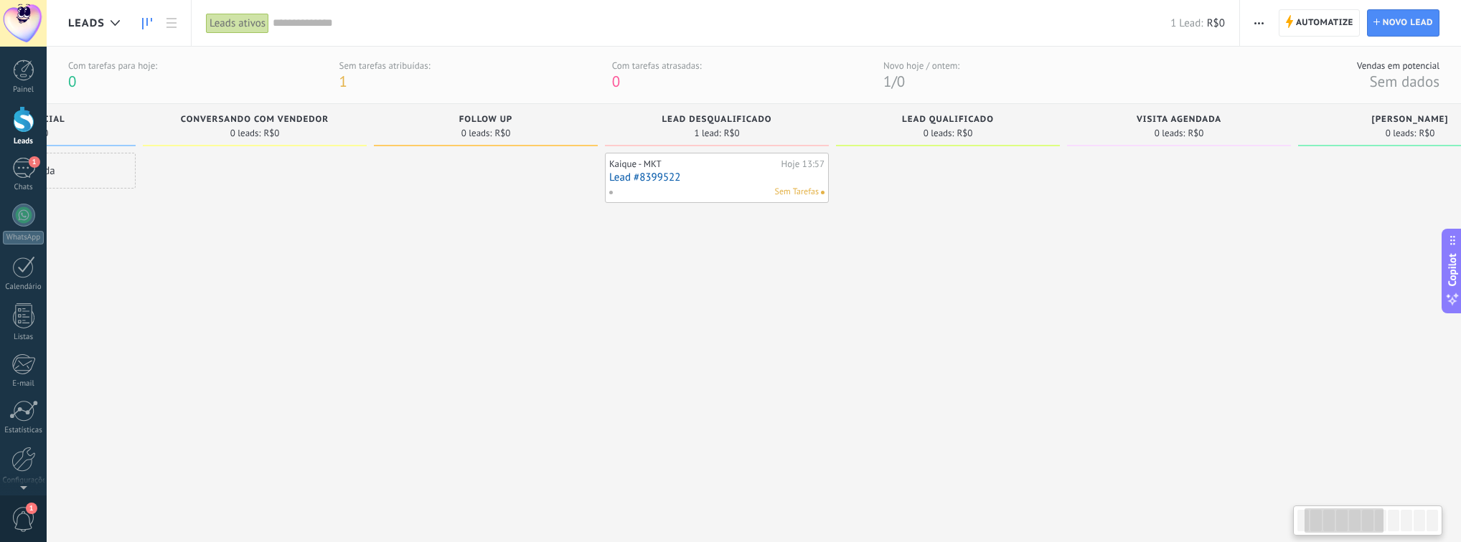
drag, startPoint x: 834, startPoint y: 277, endPoint x: 678, endPoint y: 313, distance: 159.8
click at [678, 313] on div "Kaique - MKT Hoje 13:57 Lead #8399522 Sem Tarefas" at bounding box center [717, 330] width 224 height 355
drag, startPoint x: 824, startPoint y: 270, endPoint x: 812, endPoint y: 273, distance: 11.8
click at [822, 270] on div "Kaique - MKT Hoje 13:57 Lead #8399522 Sem Tarefas" at bounding box center [717, 330] width 224 height 355
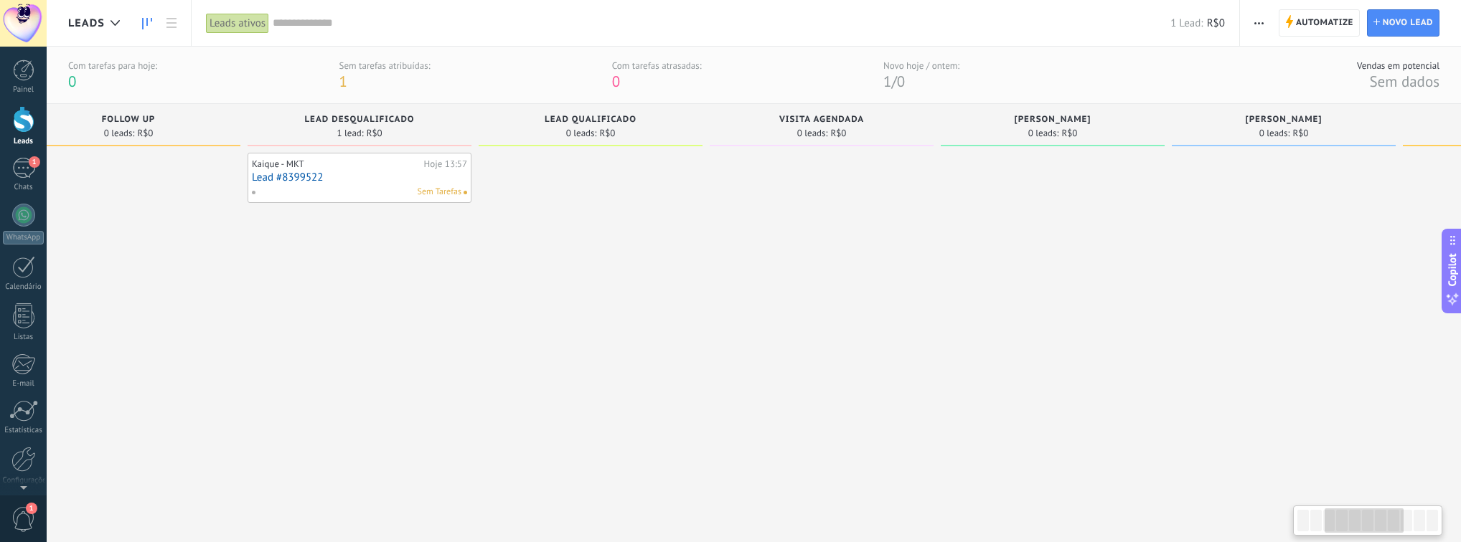
drag, startPoint x: 930, startPoint y: 255, endPoint x: 617, endPoint y: 283, distance: 314.1
click at [617, 283] on div at bounding box center [591, 330] width 224 height 355
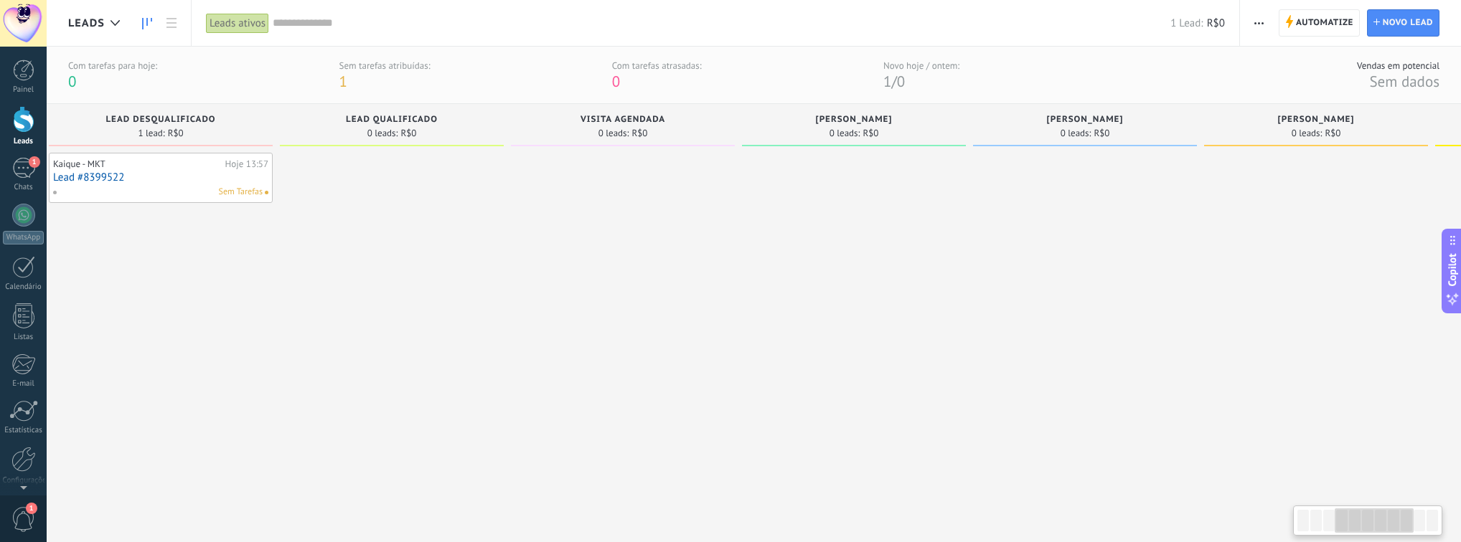
drag, startPoint x: 1065, startPoint y: 275, endPoint x: 872, endPoint y: 287, distance: 192.6
click at [872, 287] on div at bounding box center [854, 330] width 224 height 355
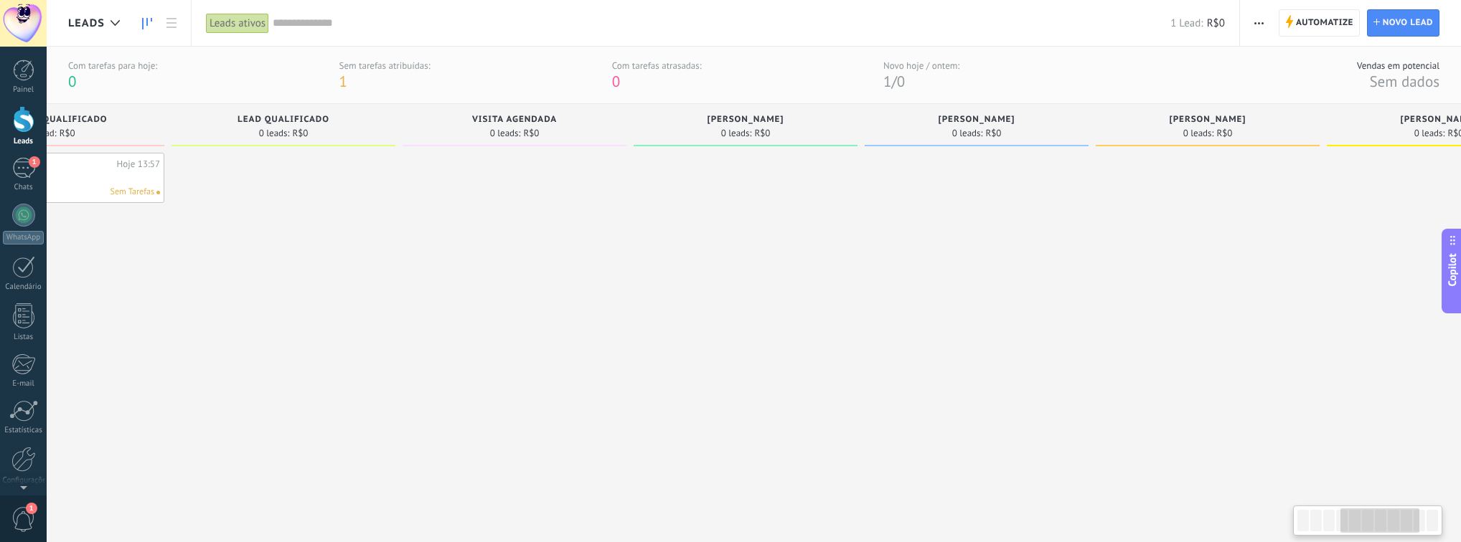
drag, startPoint x: 1027, startPoint y: 265, endPoint x: 847, endPoint y: 166, distance: 206.1
click at [1010, 265] on div at bounding box center [977, 330] width 224 height 355
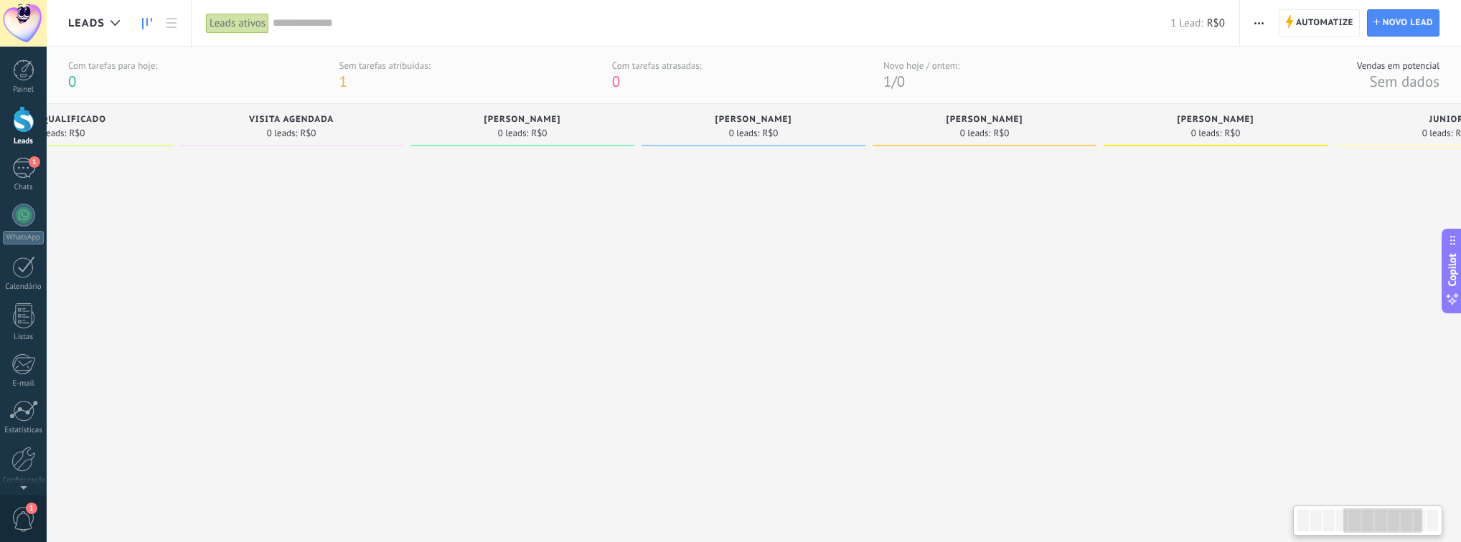
drag, startPoint x: 1306, startPoint y: 227, endPoint x: 1088, endPoint y: 263, distance: 221.1
click at [1088, 263] on div at bounding box center [984, 330] width 224 height 355
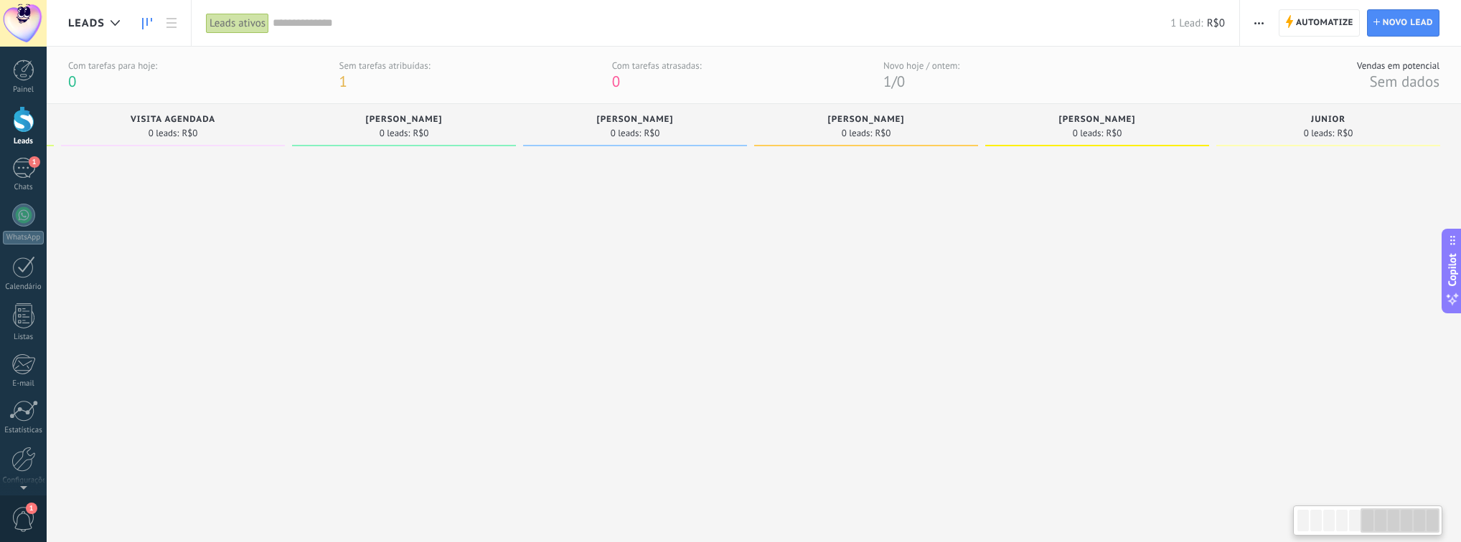
drag, startPoint x: 1274, startPoint y: 243, endPoint x: 961, endPoint y: 286, distance: 315.7
click at [961, 286] on div "Etapa de leads de entrada solicitações: 0 0 0 0 0 0 0 0 0 Contato inicial 0 lea…" at bounding box center [184, 306] width 2556 height 404
drag, startPoint x: 1190, startPoint y: 275, endPoint x: 1032, endPoint y: 324, distance: 165.0
click at [1101, 280] on div "Etapa de leads de entrada solicitações: 0 0 0 0 0 0 0 0 0 Contato inicial 0 lea…" at bounding box center [184, 306] width 2556 height 404
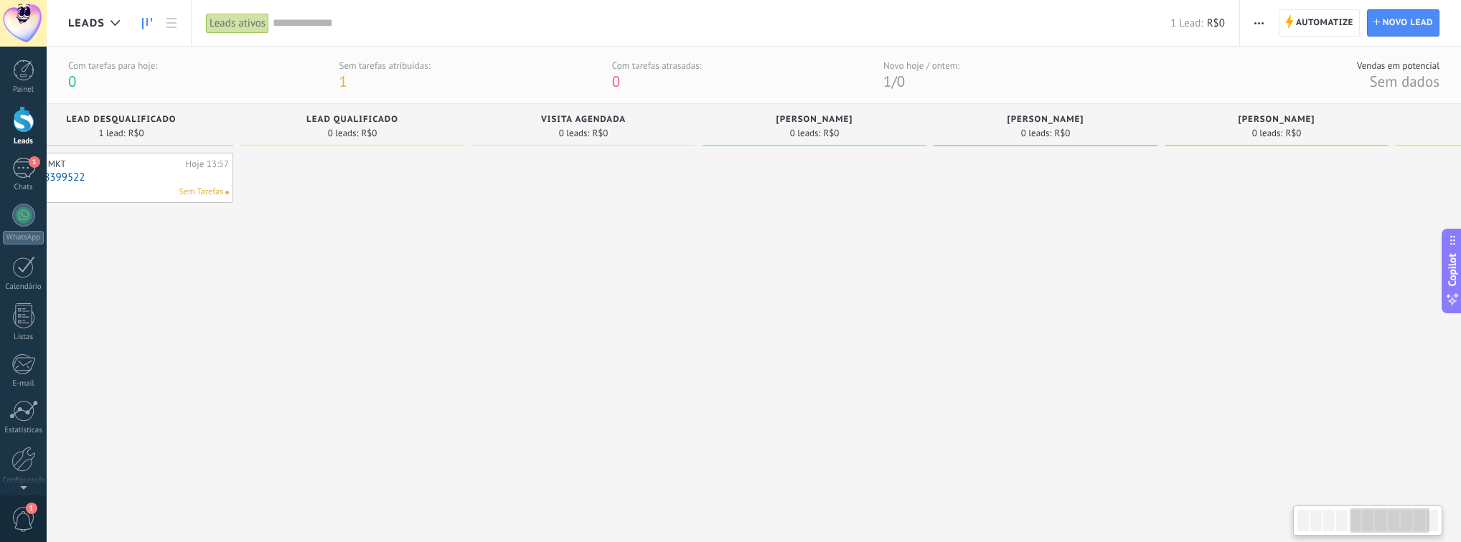
drag, startPoint x: 1235, startPoint y: 316, endPoint x: 1609, endPoint y: 313, distance: 374.5
click at [1101, 313] on html ".abecls-1,.abecls-2{fill-rule:evenodd}.abecls-2{fill:#fff} .abhcls-1{fill:none}…" at bounding box center [730, 271] width 1461 height 542
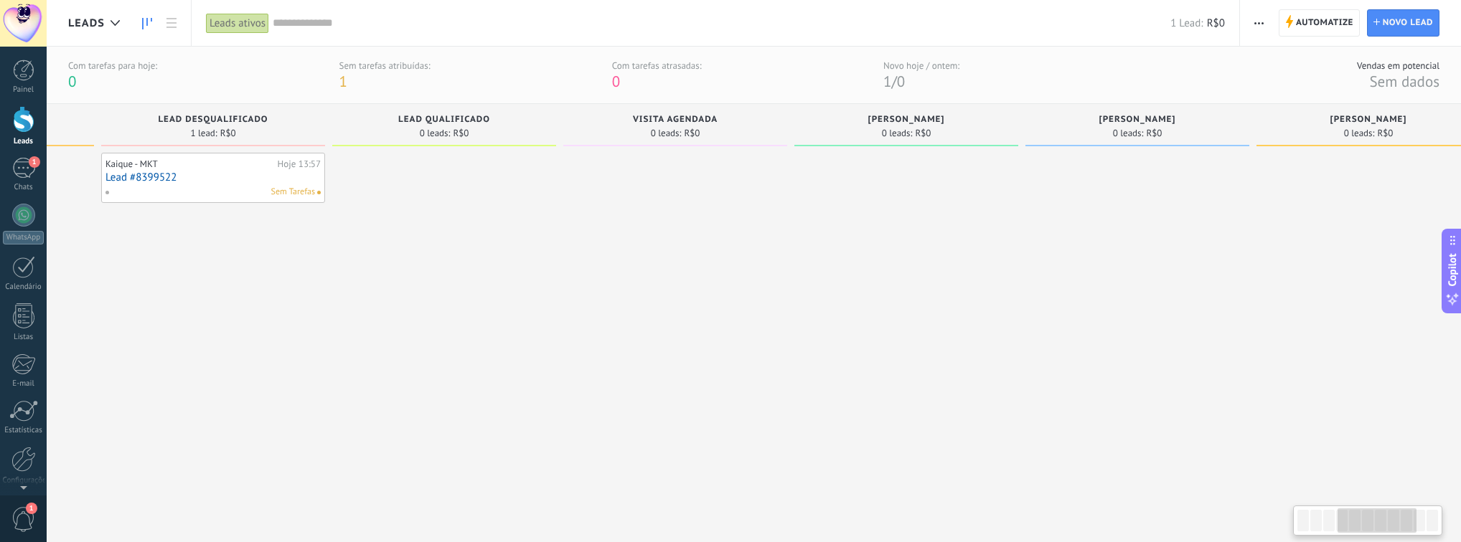
drag, startPoint x: 936, startPoint y: 315, endPoint x: 1037, endPoint y: 321, distance: 100.6
click at [1037, 321] on div "Etapa de leads de entrada solicitações: 0 0 0 0 0 0 0 0 0 Contato inicial 0 lea…" at bounding box center [686, 306] width 2556 height 404
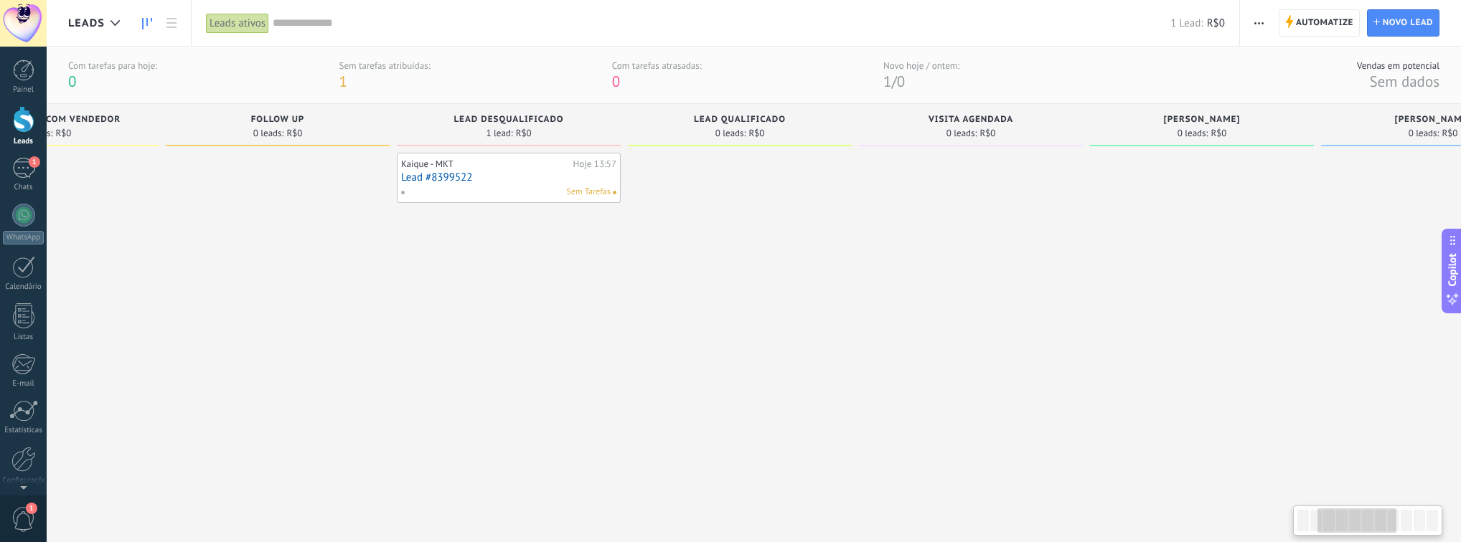
drag, startPoint x: 964, startPoint y: 316, endPoint x: 225, endPoint y: 197, distance: 748.6
click at [965, 317] on div at bounding box center [971, 330] width 224 height 355
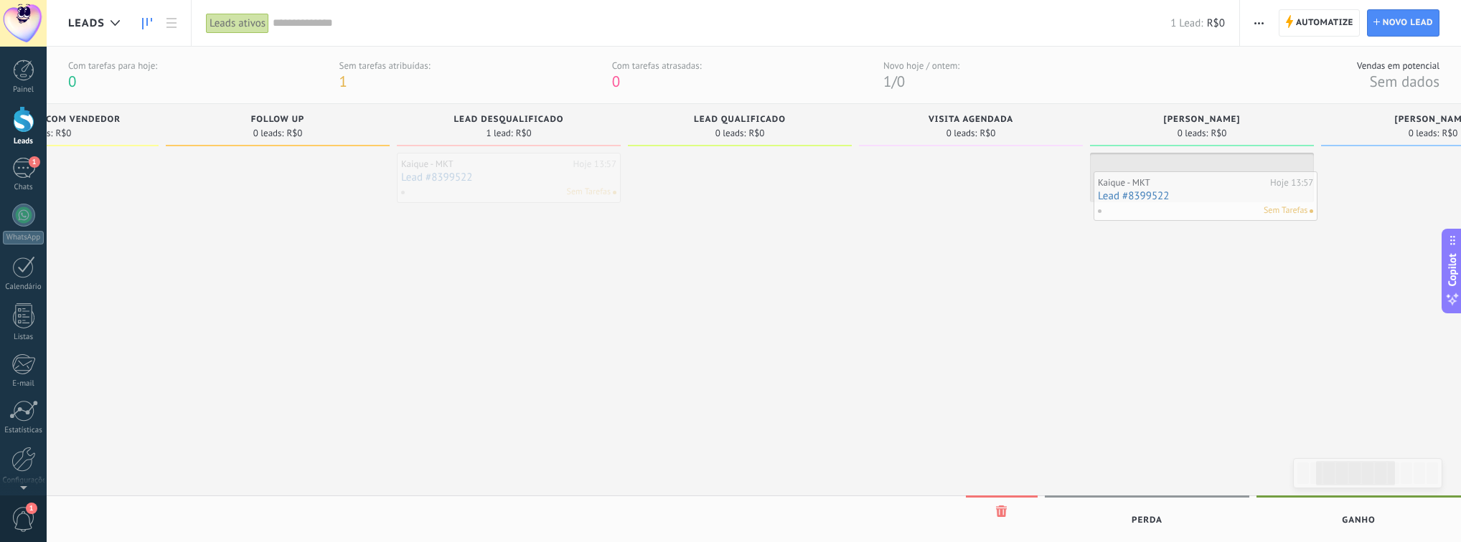
drag, startPoint x: 493, startPoint y: 186, endPoint x: 1190, endPoint y: 204, distance: 696.9
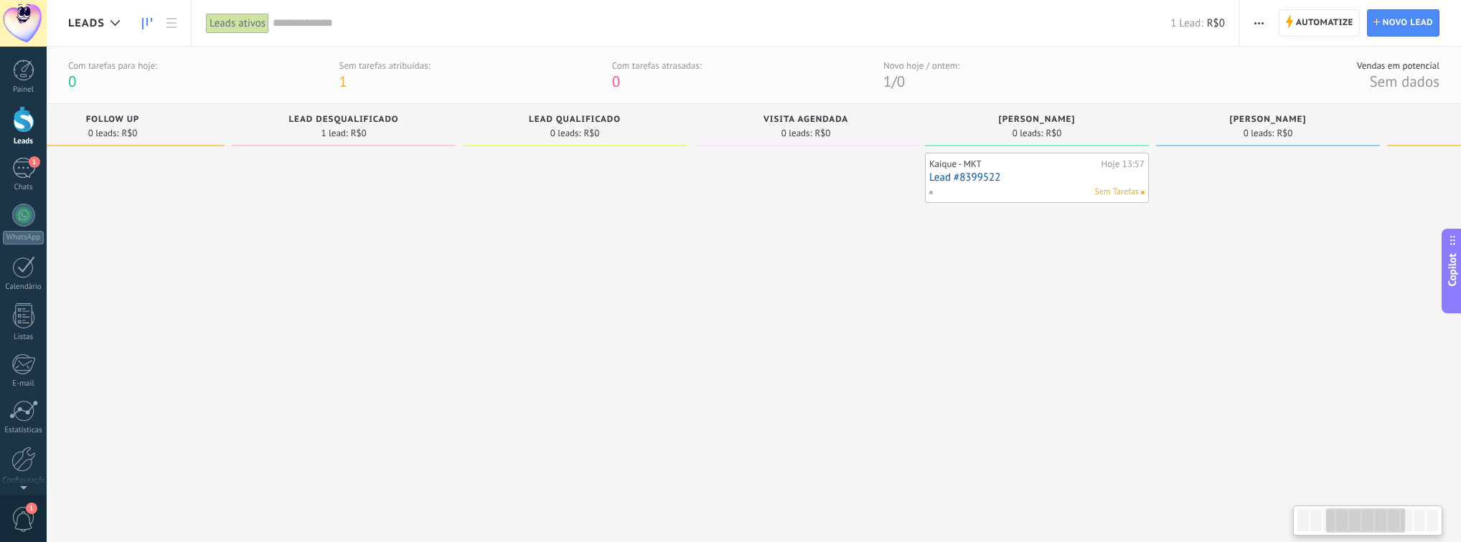
scroll to position [0, 550]
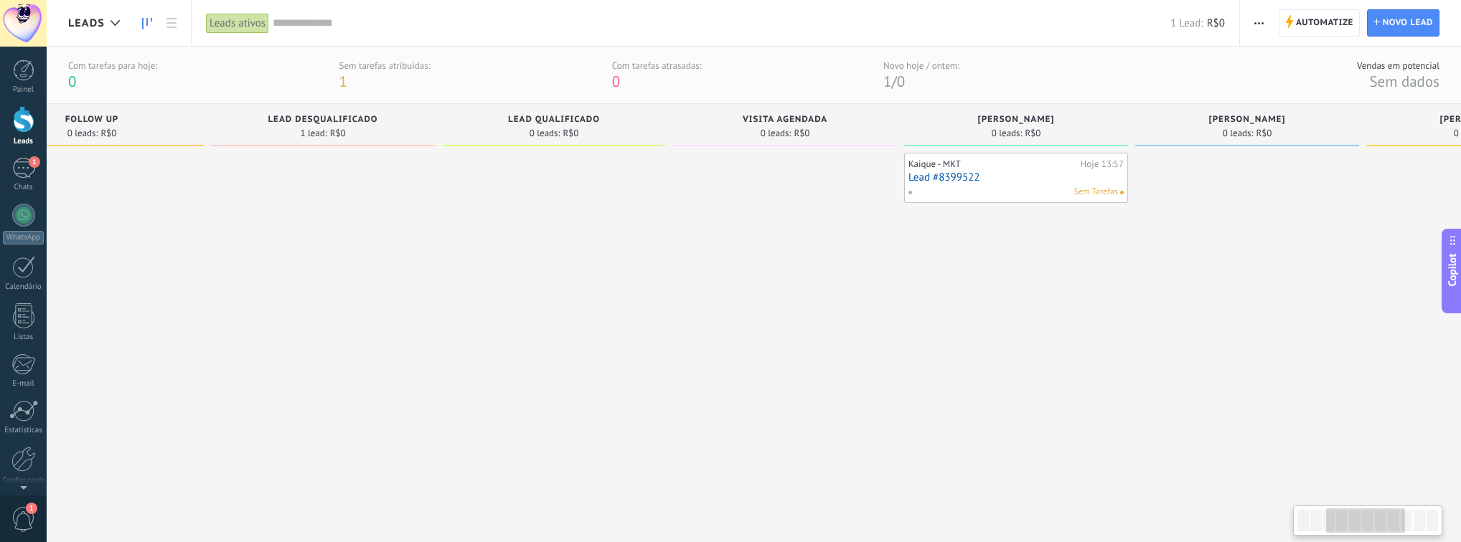
drag, startPoint x: 1232, startPoint y: 238, endPoint x: 1046, endPoint y: 282, distance: 190.9
click at [1046, 312] on div "Kaique - MKT Hoje 13:57 Lead #8399522 Sem Tarefas" at bounding box center [1016, 330] width 224 height 355
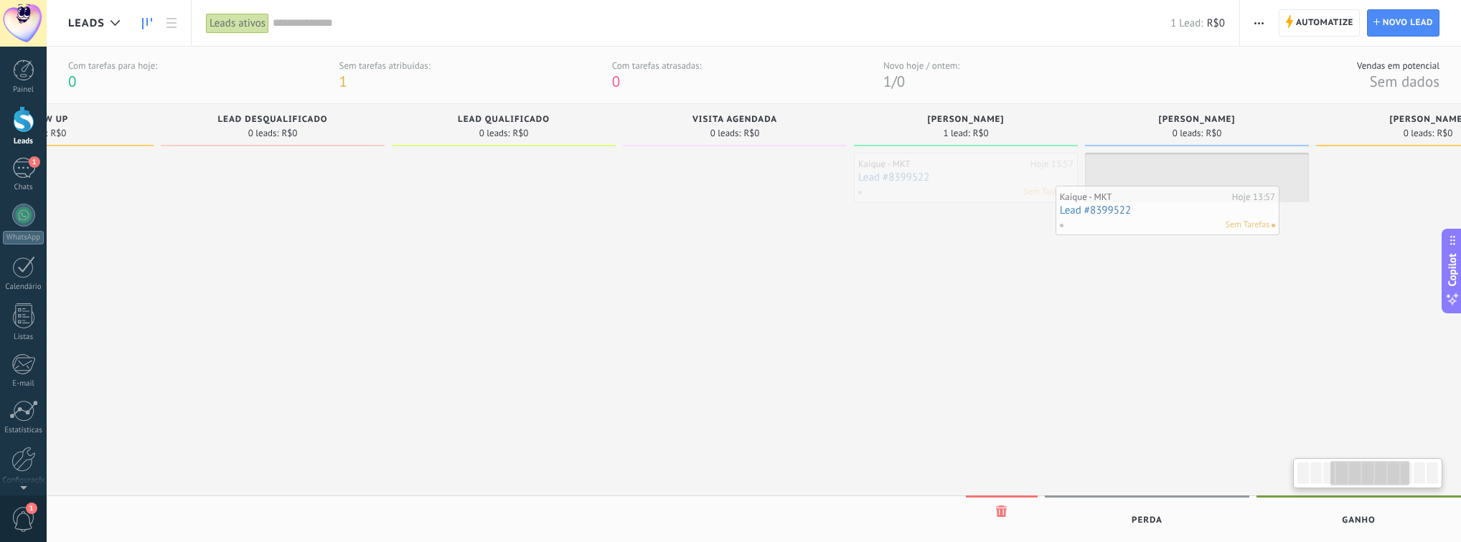
scroll to position [0, 609]
drag, startPoint x: 1017, startPoint y: 199, endPoint x: 1178, endPoint y: 202, distance: 161.4
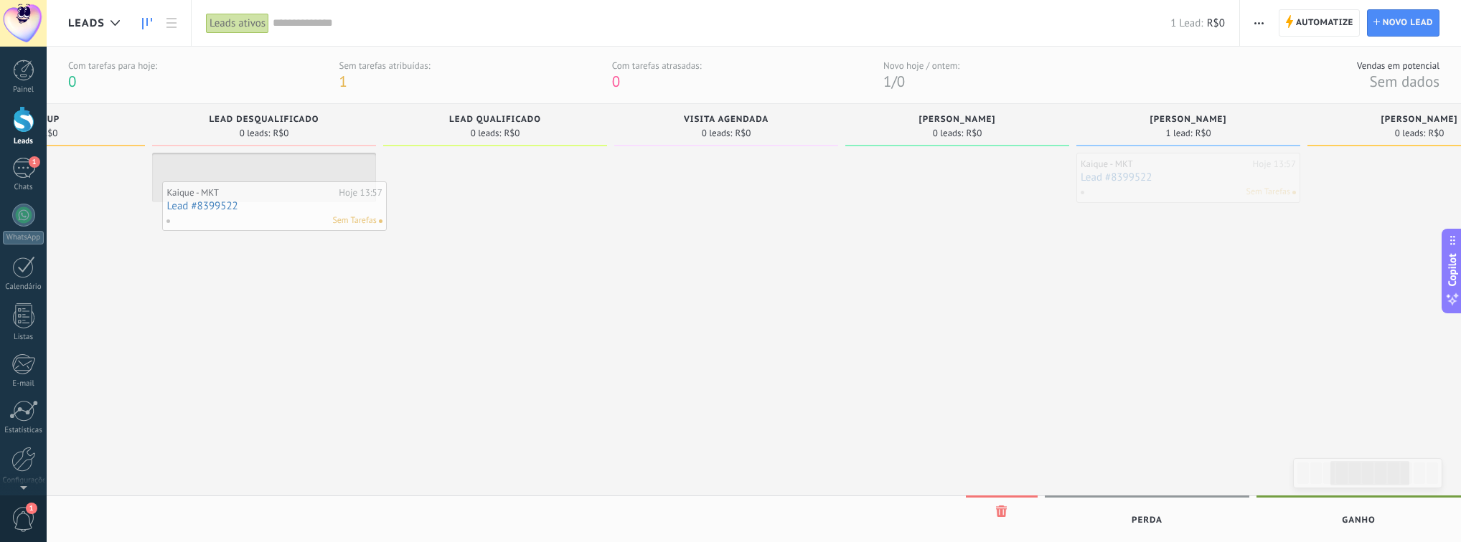
drag, startPoint x: 1255, startPoint y: 171, endPoint x: 344, endPoint y: 200, distance: 911.6
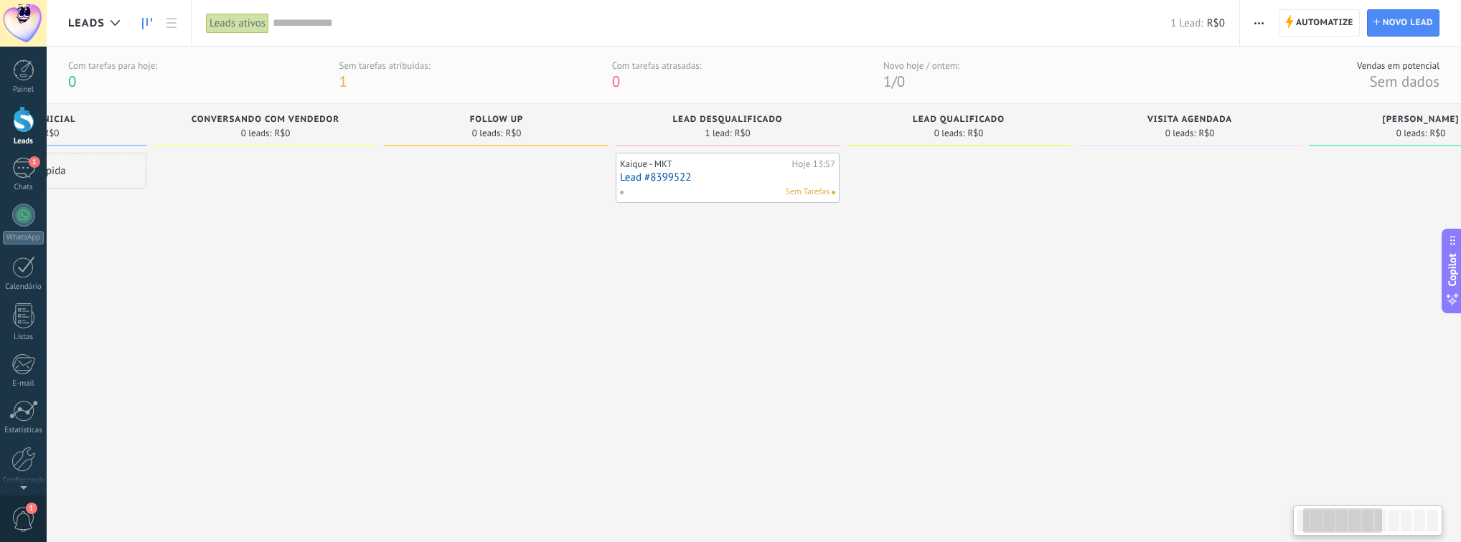
drag, startPoint x: 466, startPoint y: 252, endPoint x: 895, endPoint y: 299, distance: 432.3
click at [956, 264] on div at bounding box center [959, 330] width 224 height 355
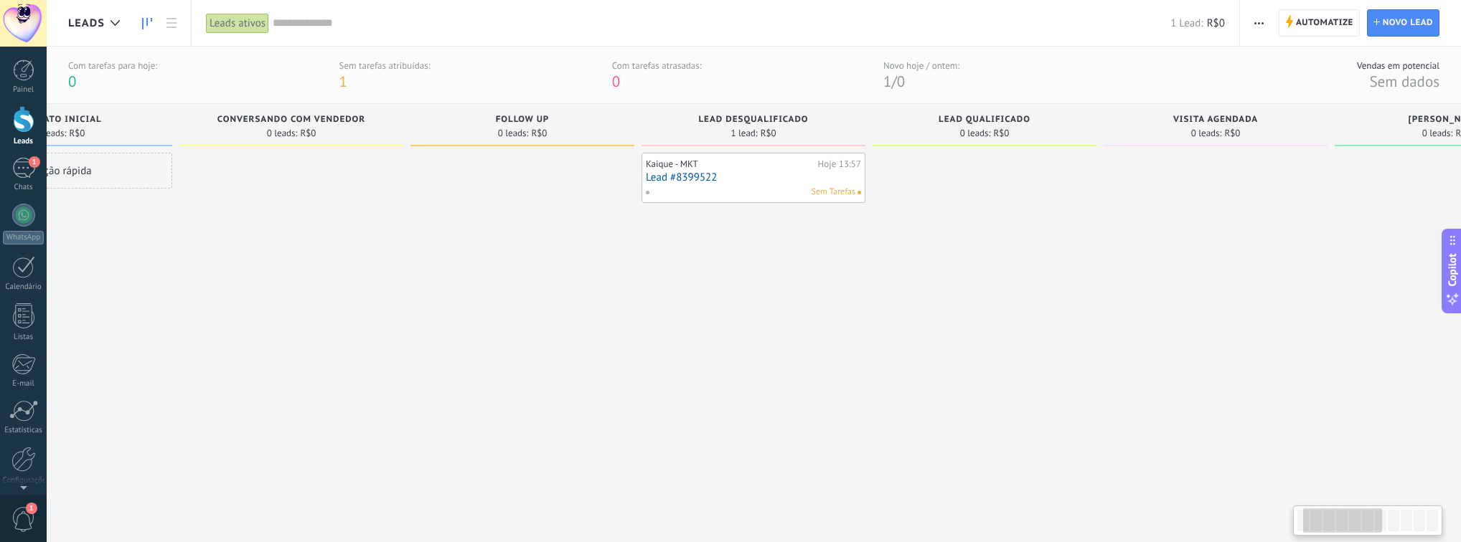
scroll to position [0, 0]
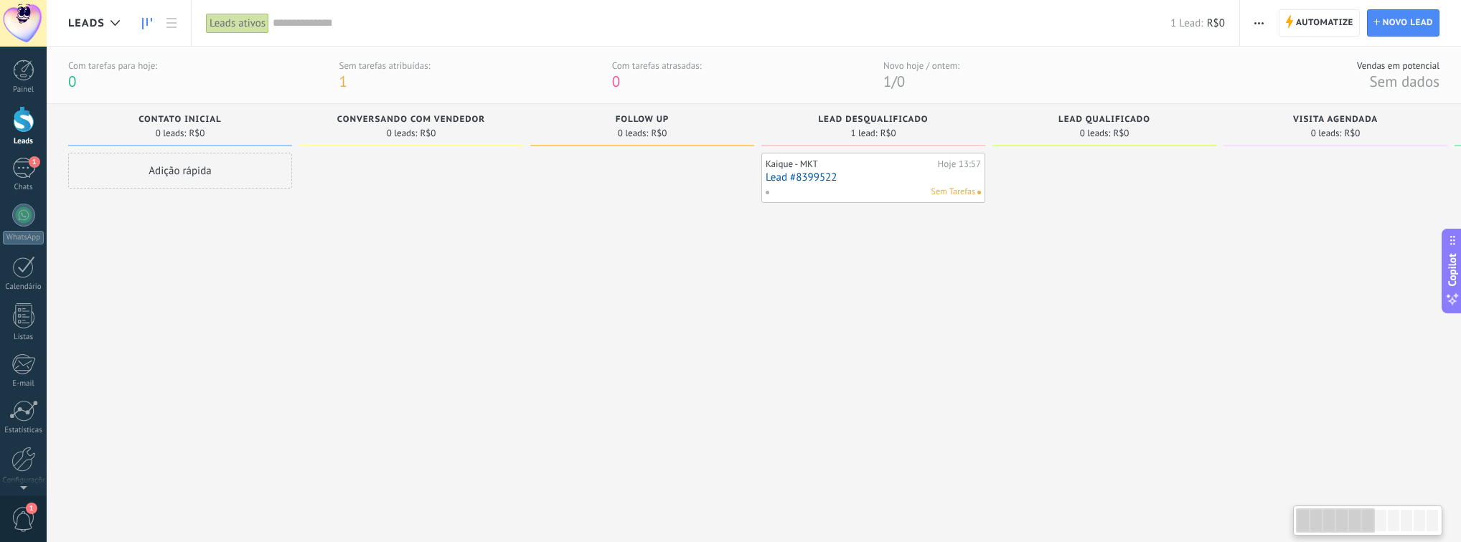
drag, startPoint x: 857, startPoint y: 307, endPoint x: 1007, endPoint y: 291, distance: 150.1
click at [1065, 323] on div "Etapa de leads de entrada solicitações: 0 0 0 0 0 Contato inicial 0 leads: R$0 …" at bounding box center [1346, 306] width 2556 height 404
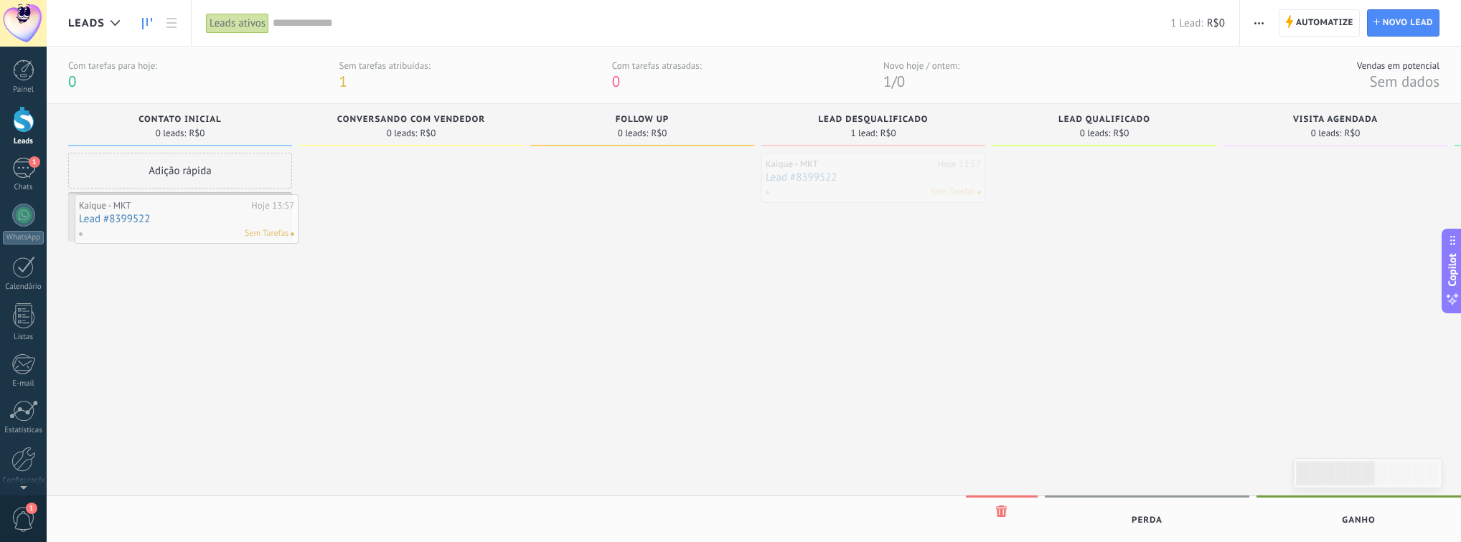
drag, startPoint x: 942, startPoint y: 185, endPoint x: 255, endPoint y: 227, distance: 687.8
drag, startPoint x: 197, startPoint y: 221, endPoint x: 667, endPoint y: 201, distance: 471.1
drag, startPoint x: 644, startPoint y: 174, endPoint x: 611, endPoint y: 169, distance: 33.3
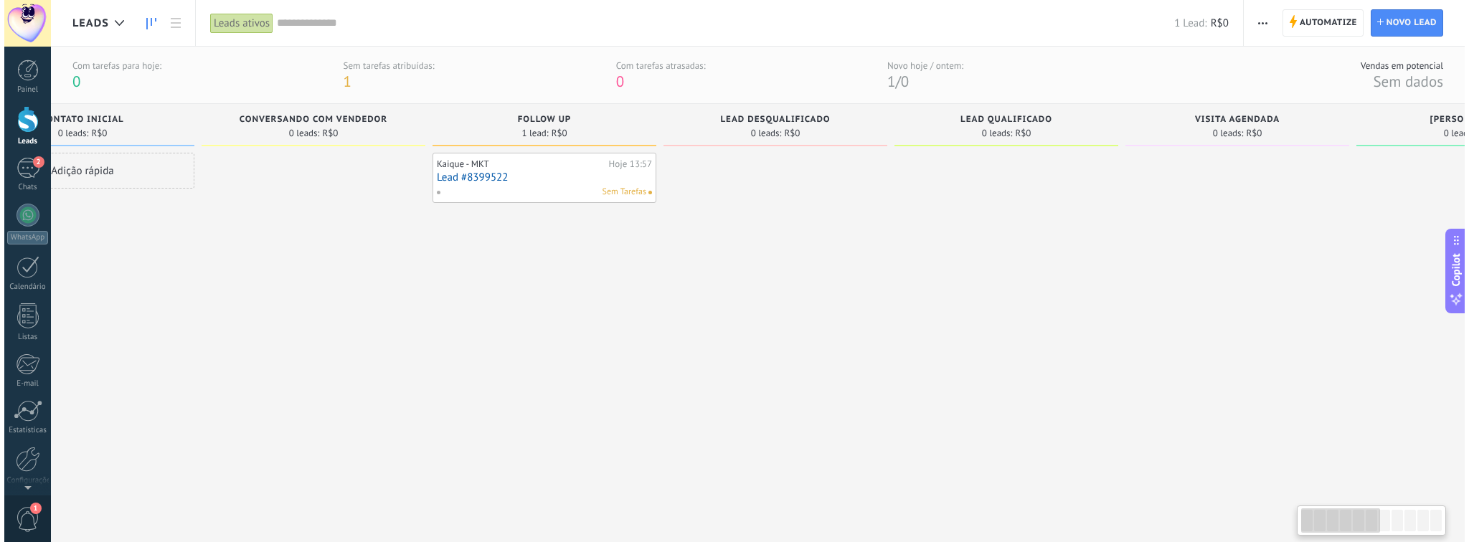
scroll to position [0, 23]
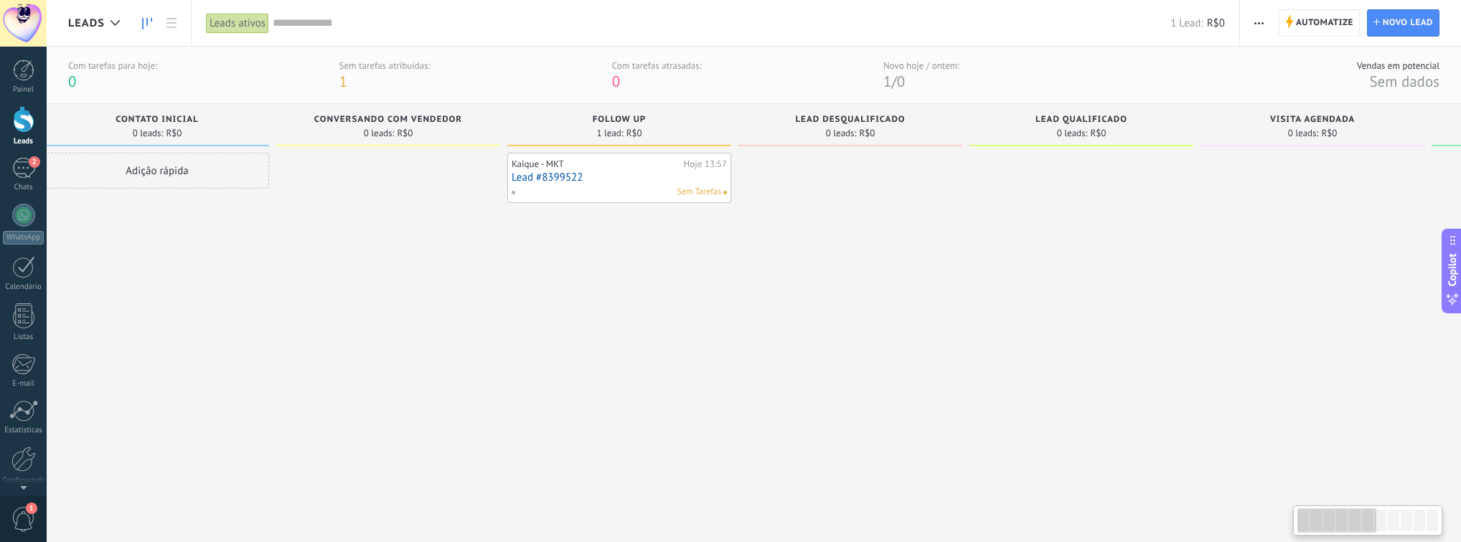
drag, startPoint x: 949, startPoint y: 264, endPoint x: 928, endPoint y: 296, distance: 37.8
click at [928, 296] on div at bounding box center [850, 330] width 224 height 355
click at [29, 161] on span "2" at bounding box center [34, 161] width 11 height 11
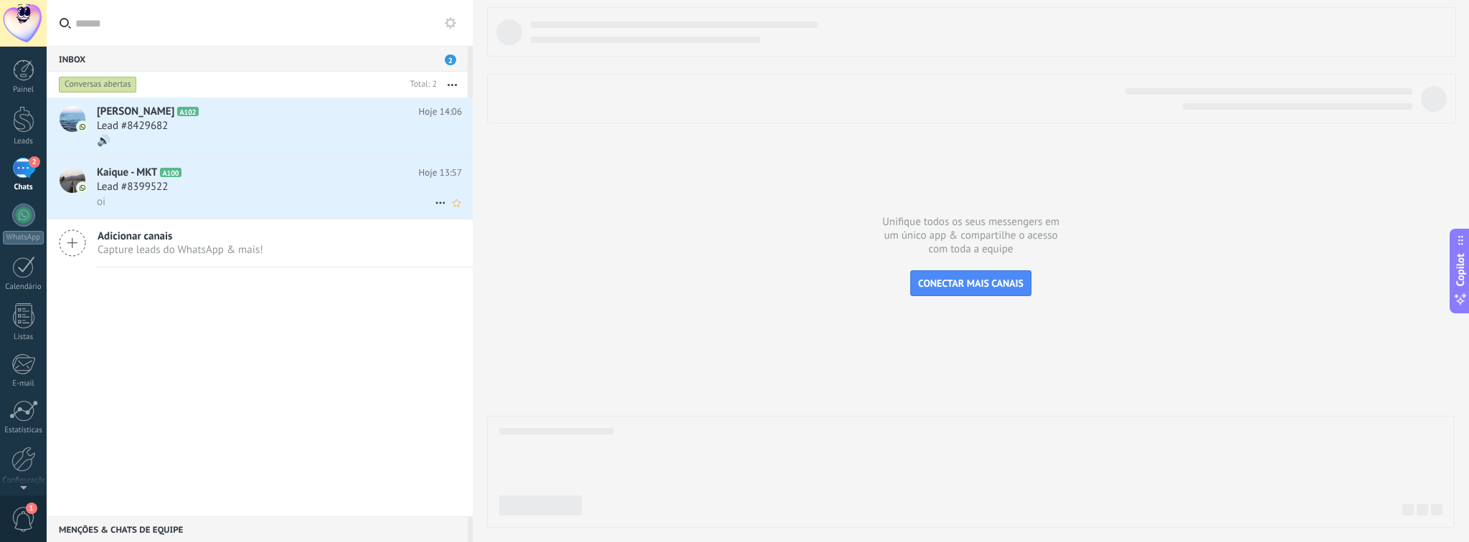
click at [430, 190] on div "Lead #8399522" at bounding box center [279, 187] width 365 height 14
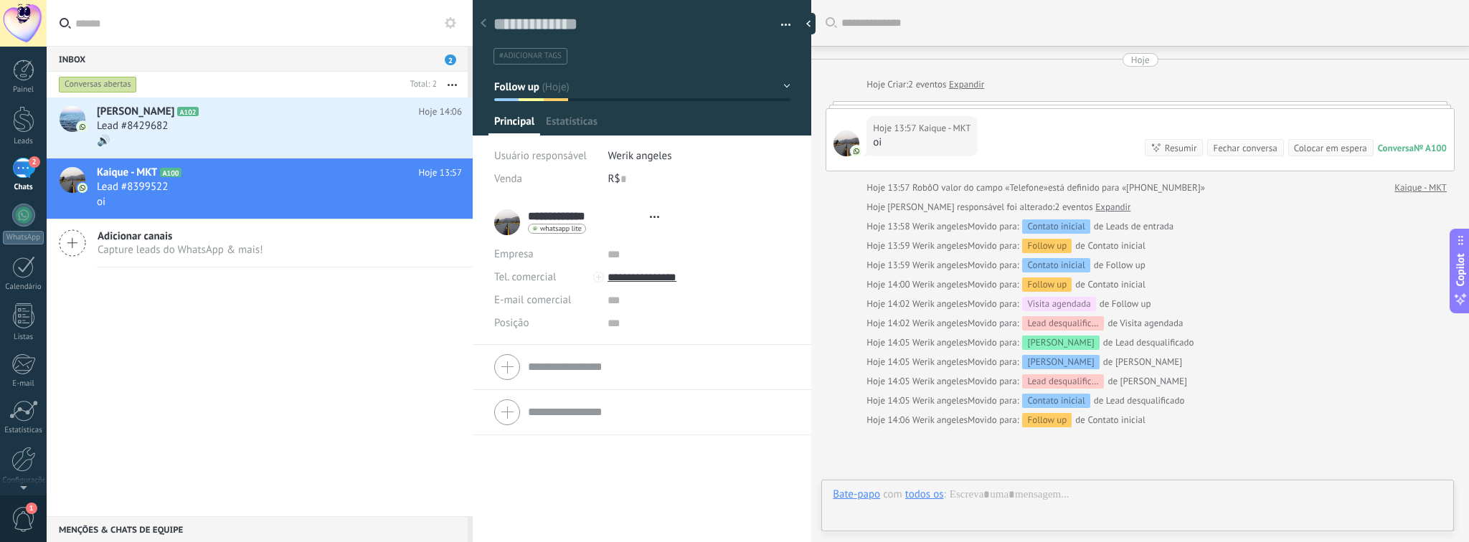
type textarea "**********"
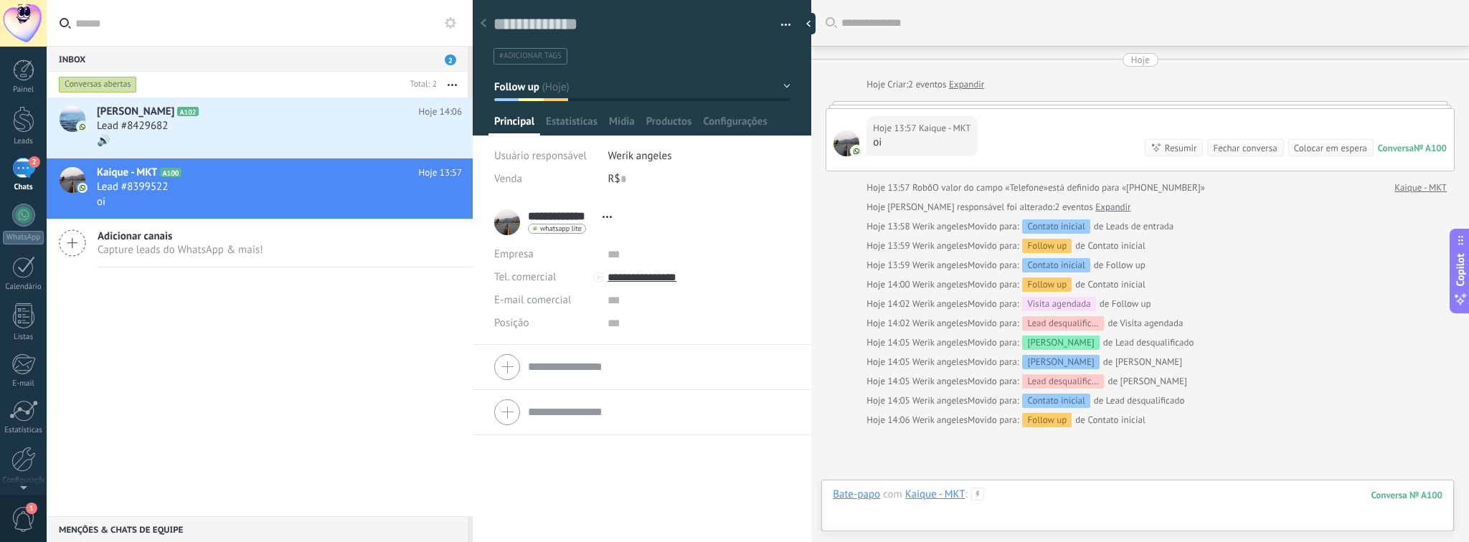
click at [1101, 507] on div at bounding box center [1138, 509] width 610 height 43
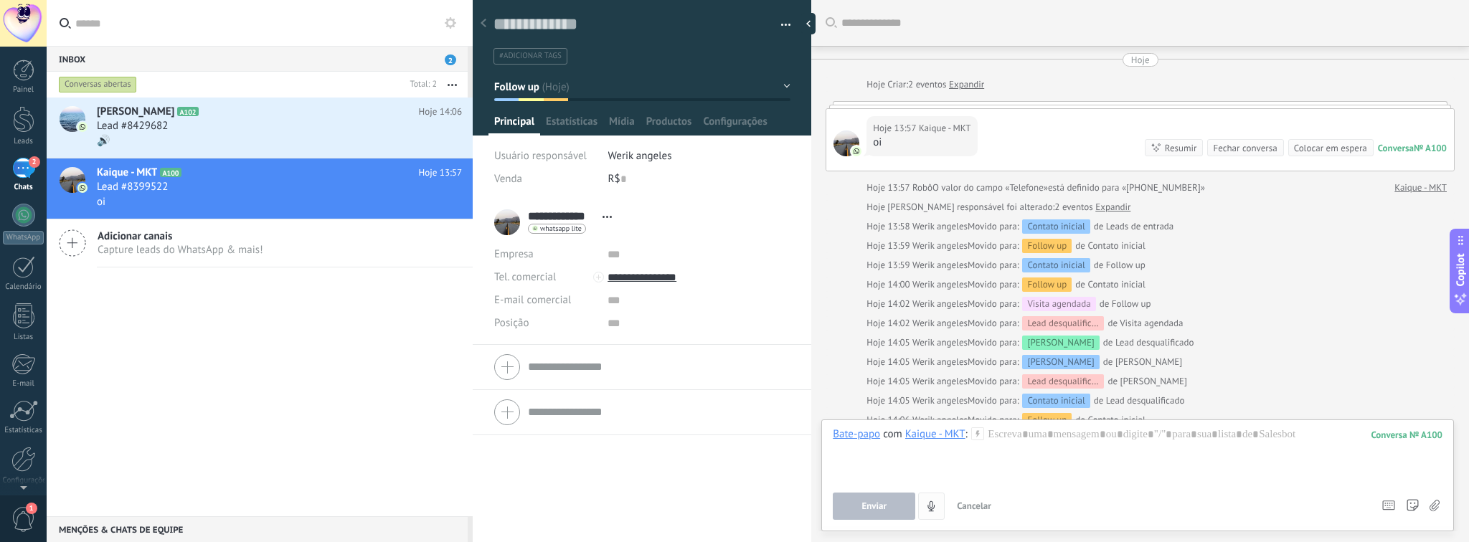
click at [929, 514] on button "4" at bounding box center [931, 506] width 27 height 27
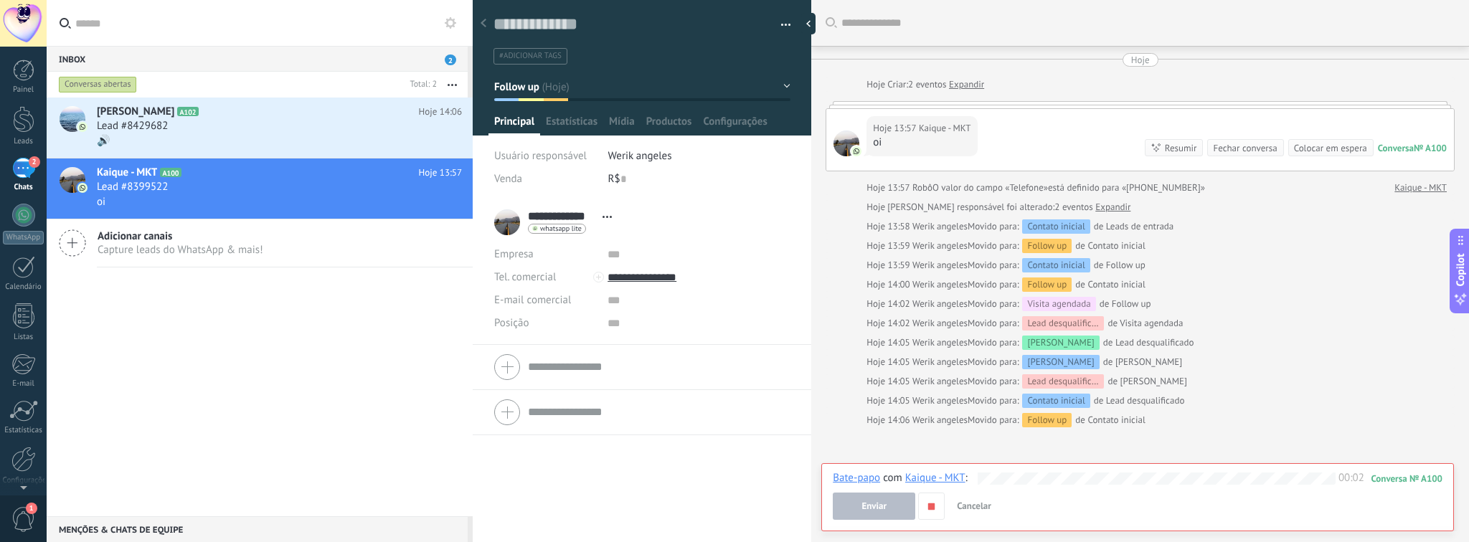
click at [895, 513] on button "Enviar" at bounding box center [874, 506] width 83 height 27
click at [936, 502] on icon "button" at bounding box center [931, 507] width 12 height 12
click at [902, 513] on button "Enviar" at bounding box center [874, 506] width 83 height 27
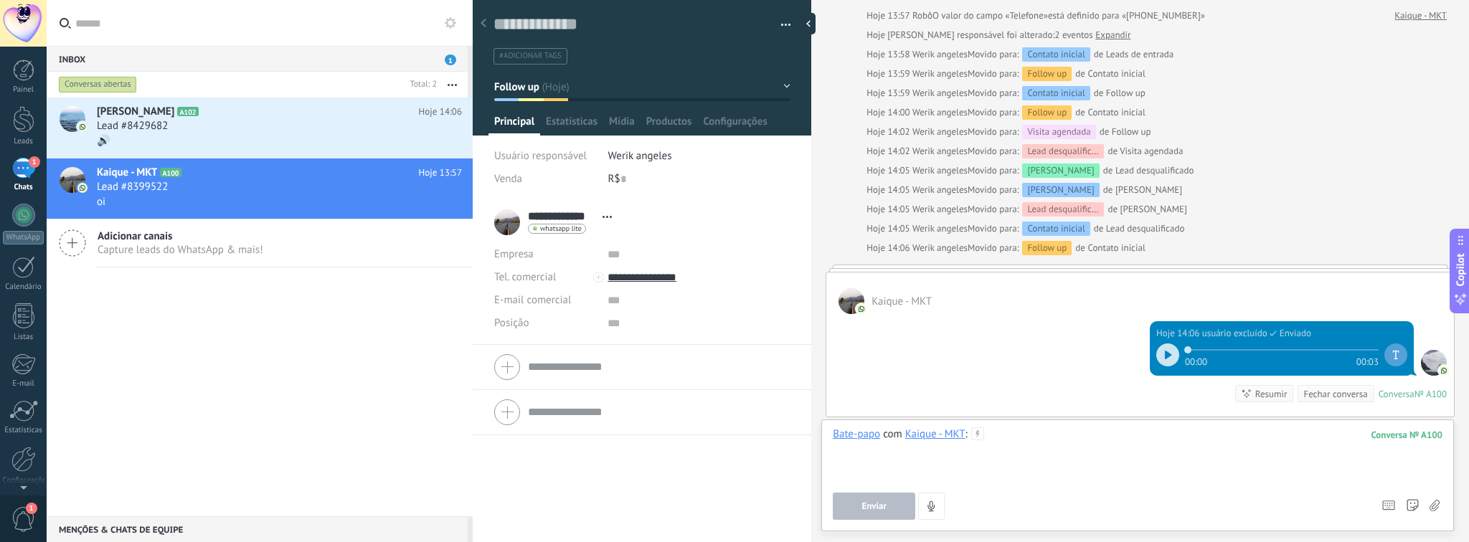
scroll to position [296, 0]
